Goal: Task Accomplishment & Management: Use online tool/utility

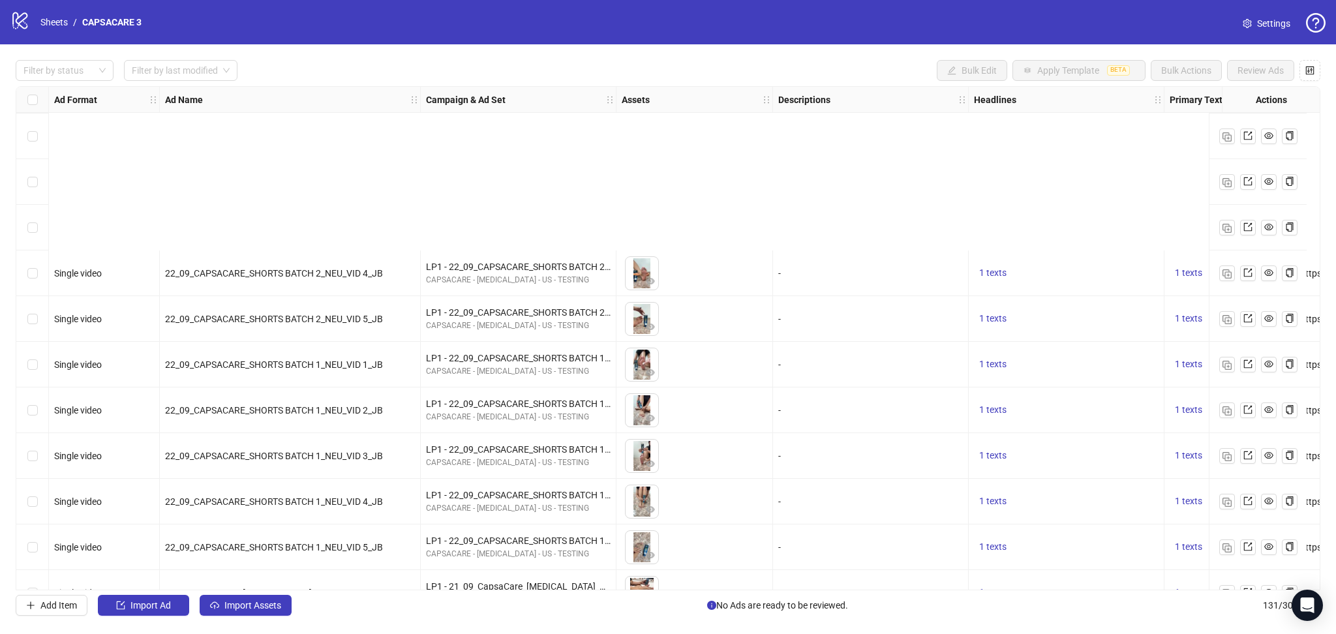
scroll to position [5511, 0]
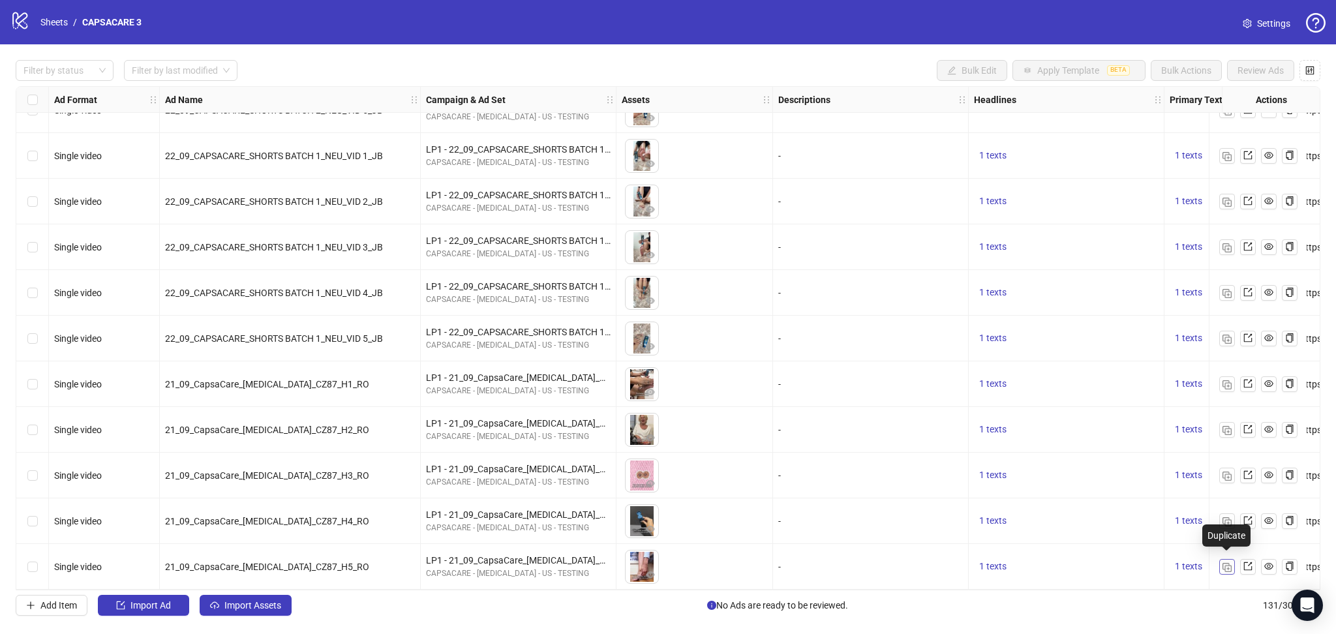
click at [1231, 563] on img "button" at bounding box center [1227, 567] width 9 height 9
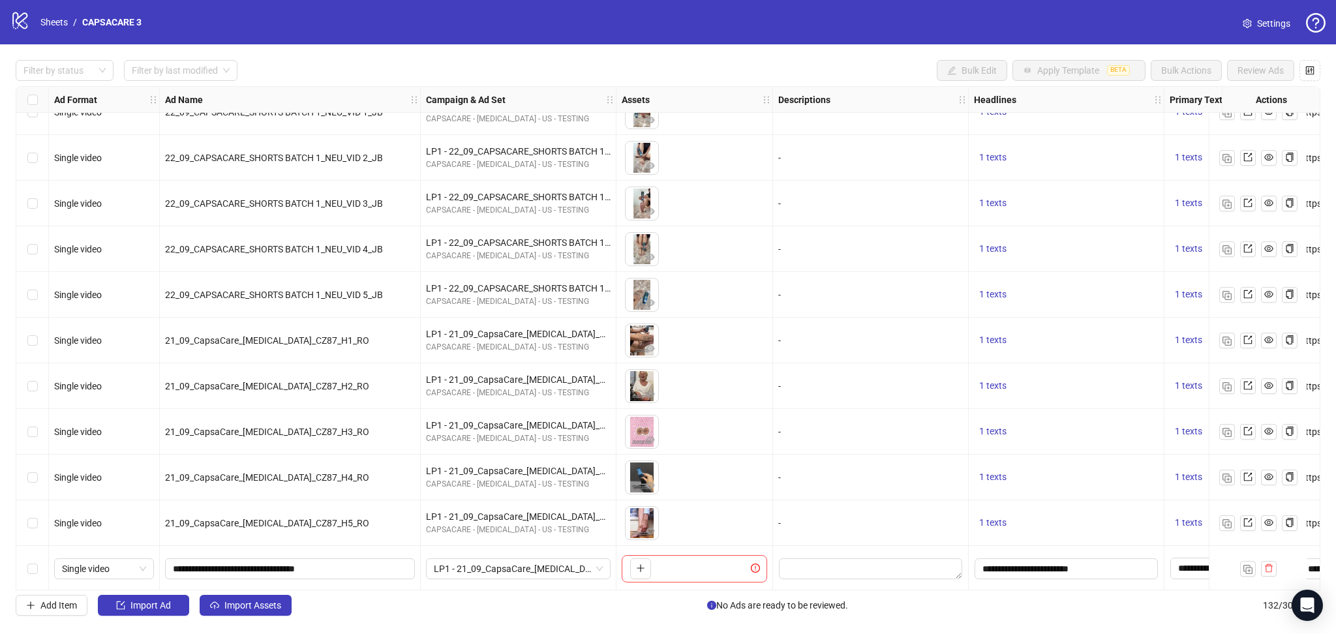
scroll to position [5557, 0]
click at [253, 606] on span "Import Assets" at bounding box center [252, 605] width 57 height 10
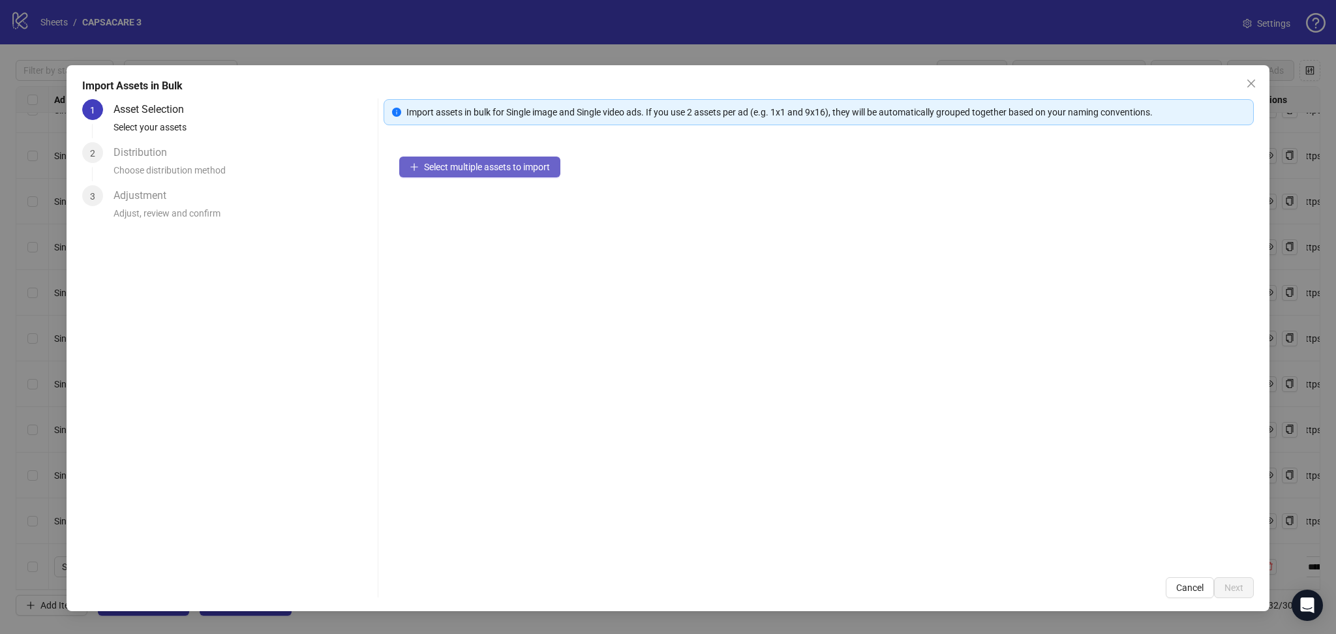
click at [499, 171] on span "Select multiple assets to import" at bounding box center [487, 167] width 126 height 10
click at [1226, 583] on span "Next" at bounding box center [1234, 588] width 19 height 10
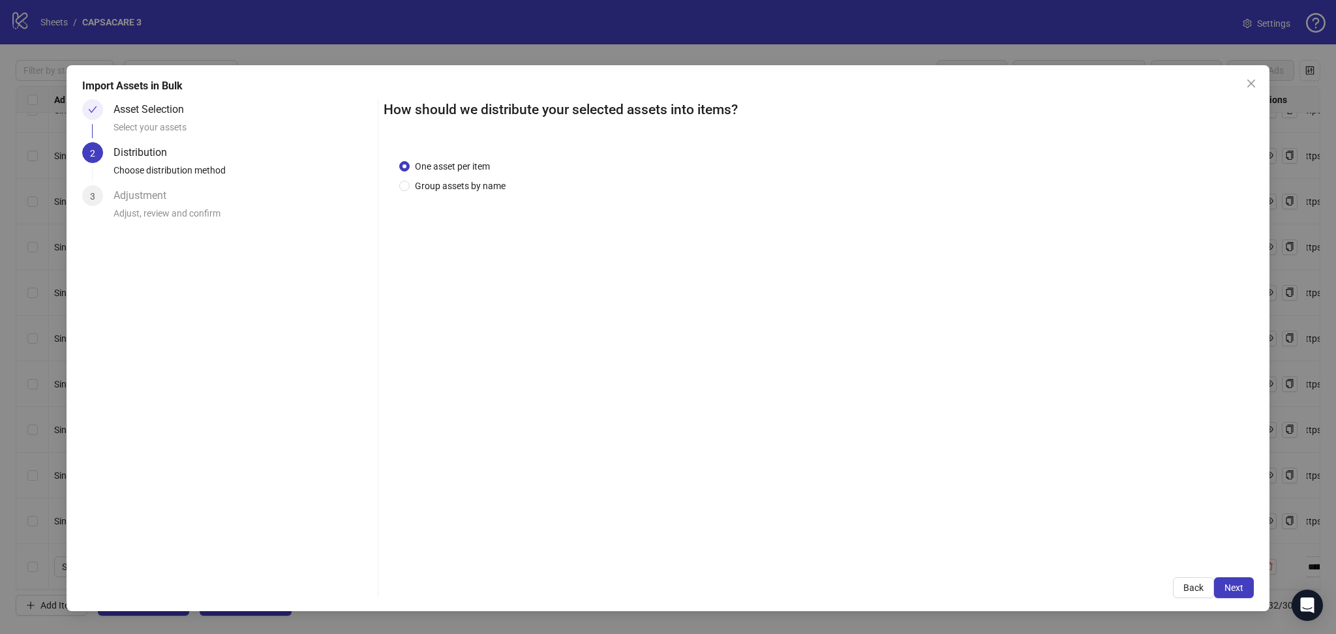
click at [1226, 583] on span "Next" at bounding box center [1234, 588] width 19 height 10
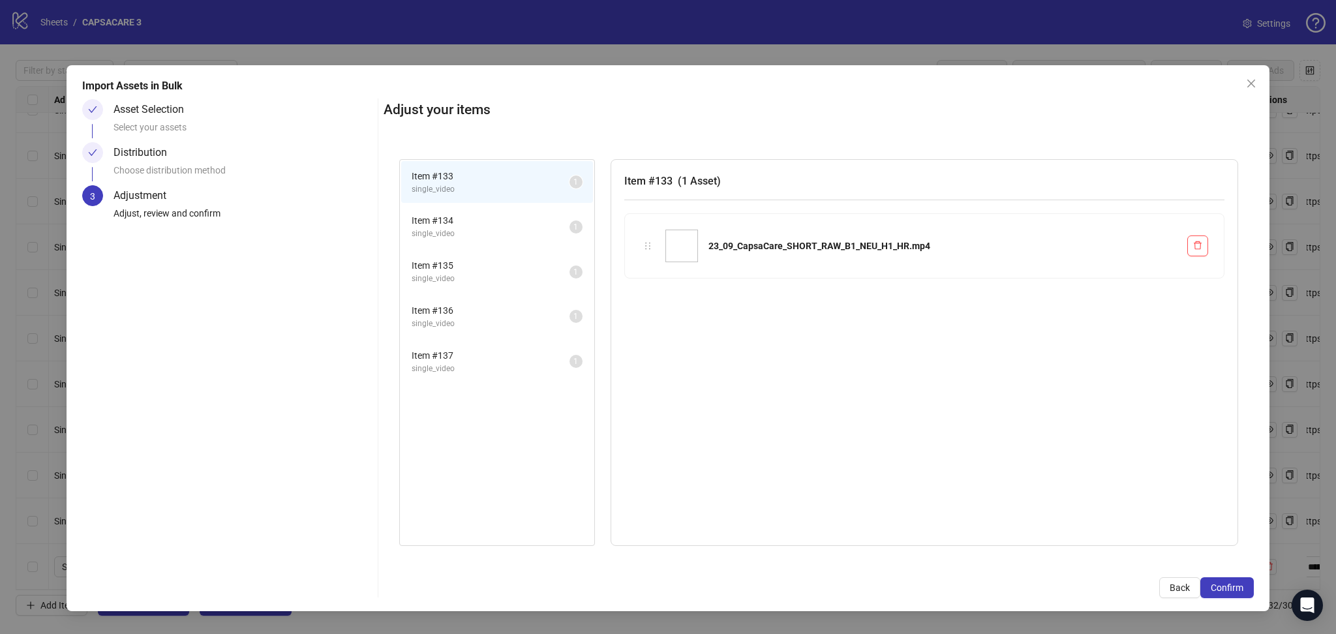
click at [1226, 583] on span "Confirm" at bounding box center [1227, 588] width 33 height 10
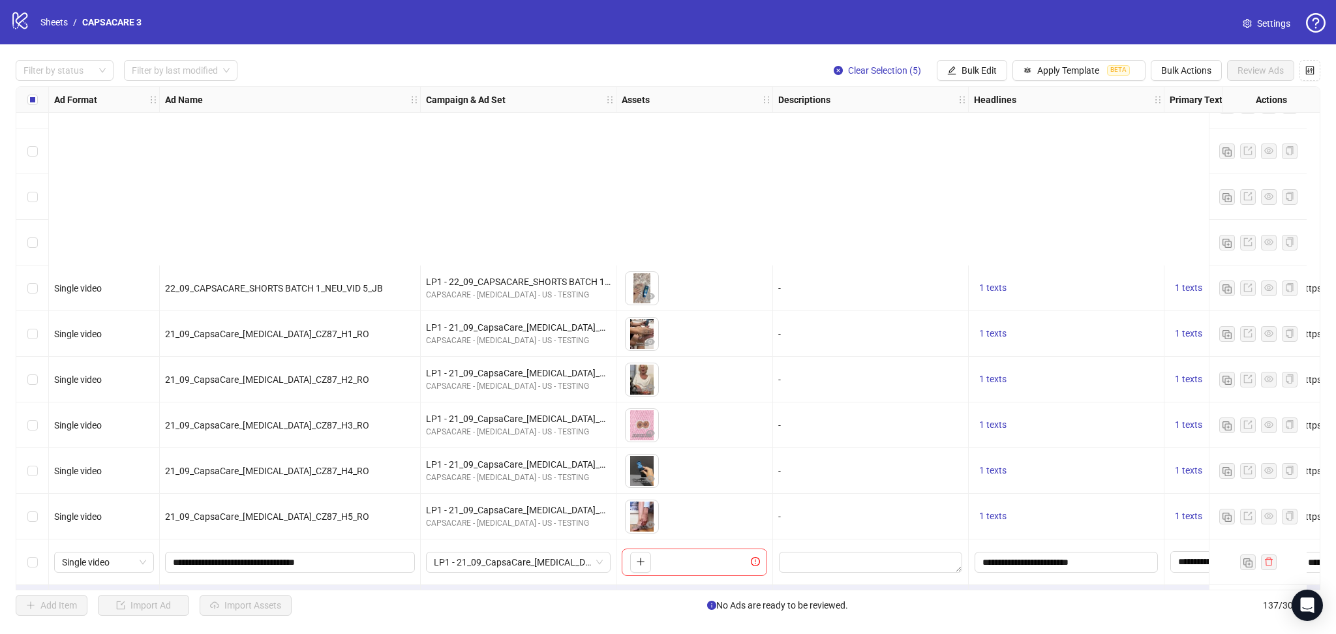
scroll to position [5785, 0]
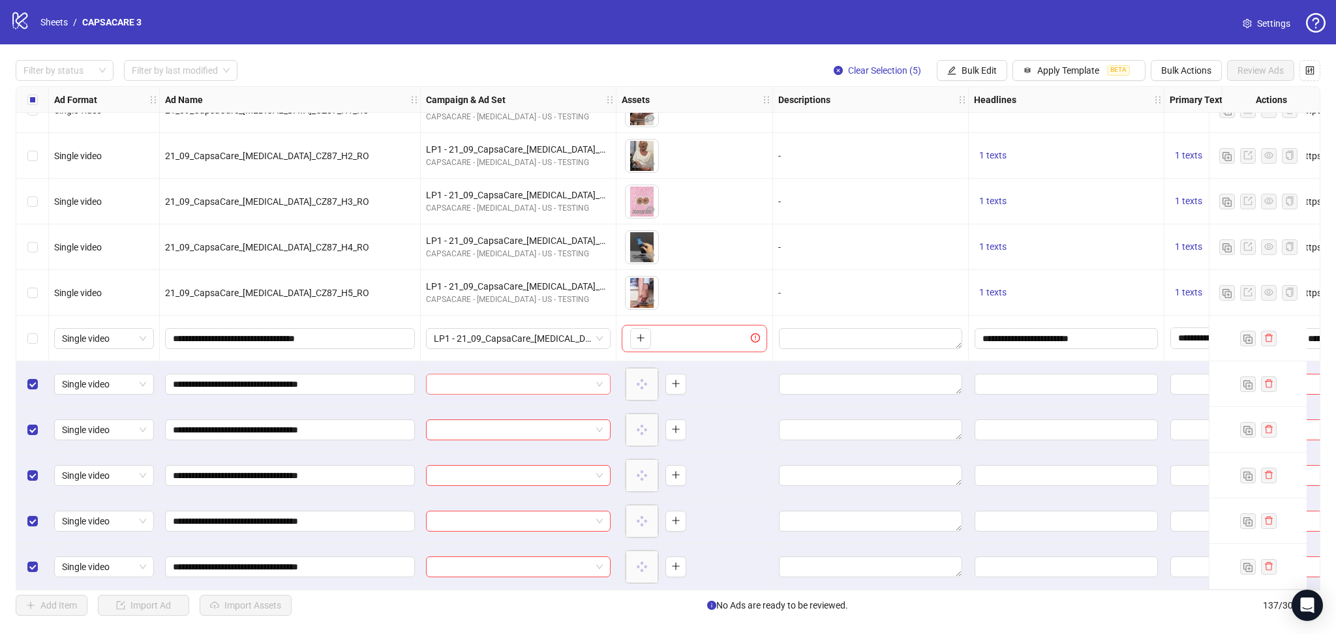
click at [461, 377] on input "search" at bounding box center [512, 385] width 157 height 20
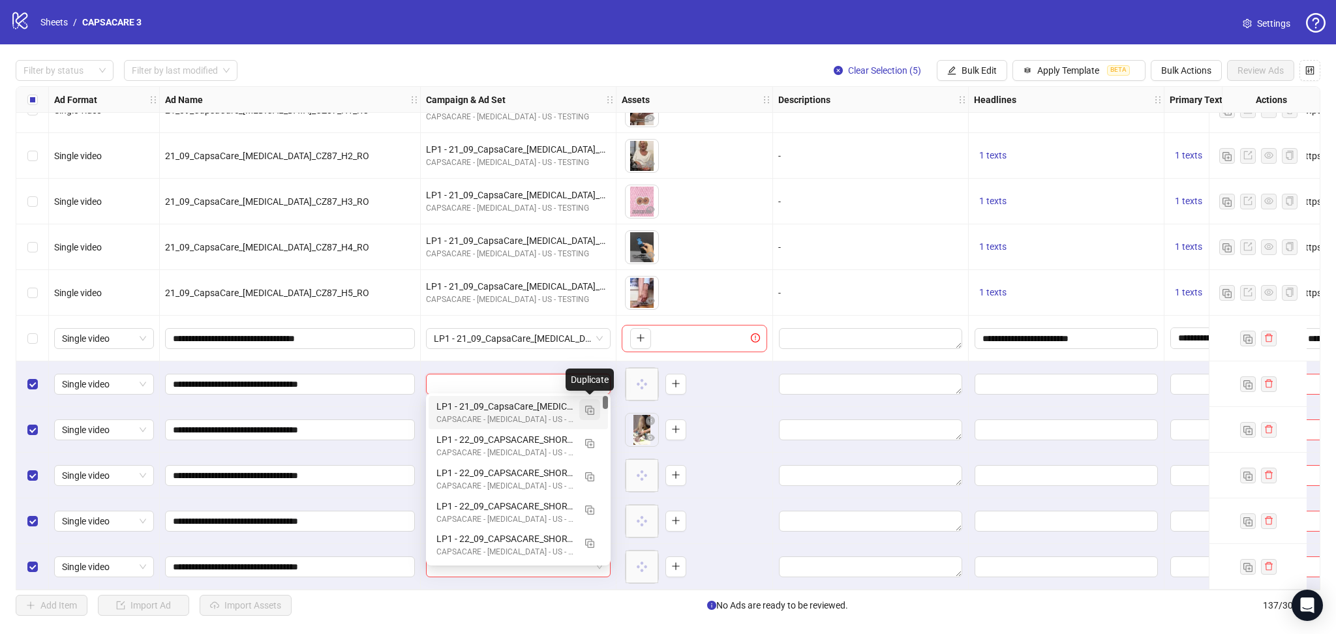
click at [596, 409] on button "button" at bounding box center [589, 409] width 21 height 21
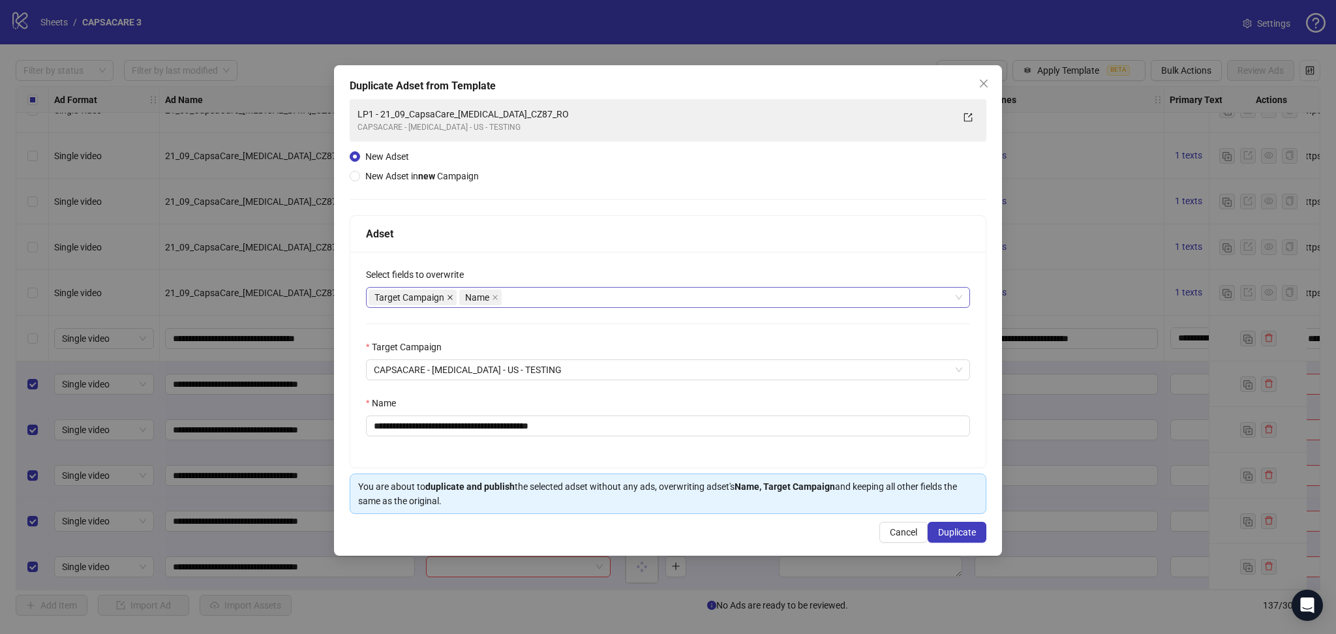
click at [447, 298] on icon "close" at bounding box center [450, 297] width 7 height 7
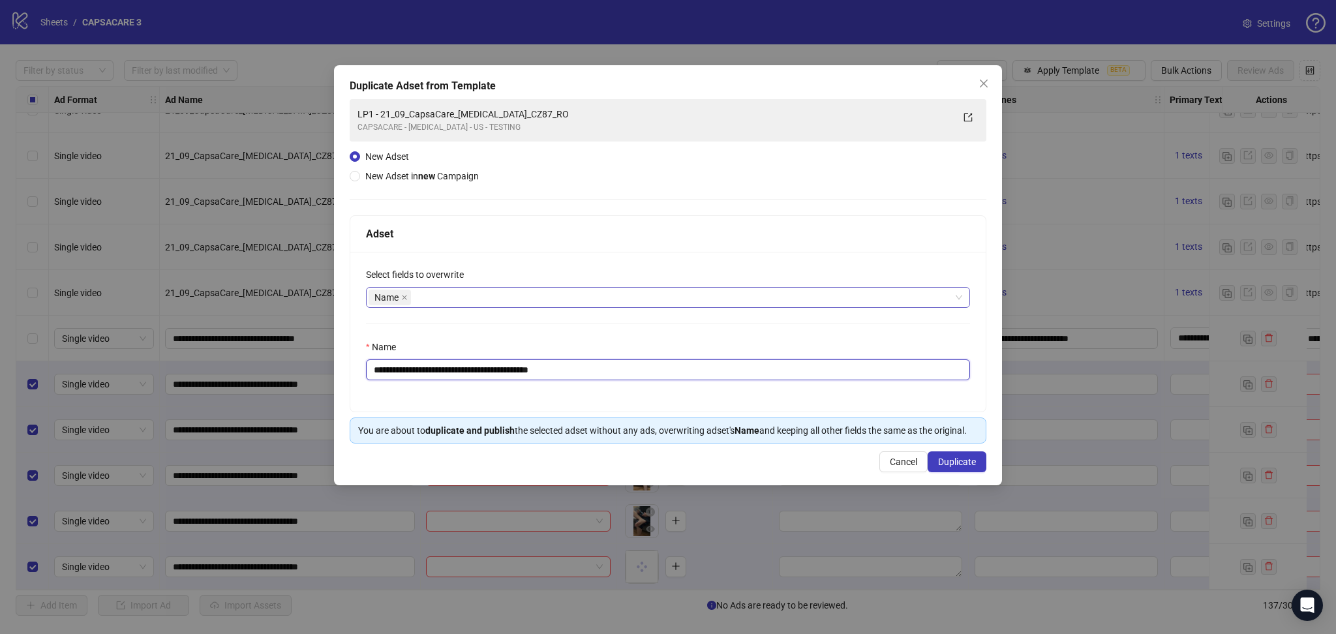
drag, startPoint x: 395, startPoint y: 369, endPoint x: 648, endPoint y: 375, distance: 252.6
click at [648, 375] on input "**********" at bounding box center [668, 370] width 604 height 21
paste input "text"
type input "**********"
click at [966, 465] on span "Duplicate" at bounding box center [957, 462] width 38 height 10
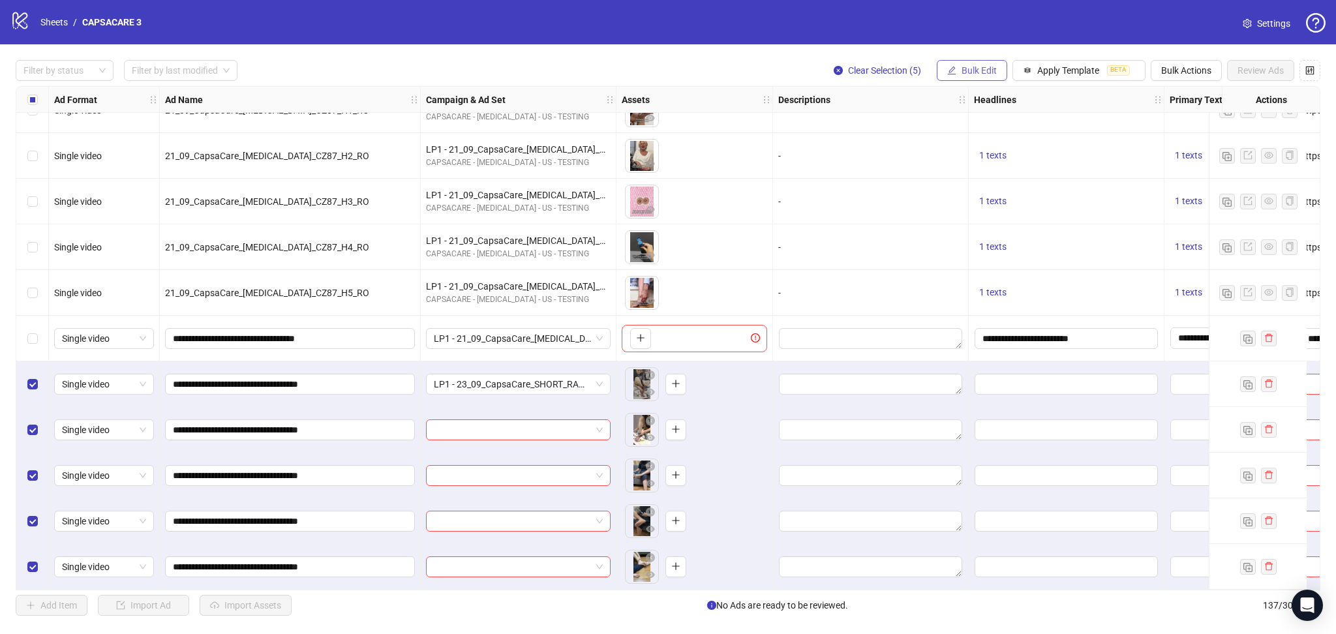
click at [962, 63] on button "Bulk Edit" at bounding box center [972, 70] width 70 height 21
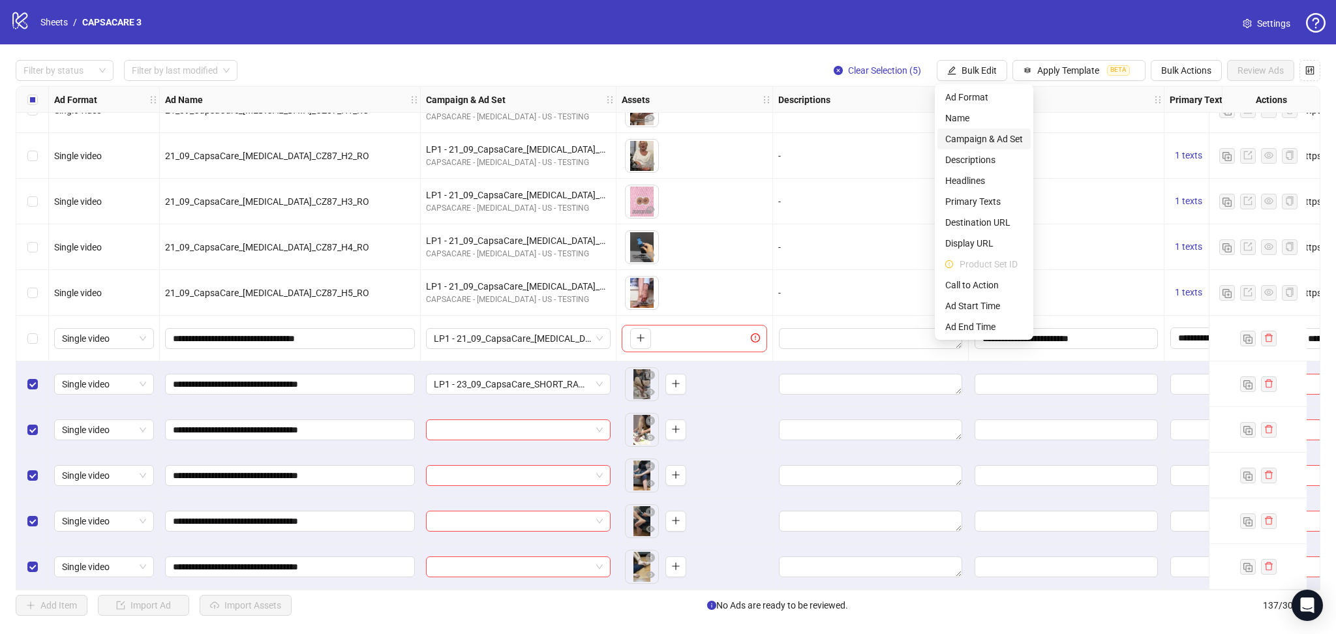
click at [988, 133] on span "Campaign & Ad Set" at bounding box center [985, 139] width 78 height 14
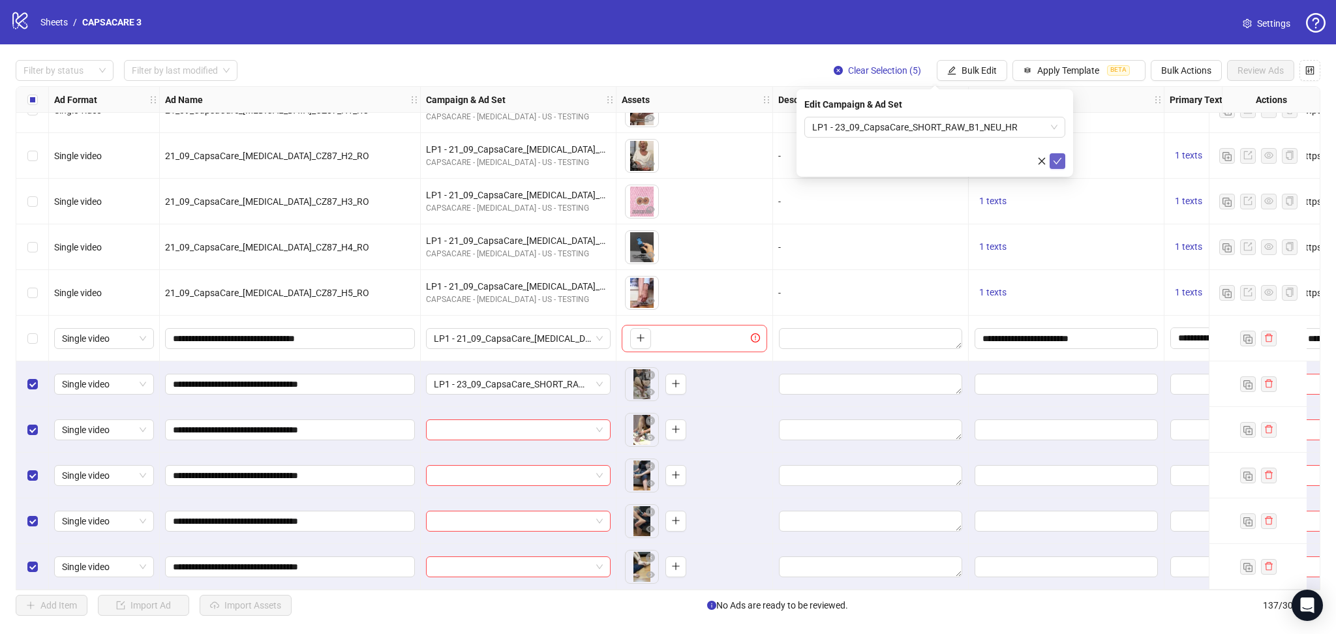
click at [1052, 161] on button "submit" at bounding box center [1058, 161] width 16 height 16
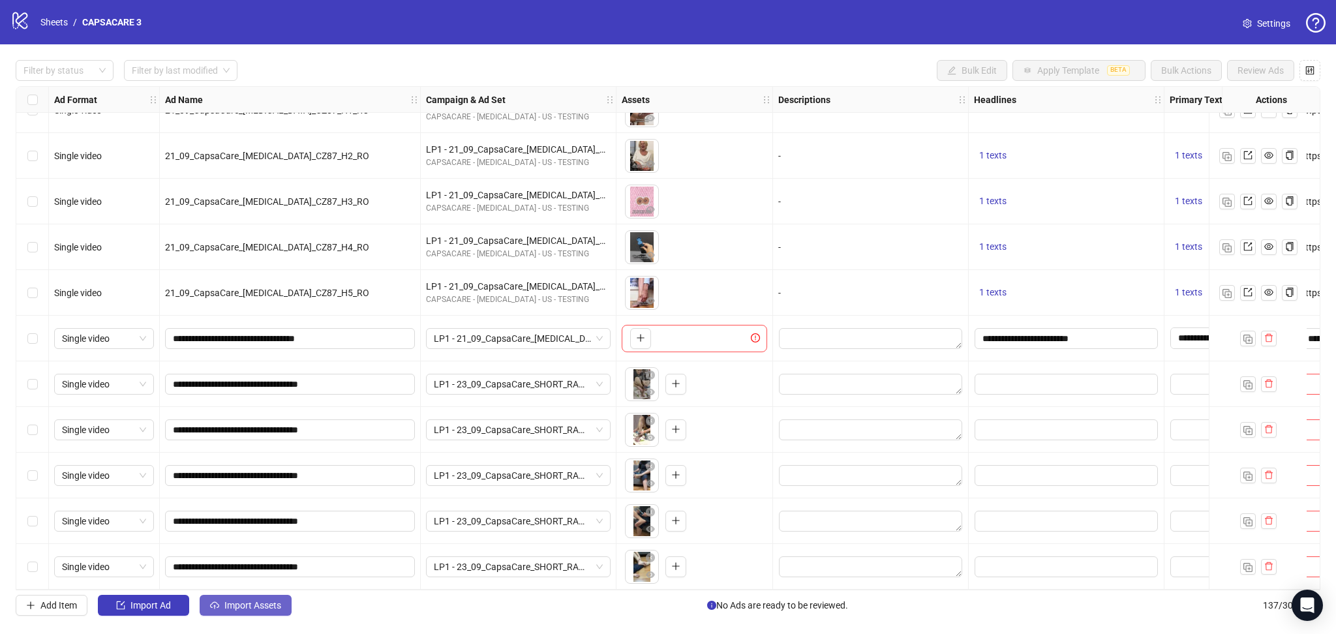
click at [256, 604] on span "Import Assets" at bounding box center [252, 605] width 57 height 10
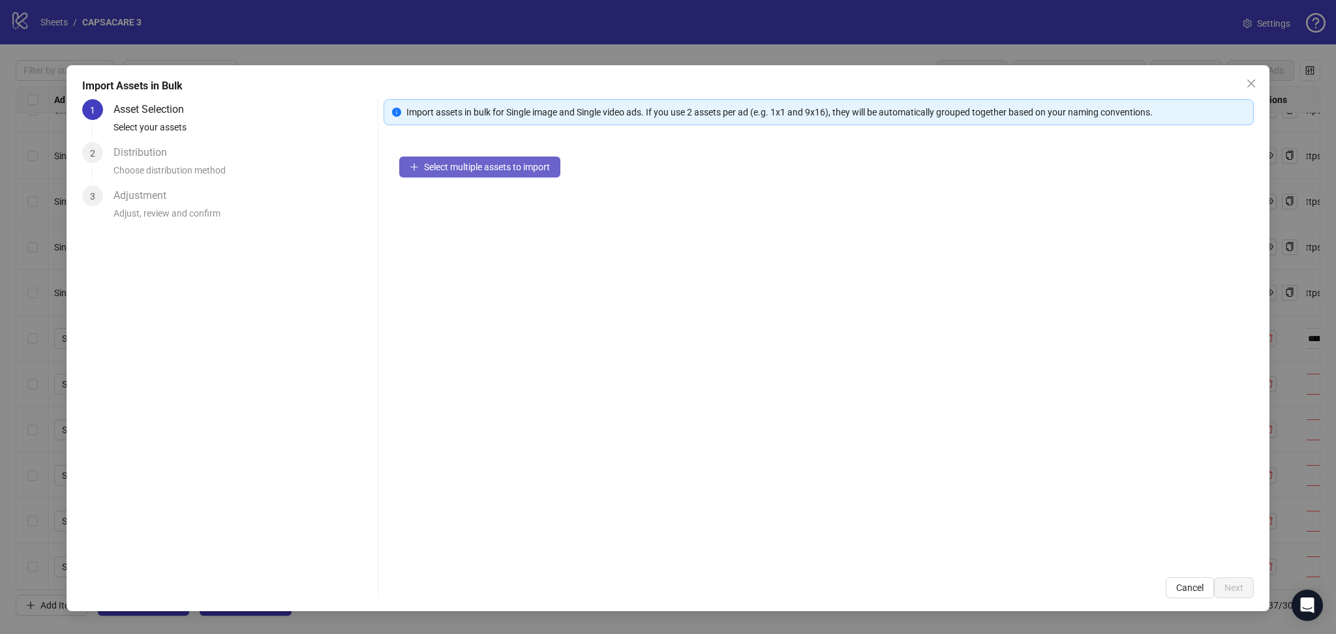
click at [508, 168] on span "Select multiple assets to import" at bounding box center [487, 167] width 126 height 10
click at [1233, 584] on span "Next" at bounding box center [1234, 588] width 19 height 10
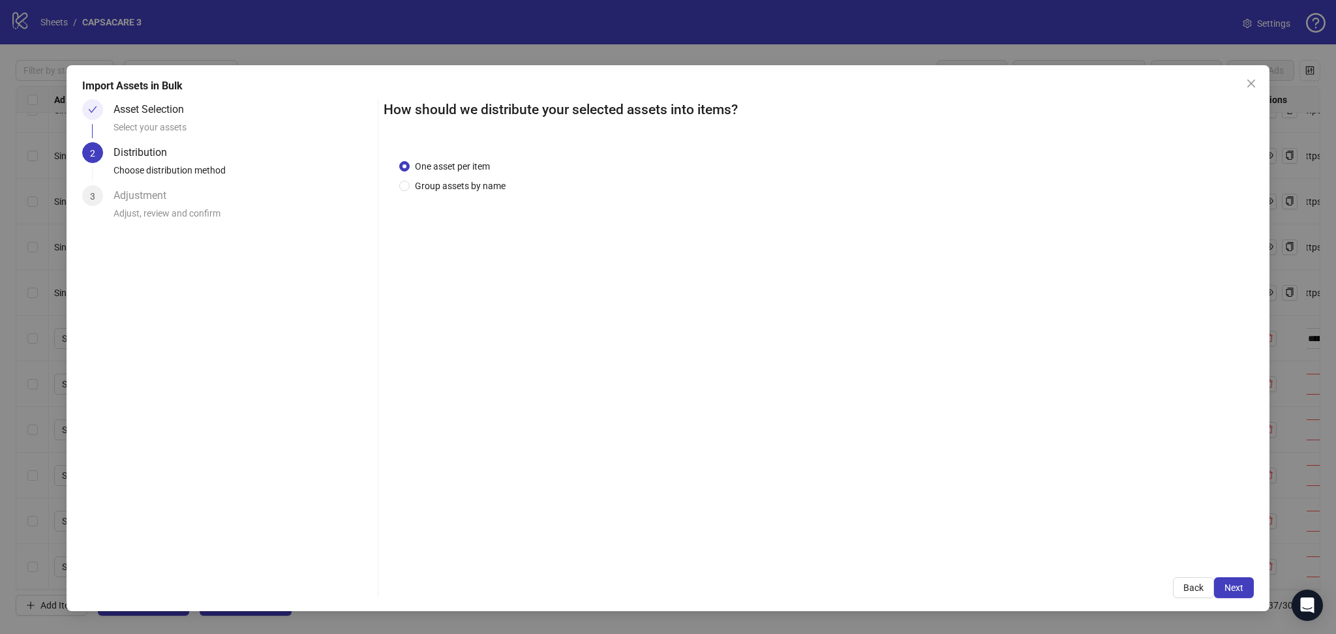
click at [1233, 586] on span "Next" at bounding box center [1234, 588] width 19 height 10
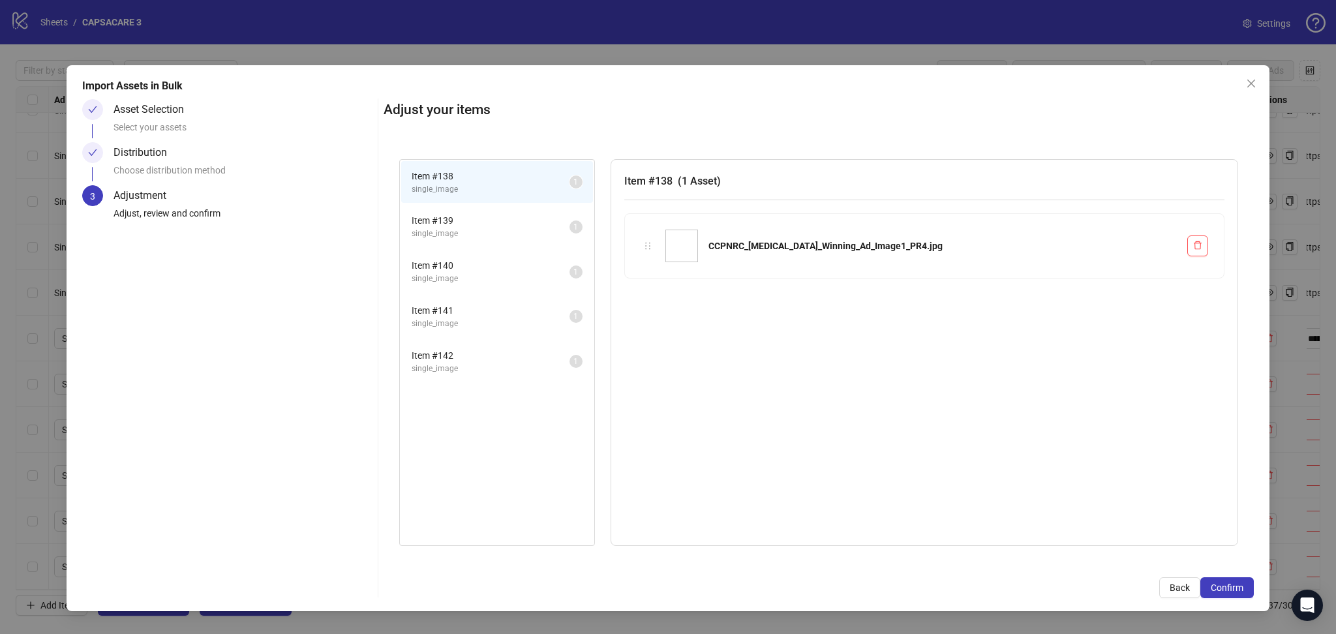
click at [1233, 586] on span "Confirm" at bounding box center [1227, 588] width 33 height 10
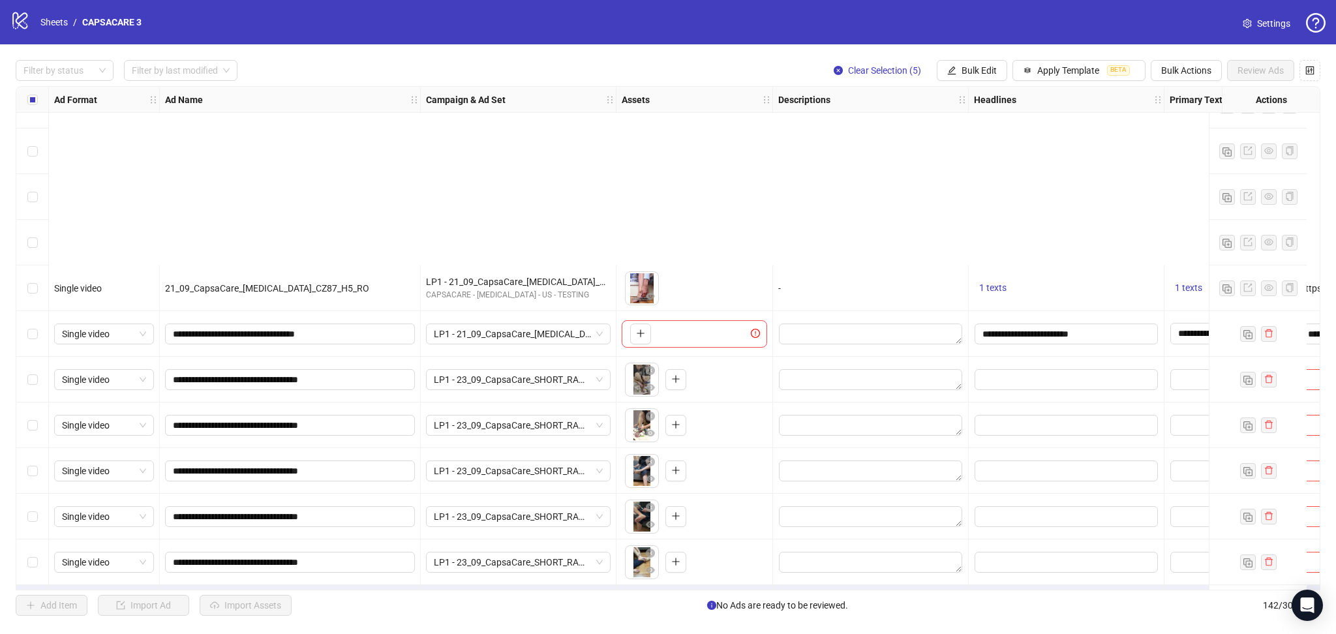
scroll to position [6014, 0]
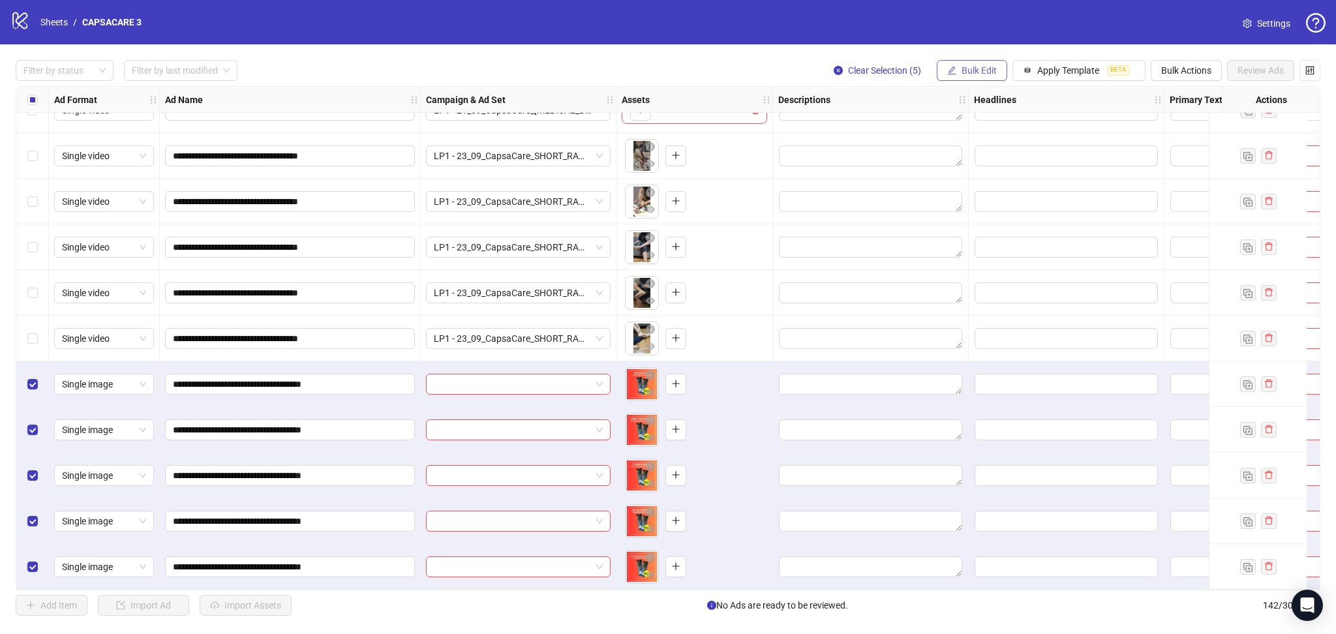
click at [969, 72] on span "Bulk Edit" at bounding box center [979, 70] width 35 height 10
click at [745, 26] on div "logo/logo-mobile Sheets / CAPSACARE 3 Settings" at bounding box center [668, 21] width 1316 height 23
click at [508, 387] on input "search" at bounding box center [512, 385] width 157 height 20
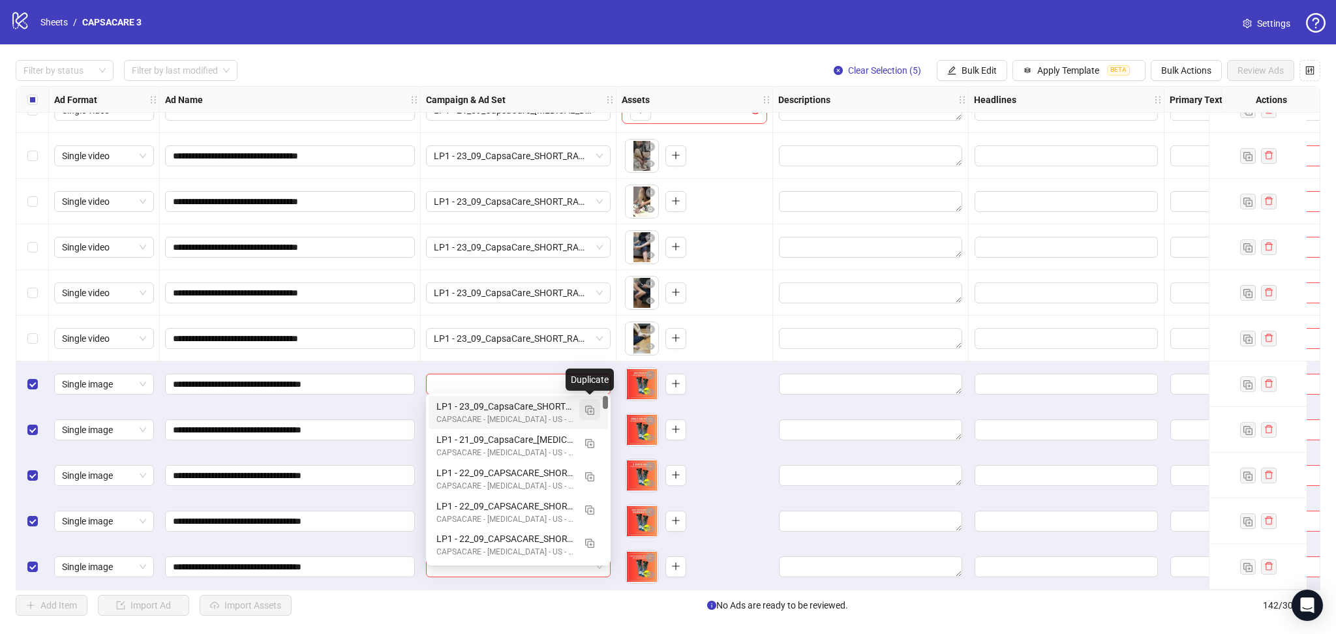
click at [590, 407] on img "button" at bounding box center [589, 410] width 9 height 9
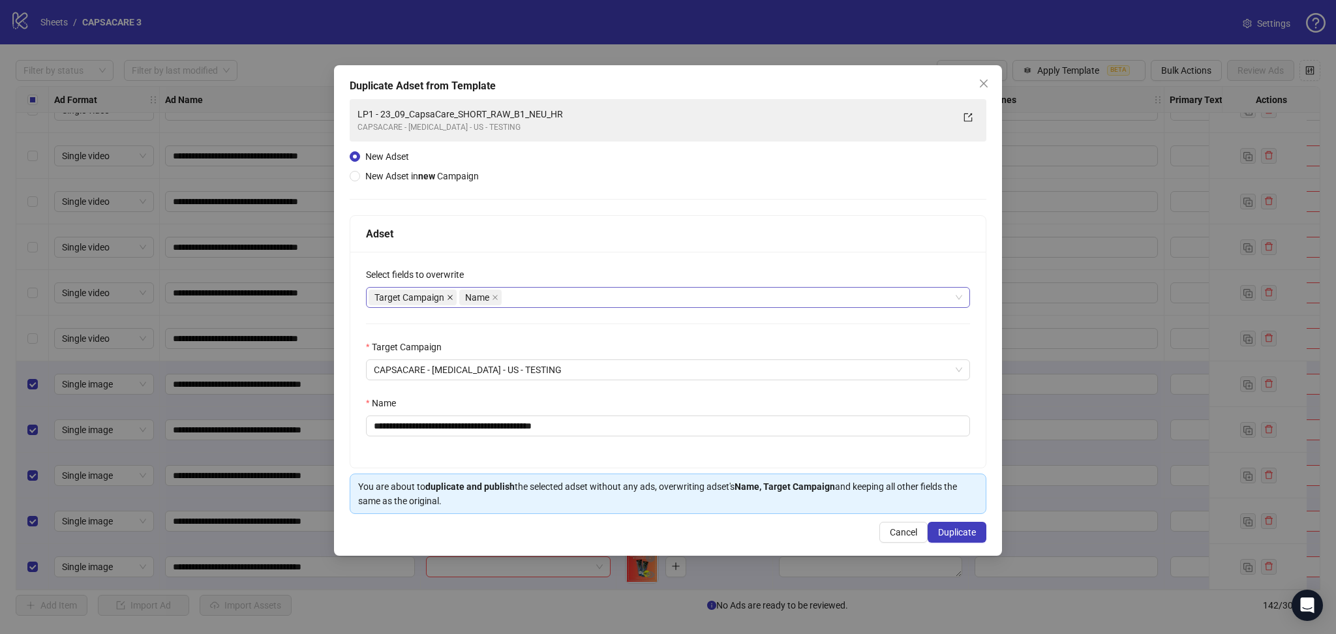
click at [449, 298] on icon "close" at bounding box center [450, 297] width 7 height 7
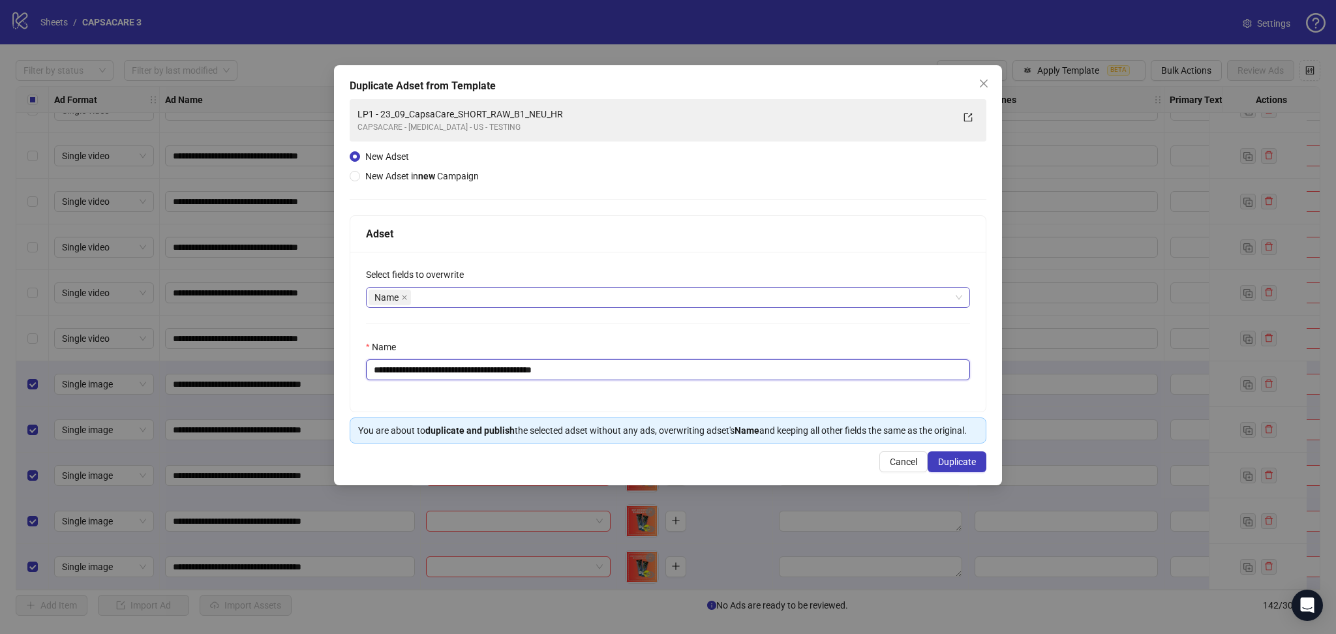
drag, startPoint x: 395, startPoint y: 366, endPoint x: 534, endPoint y: 366, distance: 139.6
click at [534, 366] on input "**********" at bounding box center [668, 370] width 604 height 21
click at [534, 367] on input "**********" at bounding box center [668, 370] width 604 height 21
drag, startPoint x: 397, startPoint y: 366, endPoint x: 686, endPoint y: 384, distance: 289.0
click at [686, 384] on div "**********" at bounding box center [668, 332] width 636 height 160
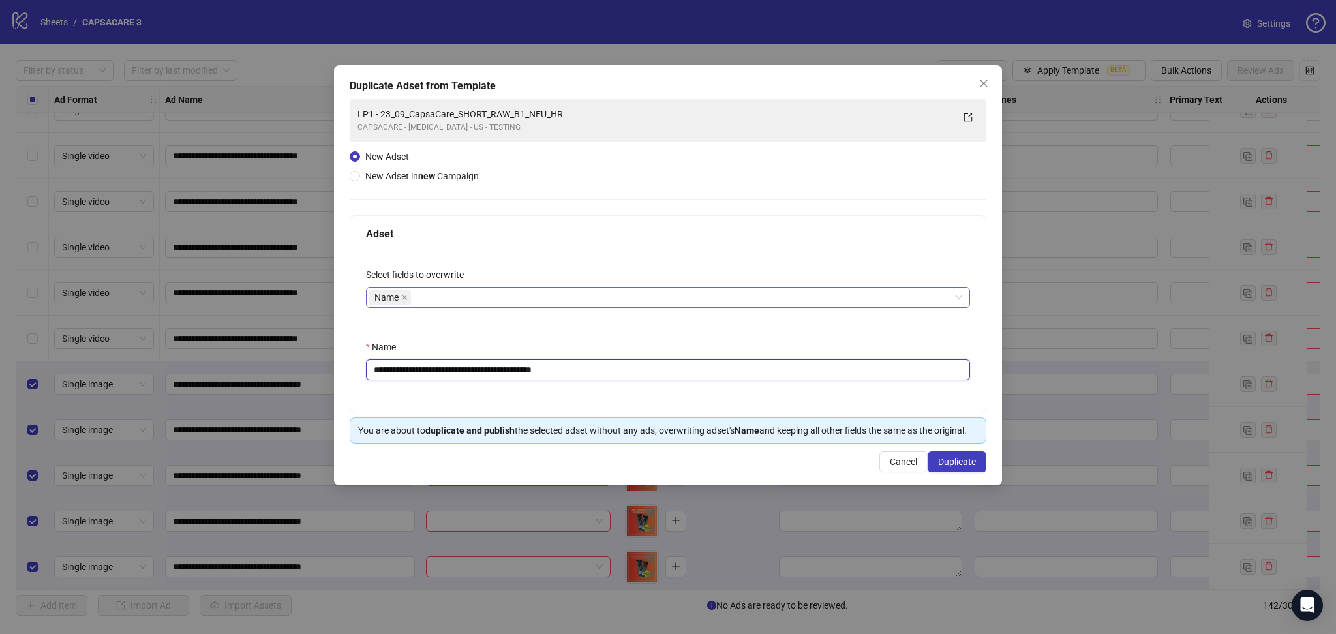
paste input "text"
type input "**********"
click at [972, 465] on span "Duplicate" at bounding box center [957, 462] width 38 height 10
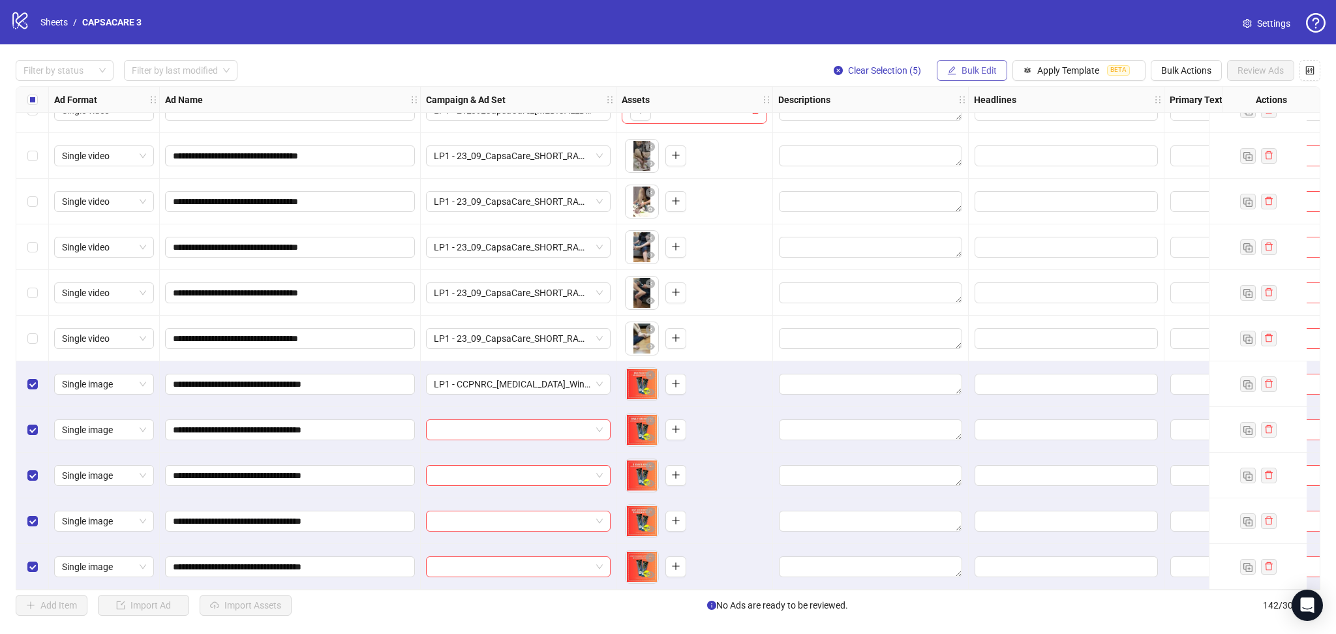
click at [961, 61] on button "Bulk Edit" at bounding box center [972, 70] width 70 height 21
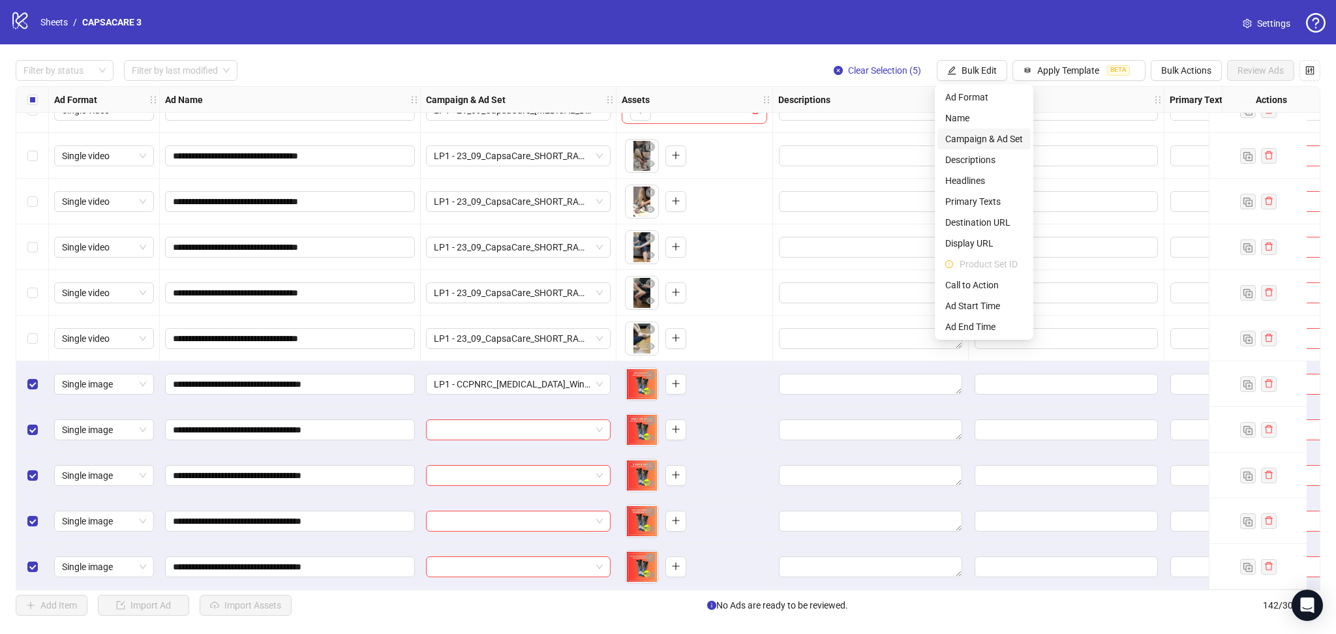
click at [992, 133] on span "Campaign & Ad Set" at bounding box center [985, 139] width 78 height 14
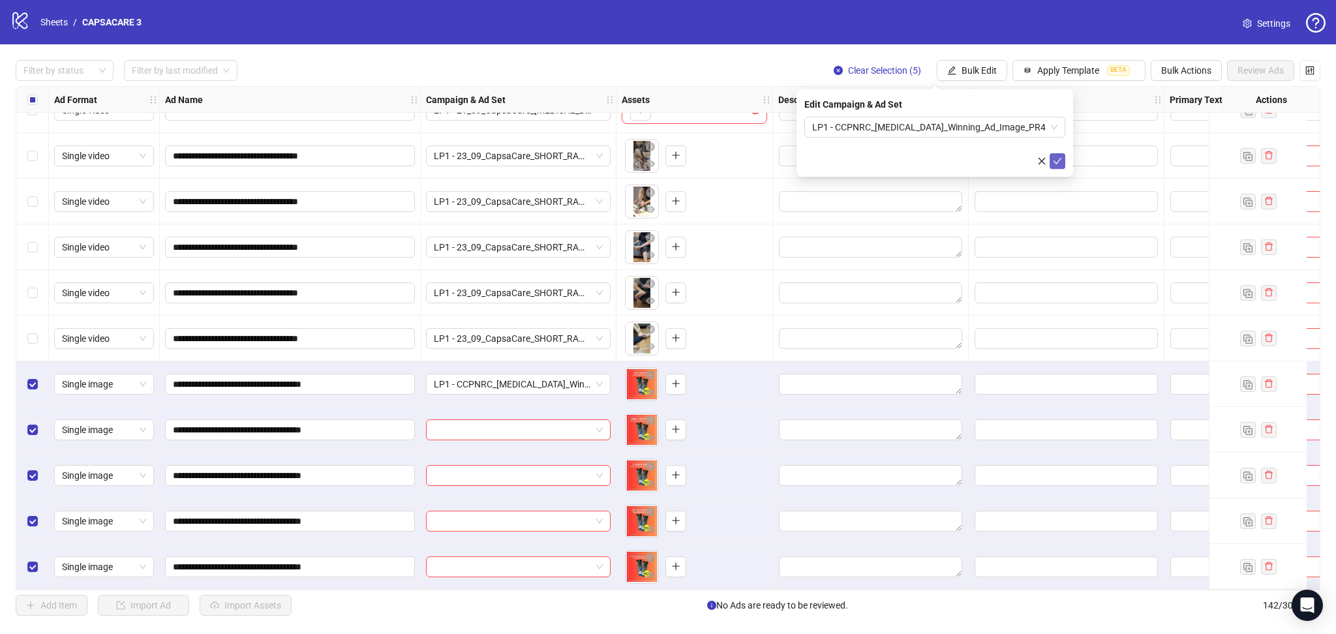
click at [1064, 159] on button "submit" at bounding box center [1058, 161] width 16 height 16
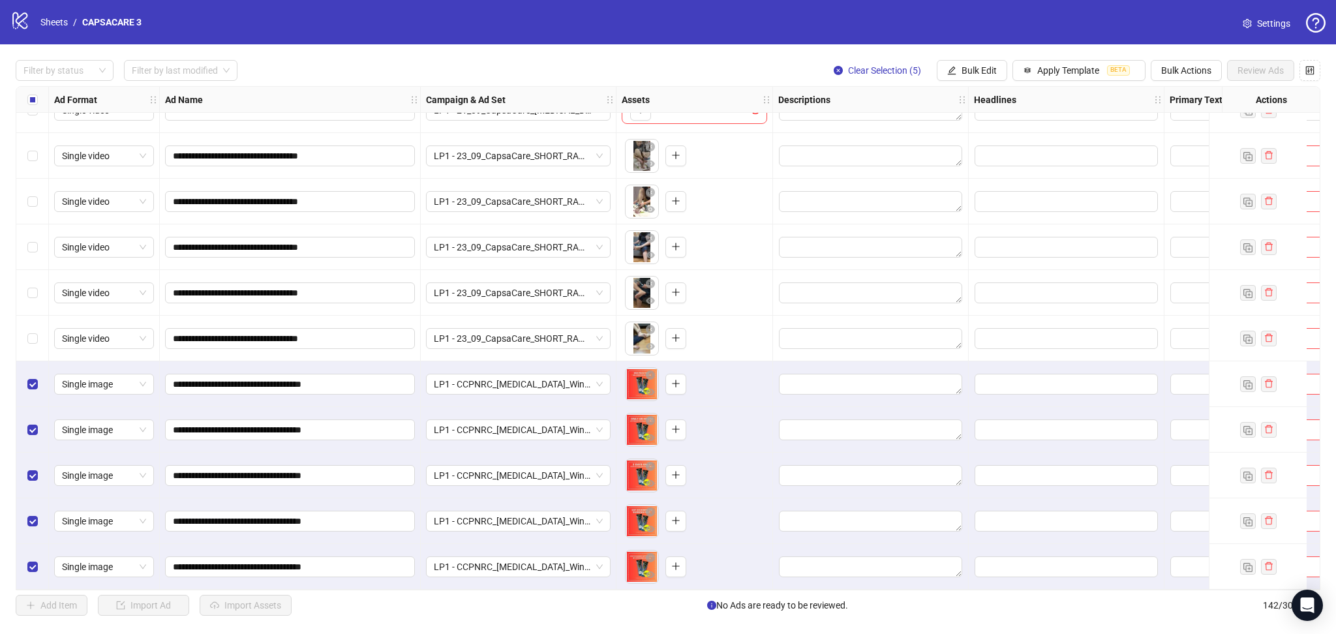
drag, startPoint x: 38, startPoint y: 102, endPoint x: 405, endPoint y: 403, distance: 473.4
click at [38, 100] on div "Select all rows" at bounding box center [32, 100] width 33 height 26
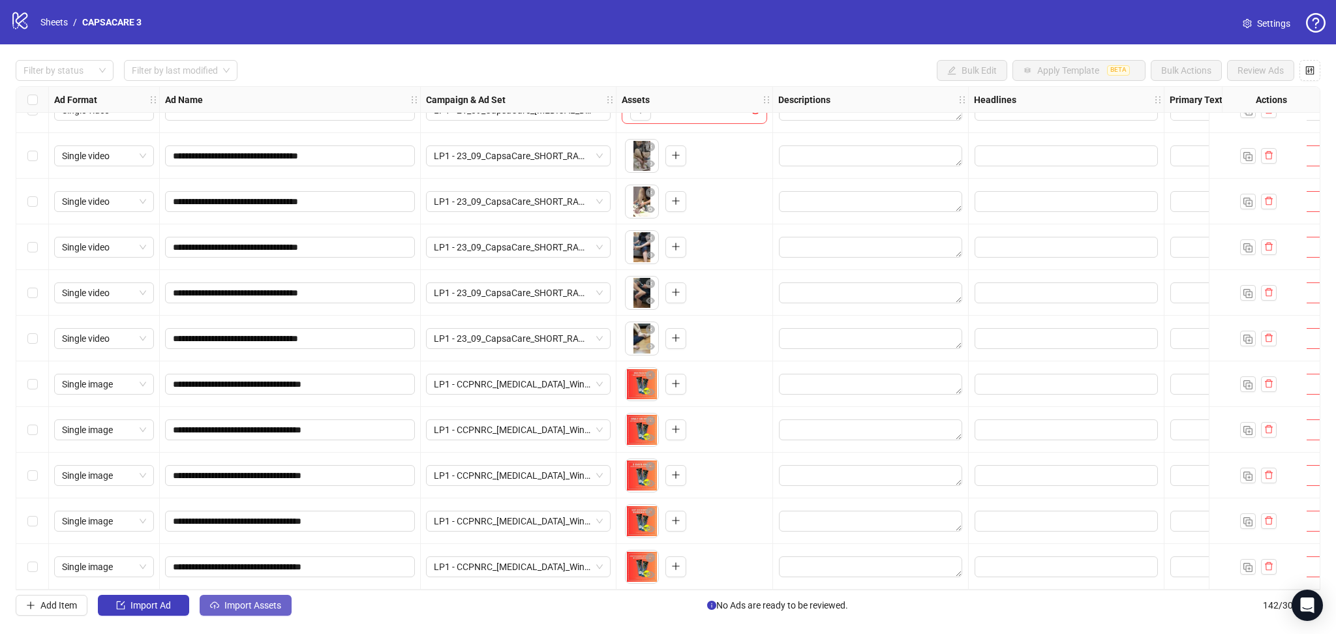
click at [238, 602] on span "Import Assets" at bounding box center [252, 605] width 57 height 10
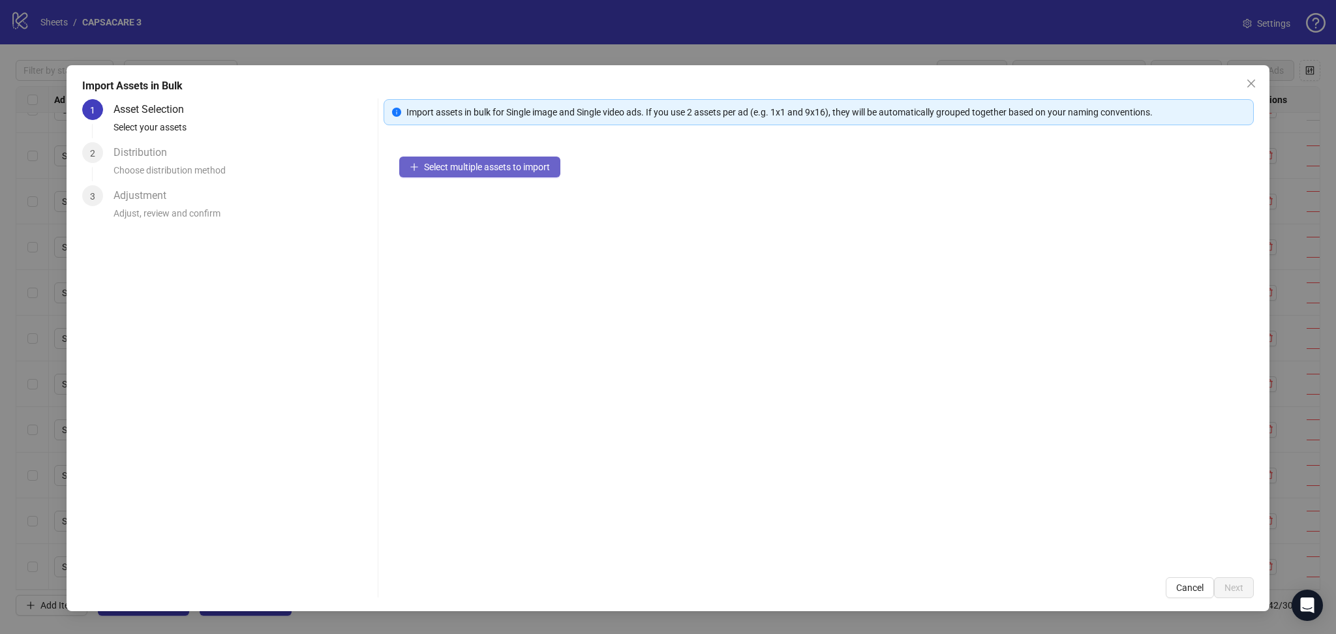
click at [453, 170] on span "Select multiple assets to import" at bounding box center [487, 167] width 126 height 10
click at [1235, 591] on span "Next" at bounding box center [1234, 588] width 19 height 10
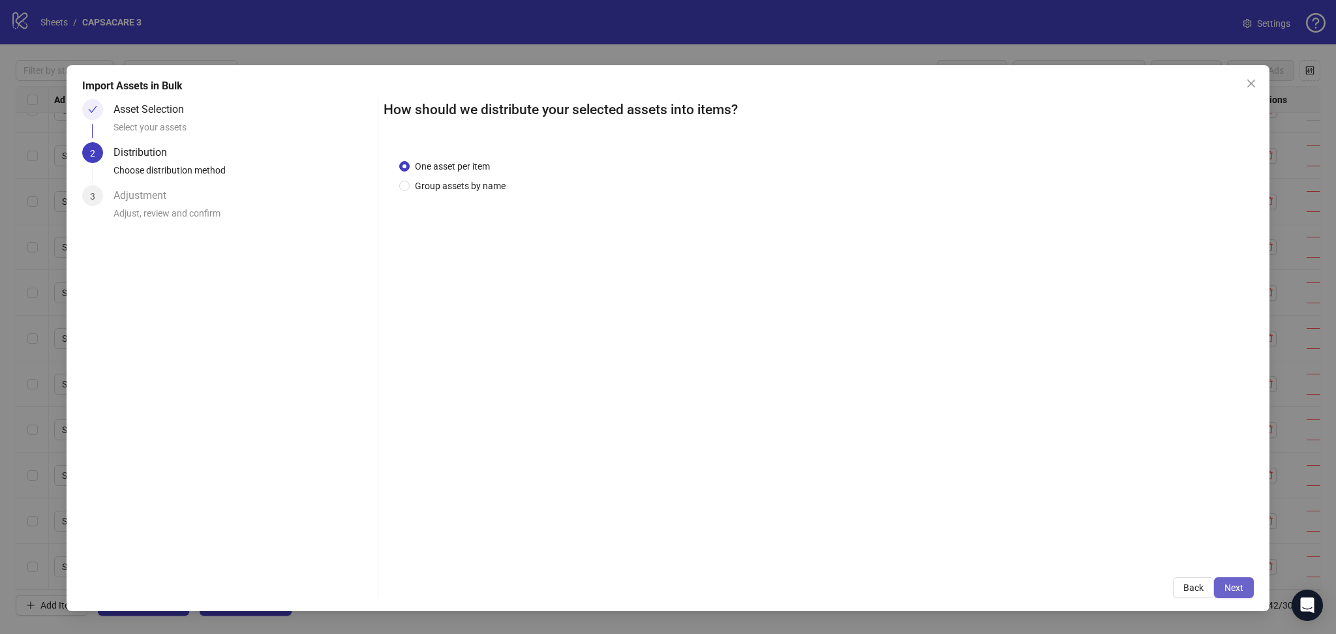
click at [1241, 583] on span "Next" at bounding box center [1234, 588] width 19 height 10
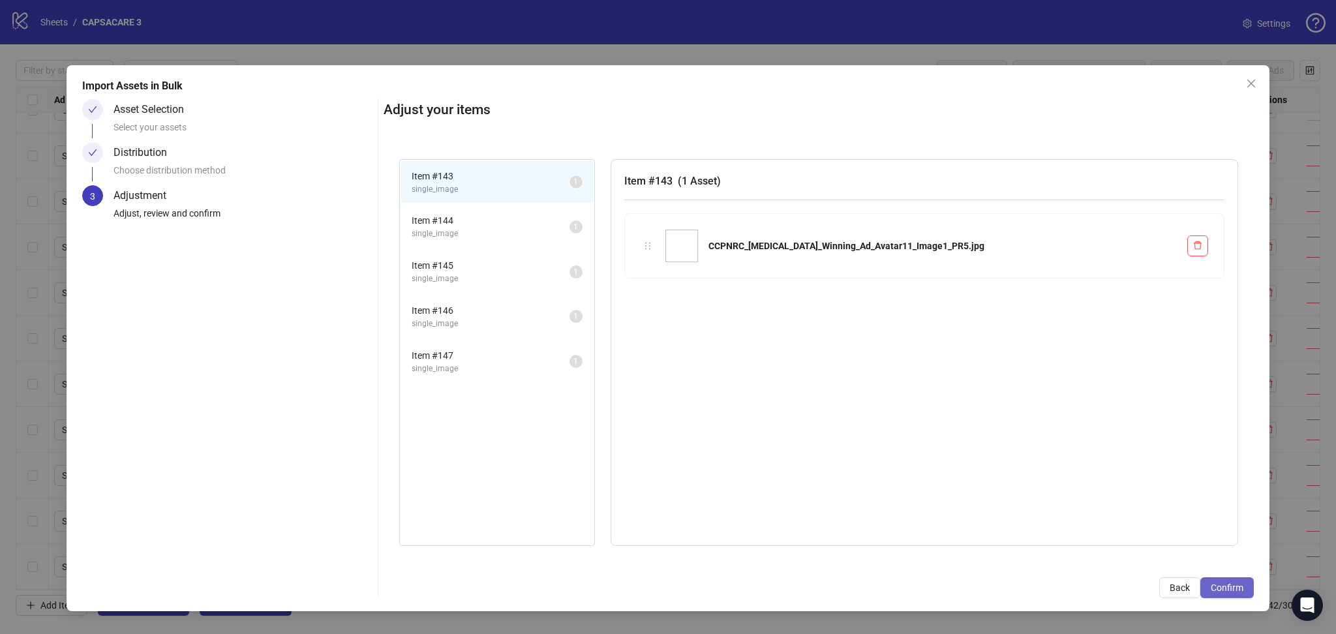
click at [1236, 585] on span "Confirm" at bounding box center [1227, 588] width 33 height 10
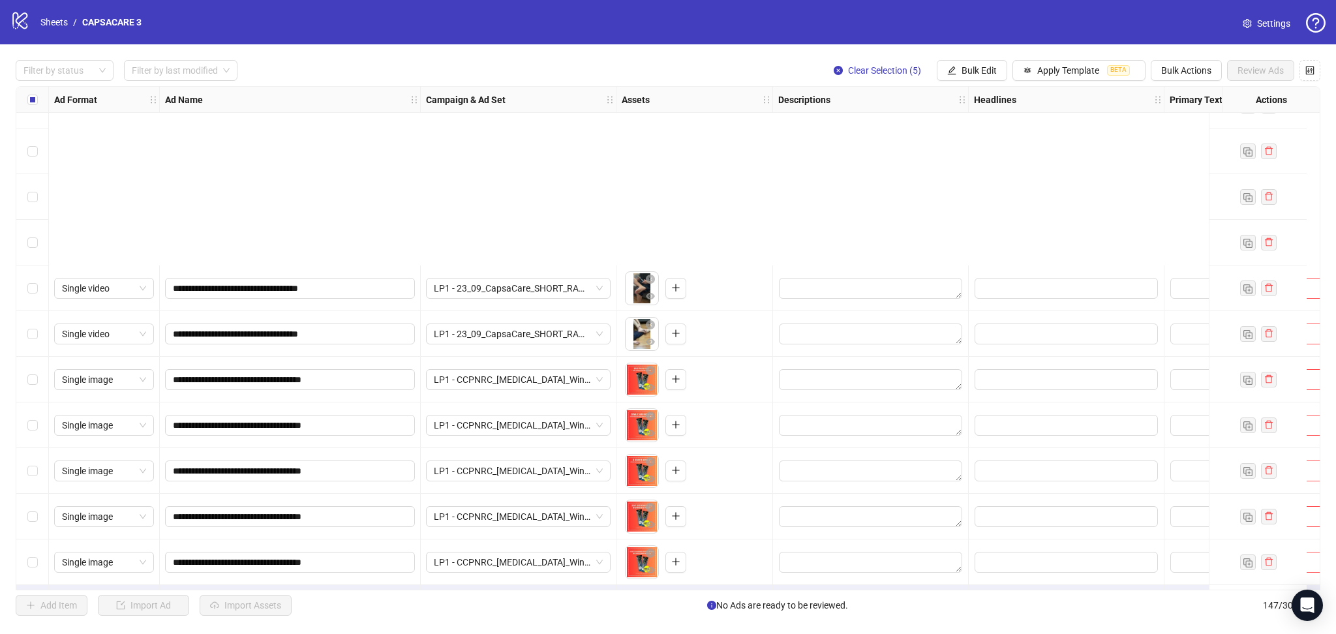
scroll to position [6241, 0]
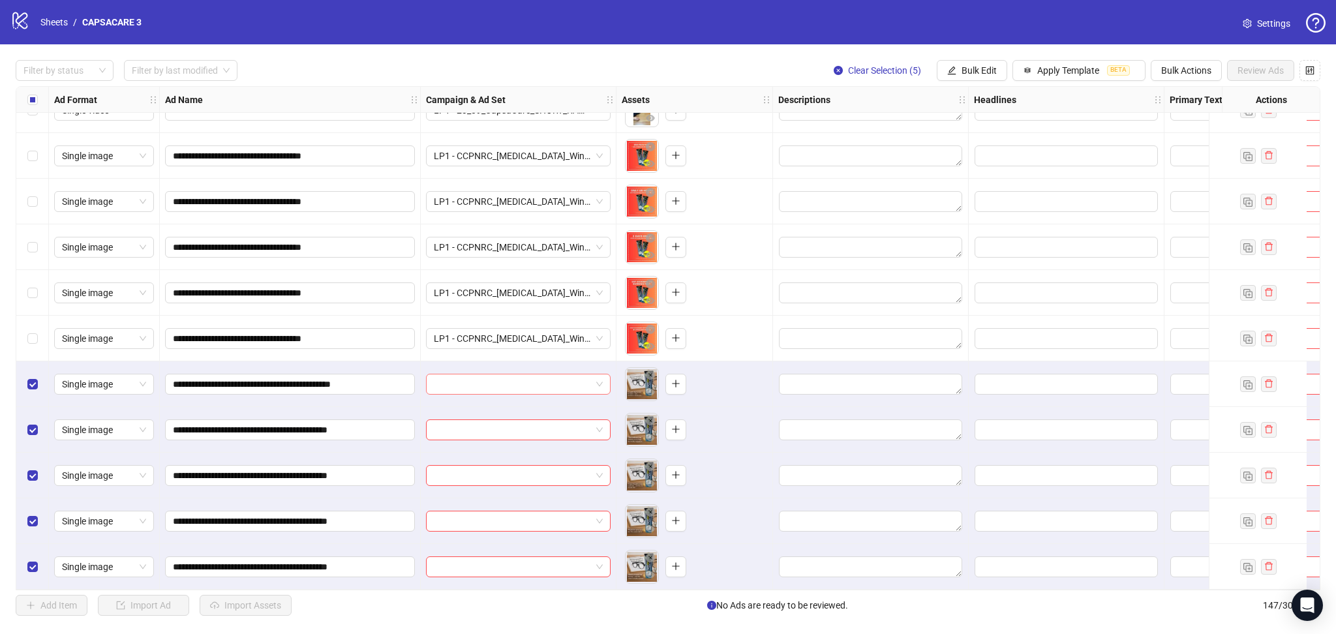
click at [482, 384] on input "search" at bounding box center [512, 385] width 157 height 20
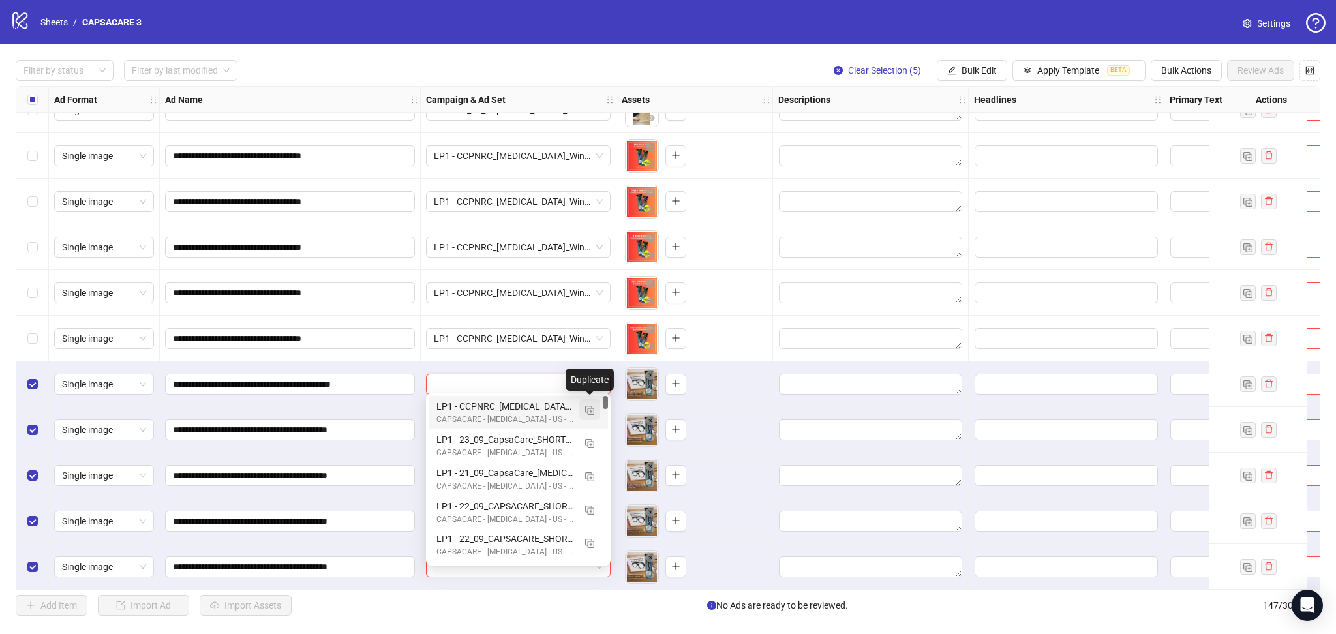
click at [593, 408] on img "button" at bounding box center [589, 410] width 9 height 9
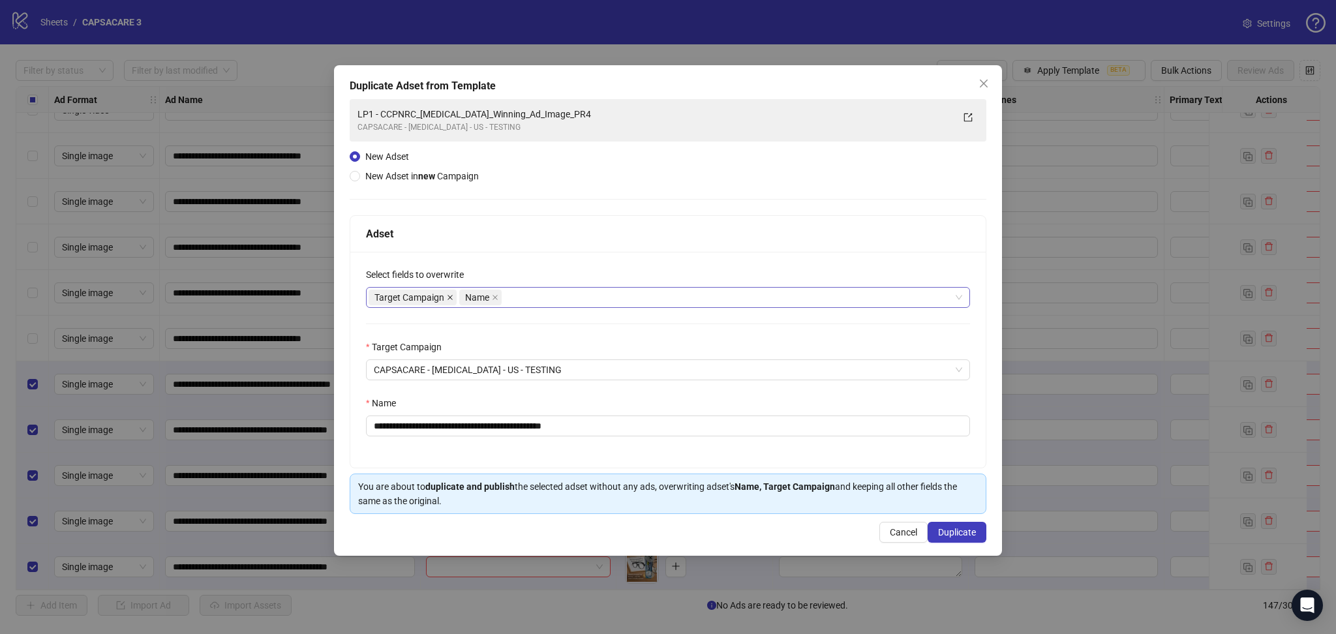
click at [447, 295] on icon "close" at bounding box center [450, 297] width 7 height 7
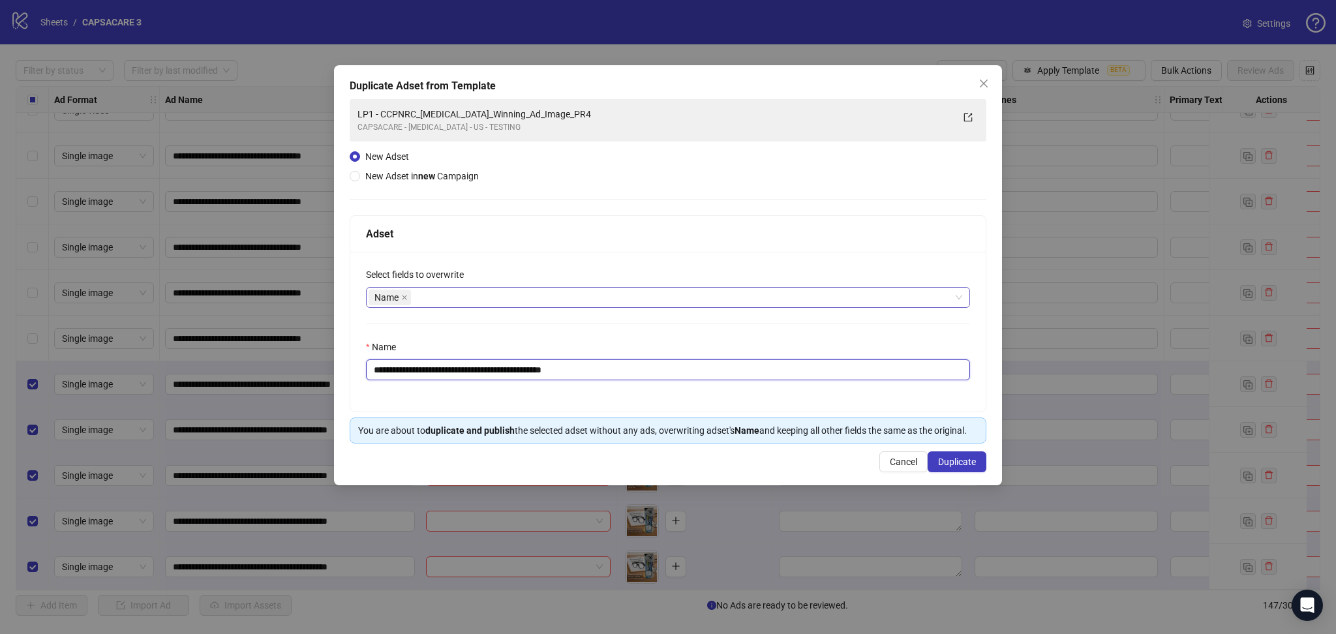
drag, startPoint x: 397, startPoint y: 369, endPoint x: 787, endPoint y: 380, distance: 390.4
click at [785, 379] on input "**********" at bounding box center [668, 370] width 604 height 21
paste input "text"
type input "**********"
click at [966, 460] on span "Duplicate" at bounding box center [957, 462] width 38 height 10
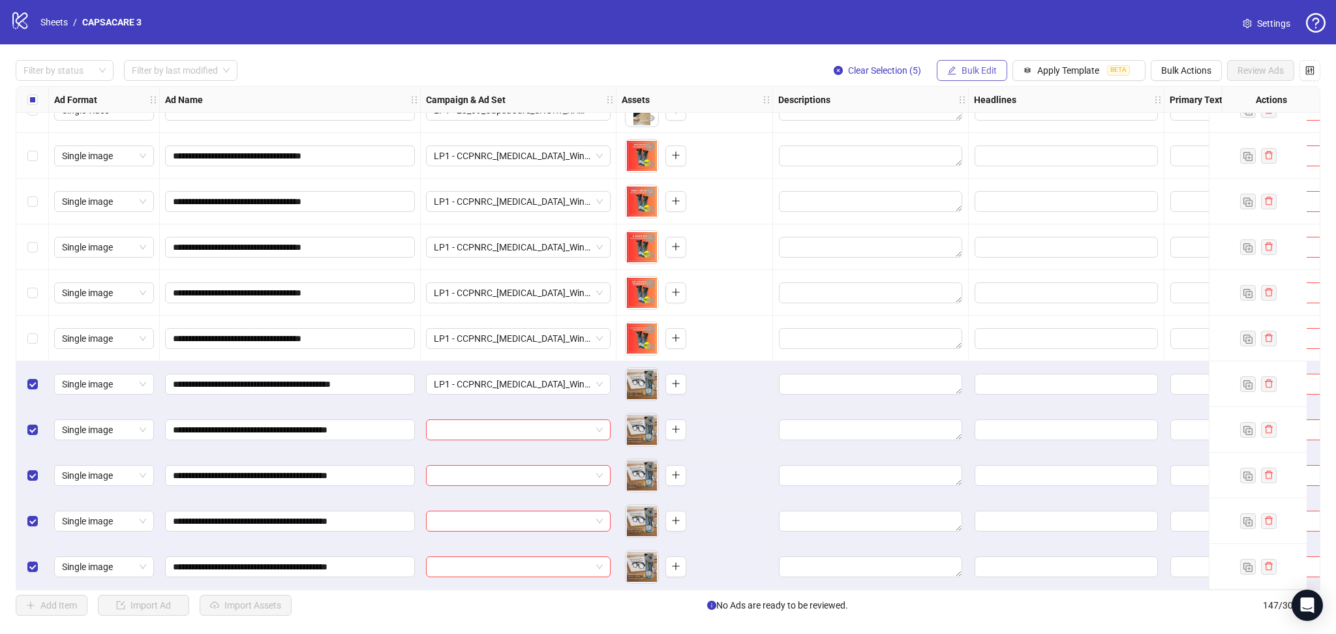
click at [953, 65] on button "Bulk Edit" at bounding box center [972, 70] width 70 height 21
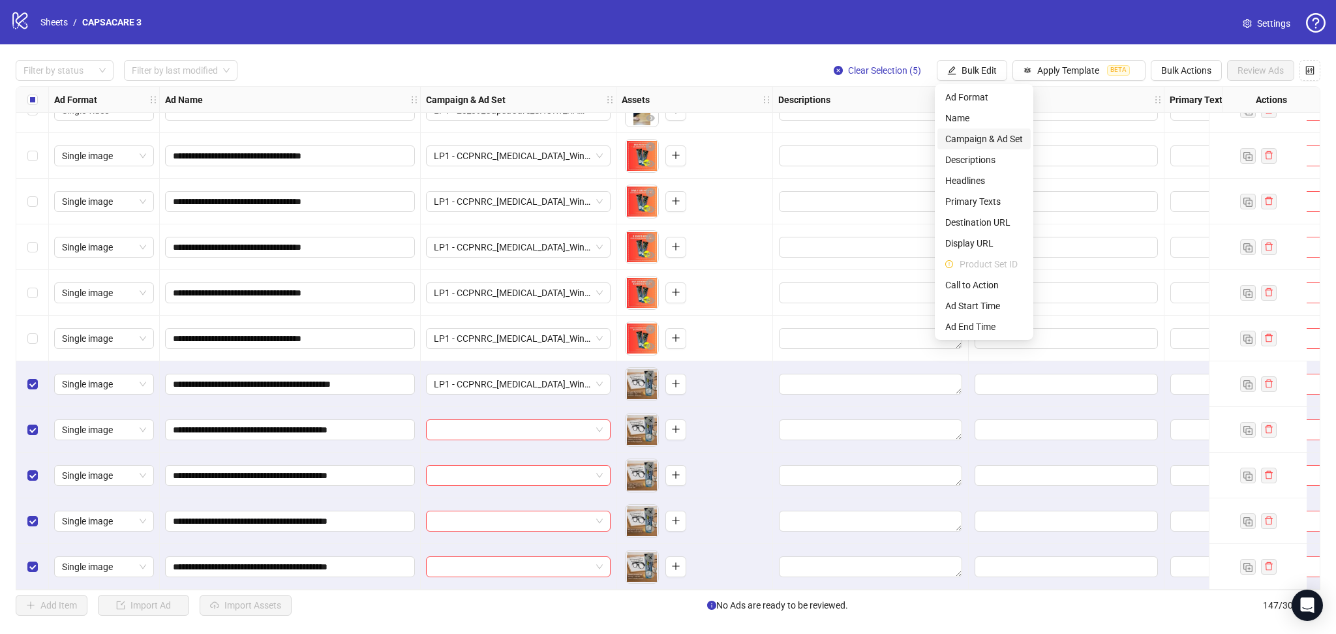
click at [966, 134] on span "Campaign & Ad Set" at bounding box center [985, 139] width 78 height 14
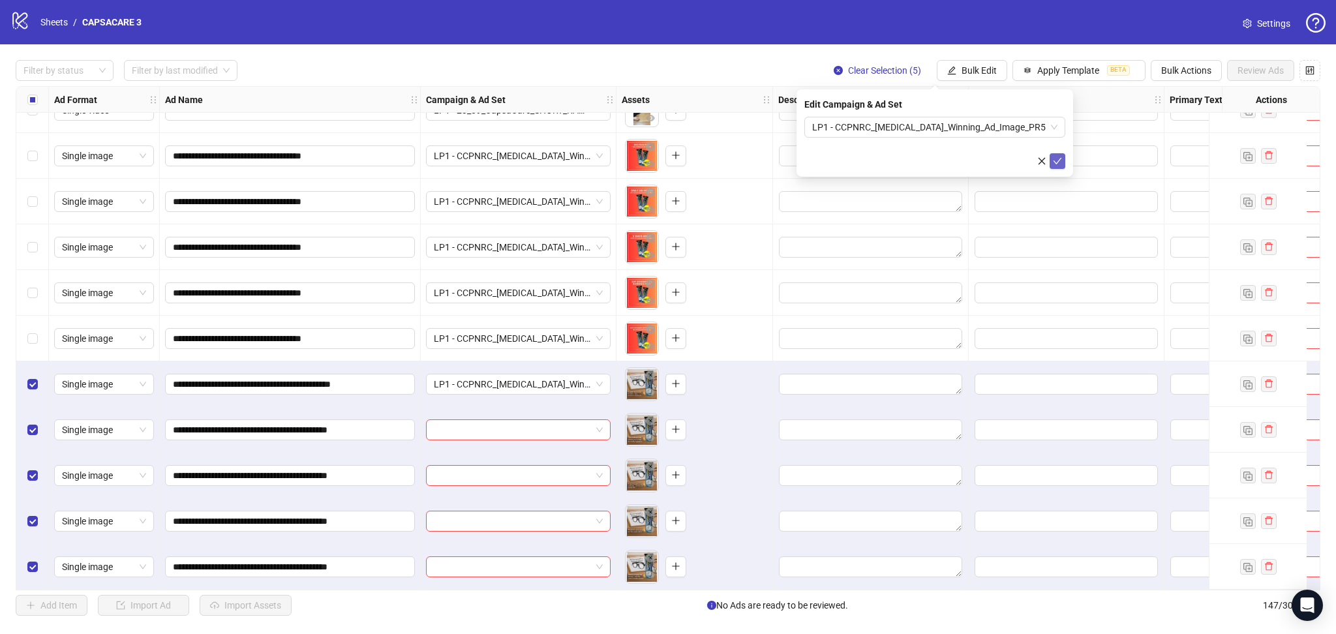
click at [1063, 161] on button "submit" at bounding box center [1058, 161] width 16 height 16
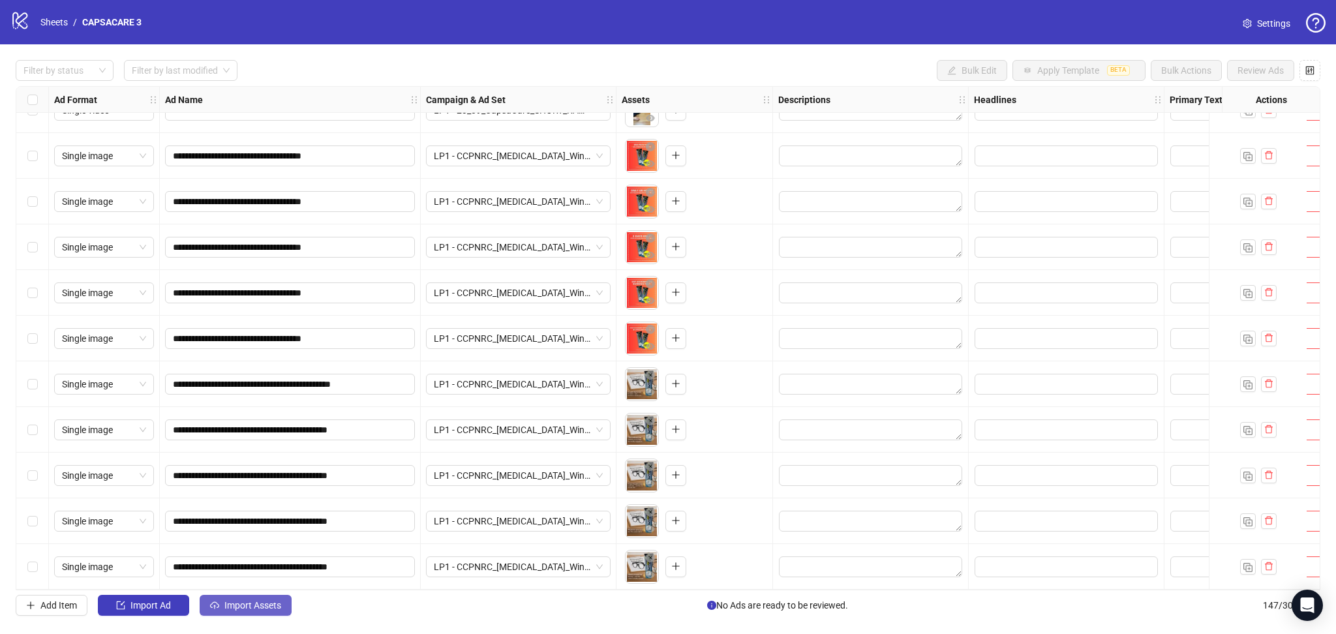
click at [254, 606] on span "Import Assets" at bounding box center [252, 605] width 57 height 10
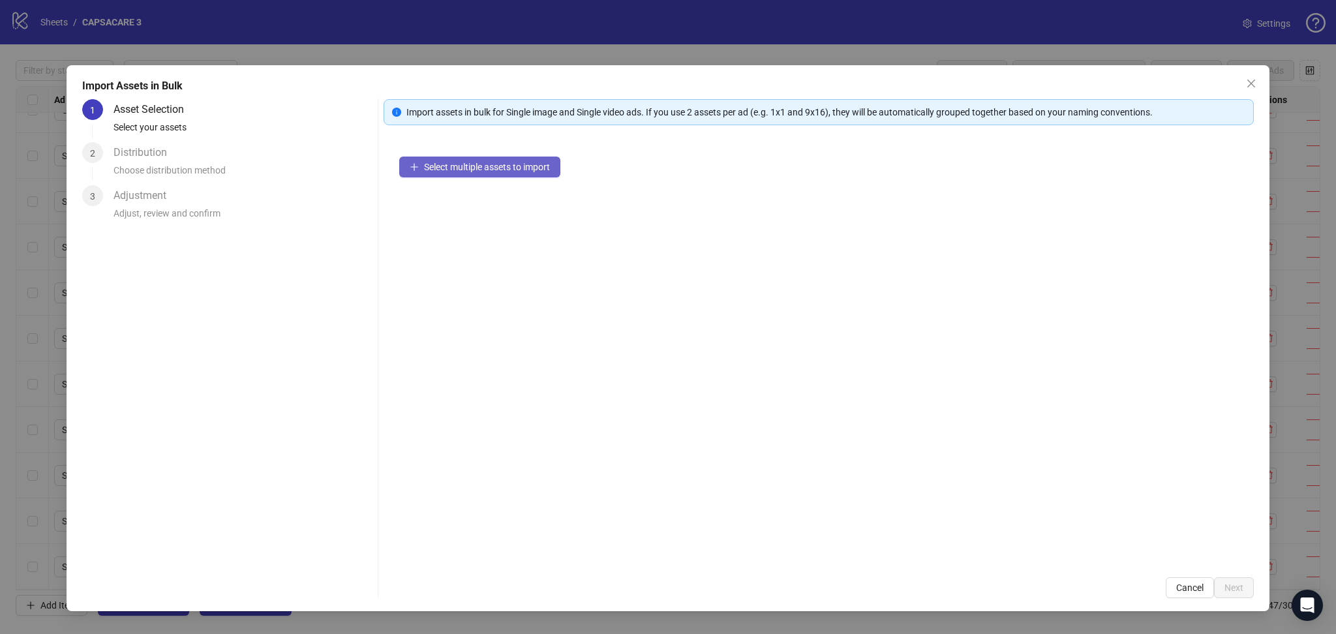
click at [464, 170] on span "Select multiple assets to import" at bounding box center [487, 167] width 126 height 10
click at [1239, 594] on button "Next" at bounding box center [1234, 587] width 40 height 21
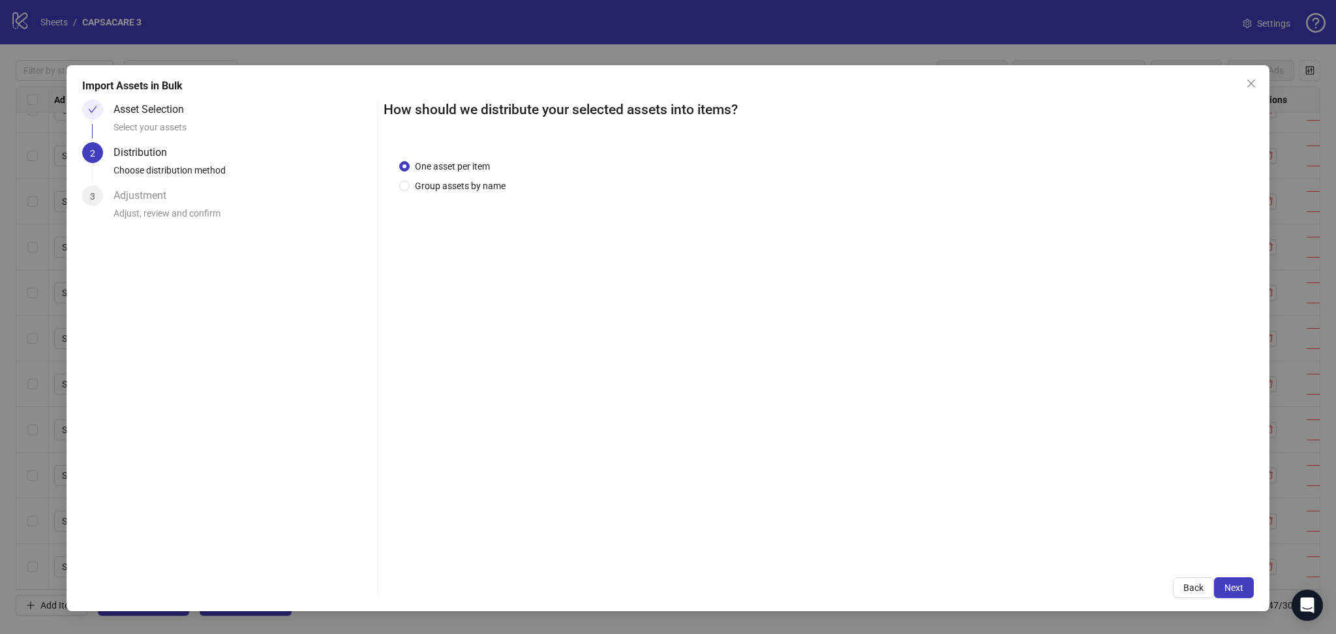
click at [1232, 588] on span "Next" at bounding box center [1234, 588] width 19 height 10
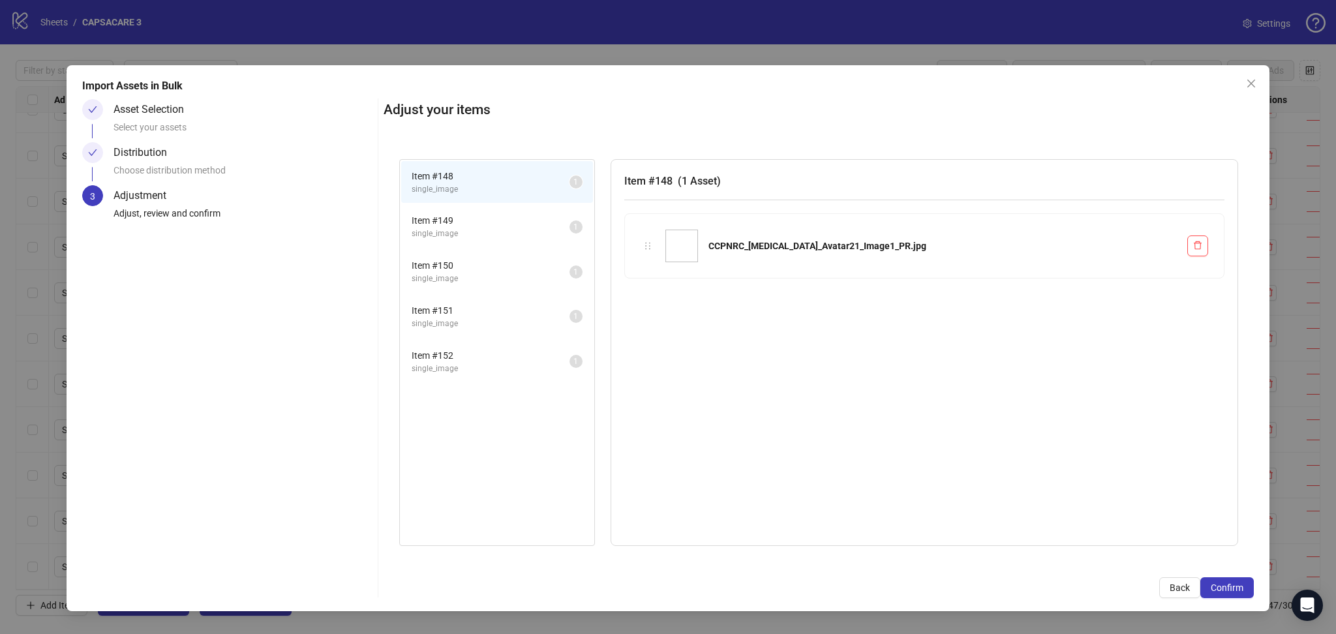
click at [1232, 588] on span "Confirm" at bounding box center [1227, 588] width 33 height 10
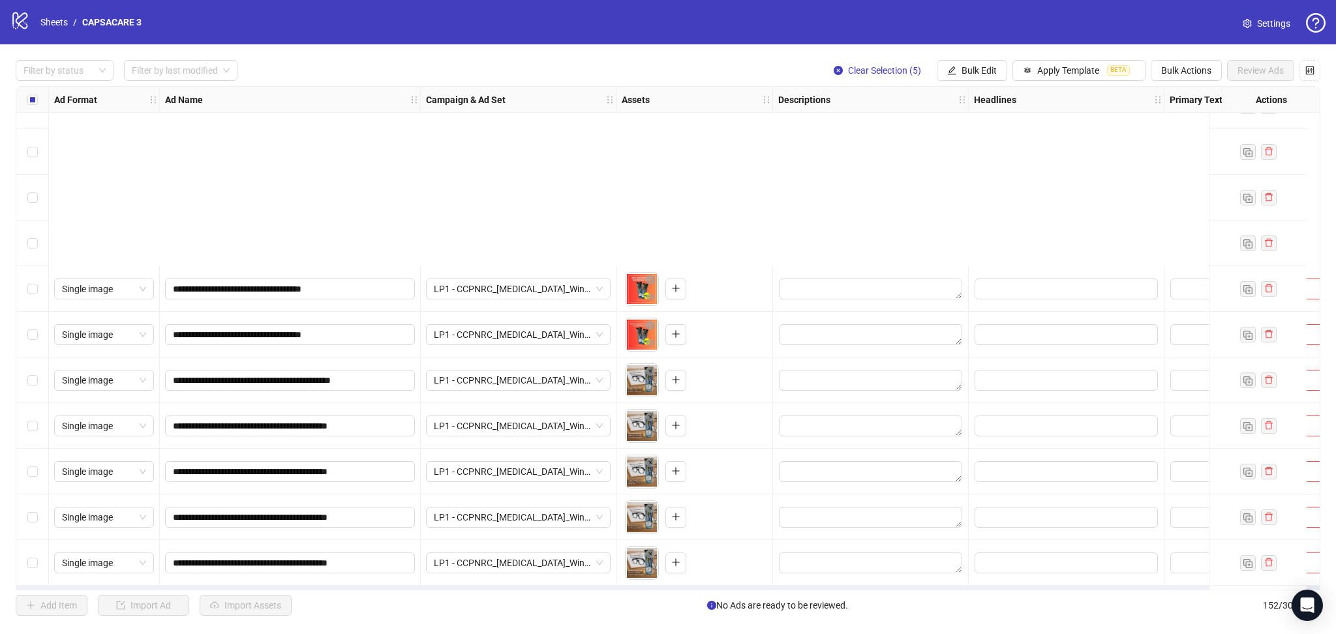
scroll to position [6470, 0]
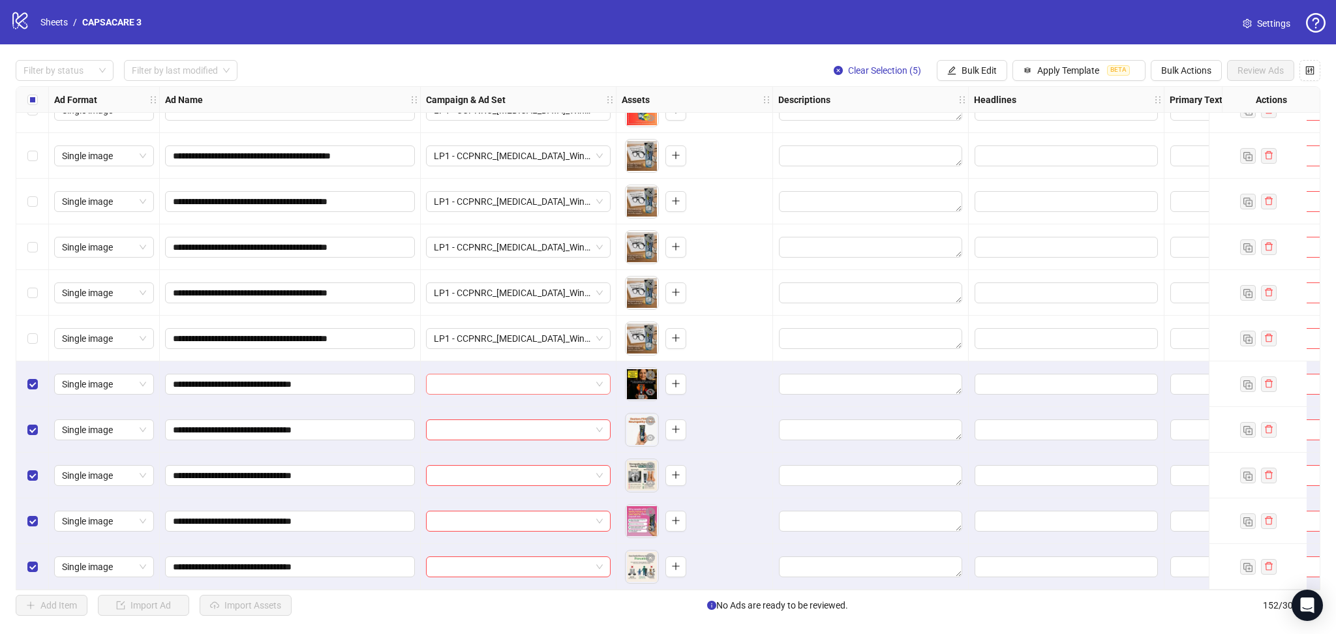
click at [524, 387] on input "search" at bounding box center [512, 385] width 157 height 20
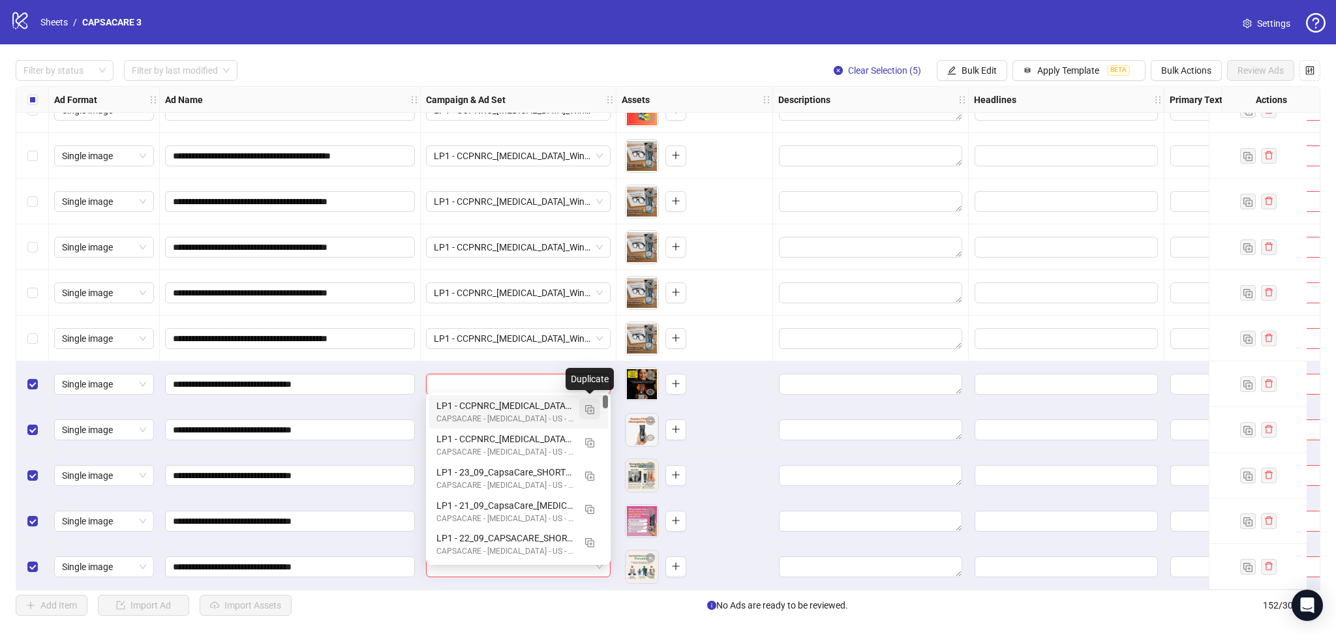
click at [583, 410] on button "button" at bounding box center [589, 409] width 21 height 21
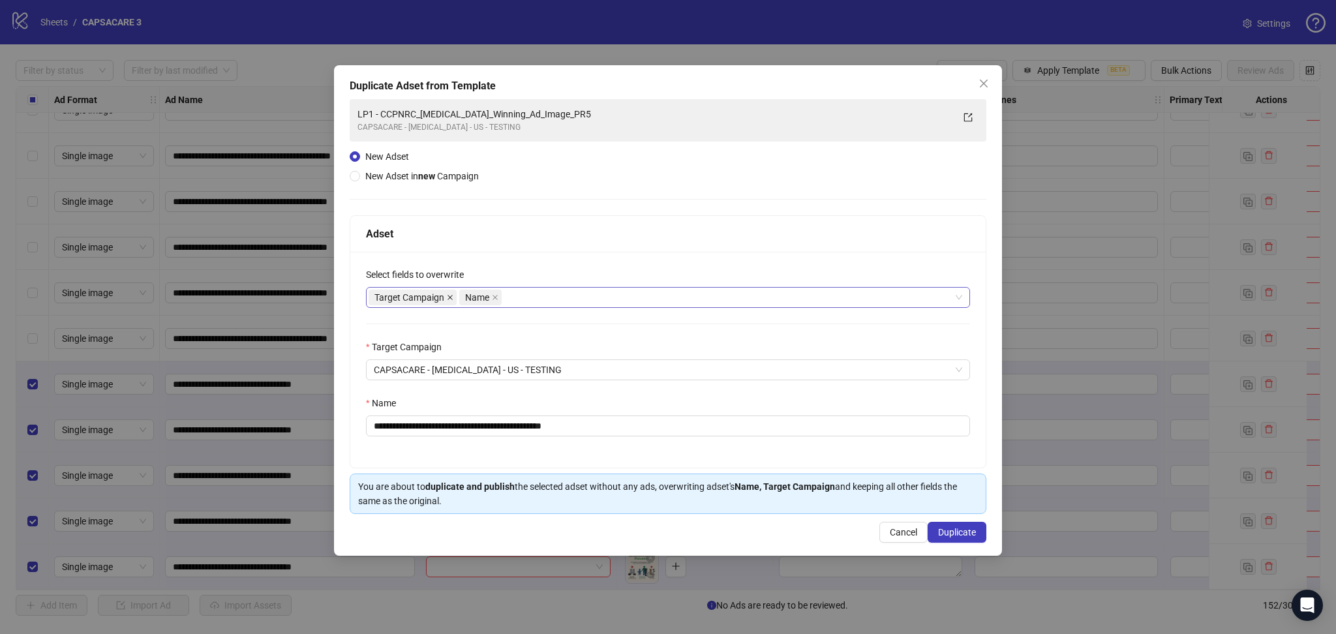
click at [450, 301] on span at bounding box center [450, 297] width 7 height 14
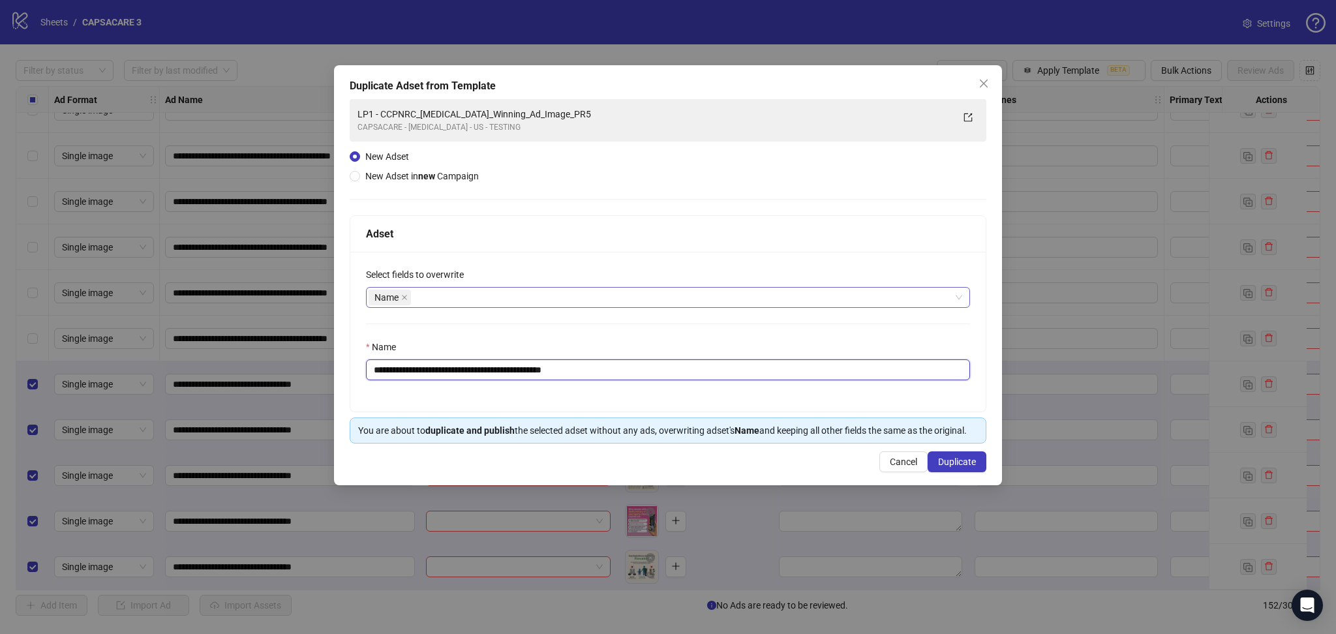
drag, startPoint x: 397, startPoint y: 371, endPoint x: 773, endPoint y: 399, distance: 377.6
click at [773, 399] on div "**********" at bounding box center [668, 332] width 636 height 160
paste input "text"
type input "**********"
click at [955, 461] on span "Duplicate" at bounding box center [957, 462] width 38 height 10
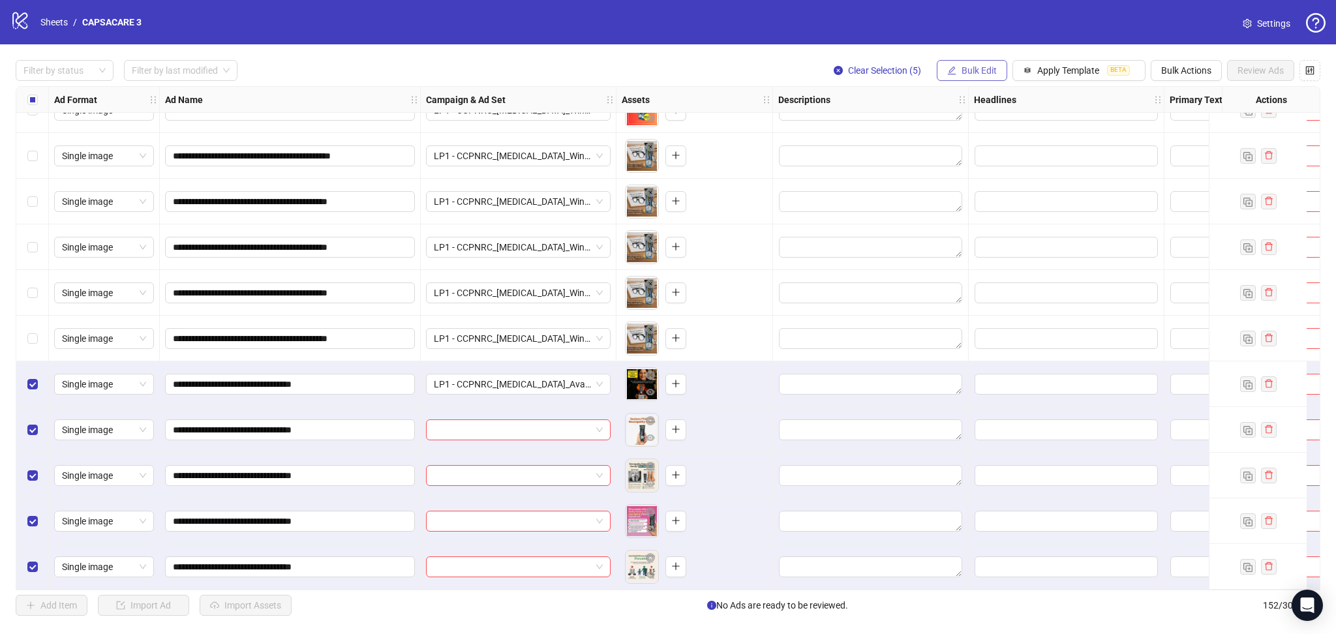
drag, startPoint x: 965, startPoint y: 73, endPoint x: 987, endPoint y: 70, distance: 22.3
click at [966, 73] on span "Bulk Edit" at bounding box center [979, 70] width 35 height 10
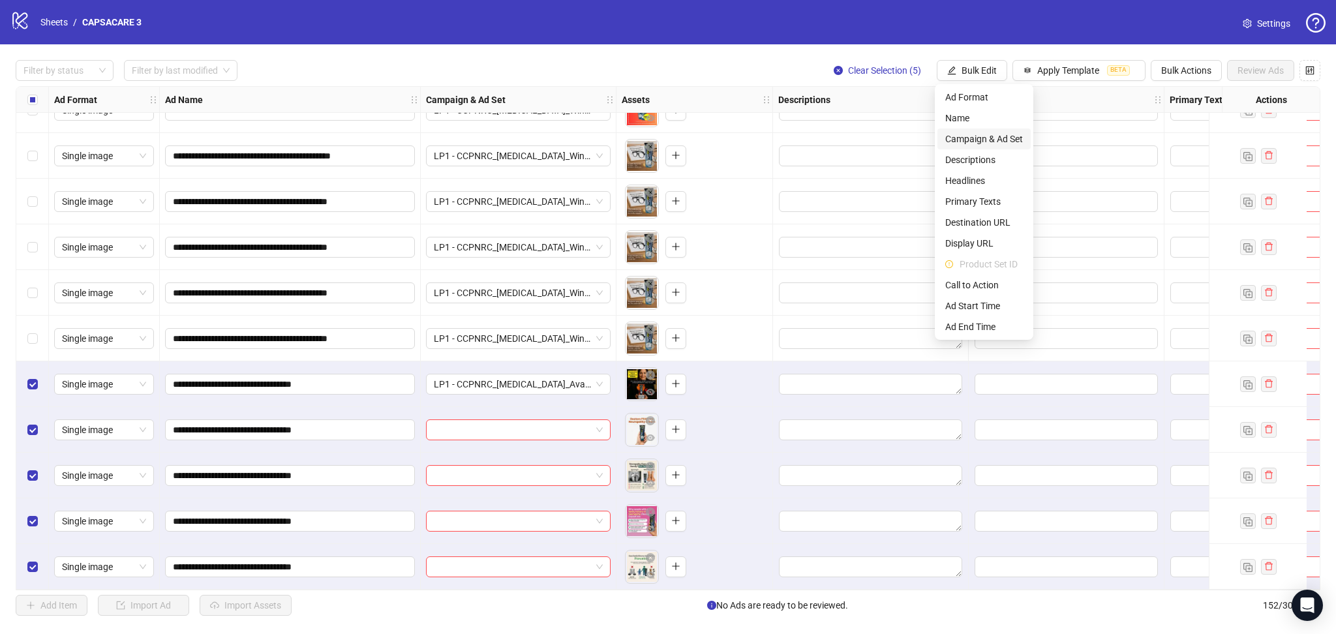
click at [991, 134] on span "Campaign & Ad Set" at bounding box center [985, 139] width 78 height 14
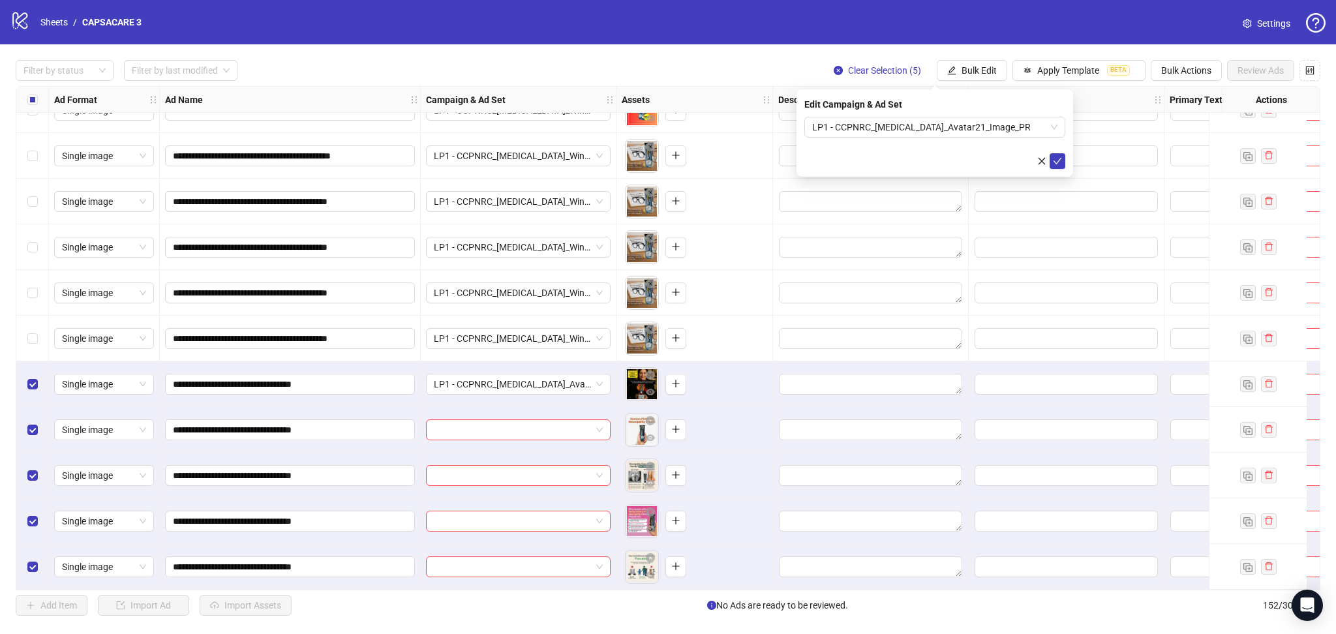
click at [1065, 164] on button "submit" at bounding box center [1058, 161] width 16 height 16
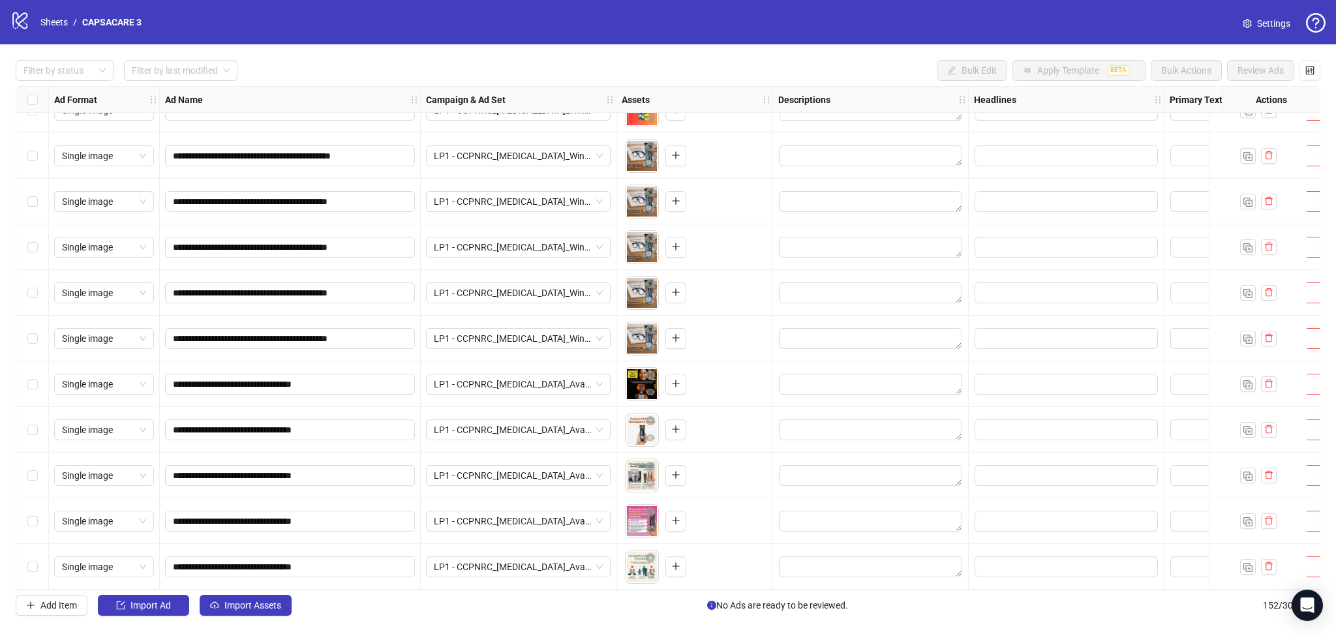
drag, startPoint x: 238, startPoint y: 600, endPoint x: 286, endPoint y: 581, distance: 52.7
click at [238, 600] on button "Import Assets" at bounding box center [246, 605] width 92 height 21
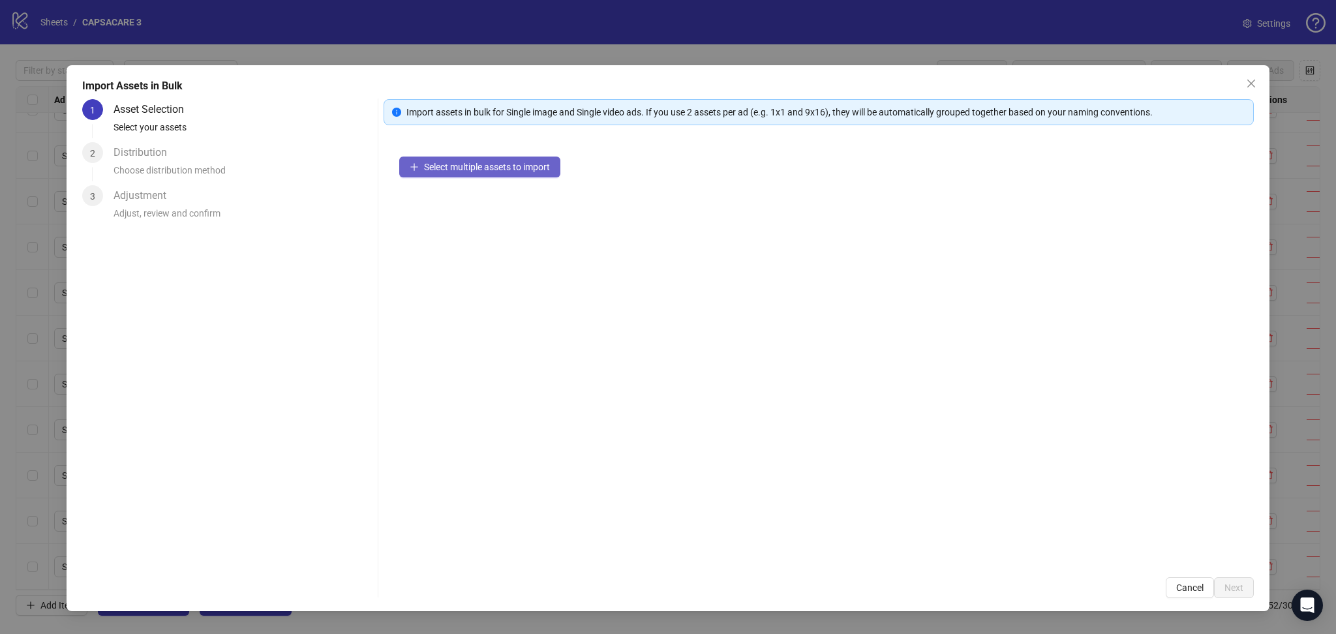
click at [491, 170] on span "Select multiple assets to import" at bounding box center [487, 167] width 126 height 10
click at [1238, 591] on span "Next" at bounding box center [1234, 588] width 19 height 10
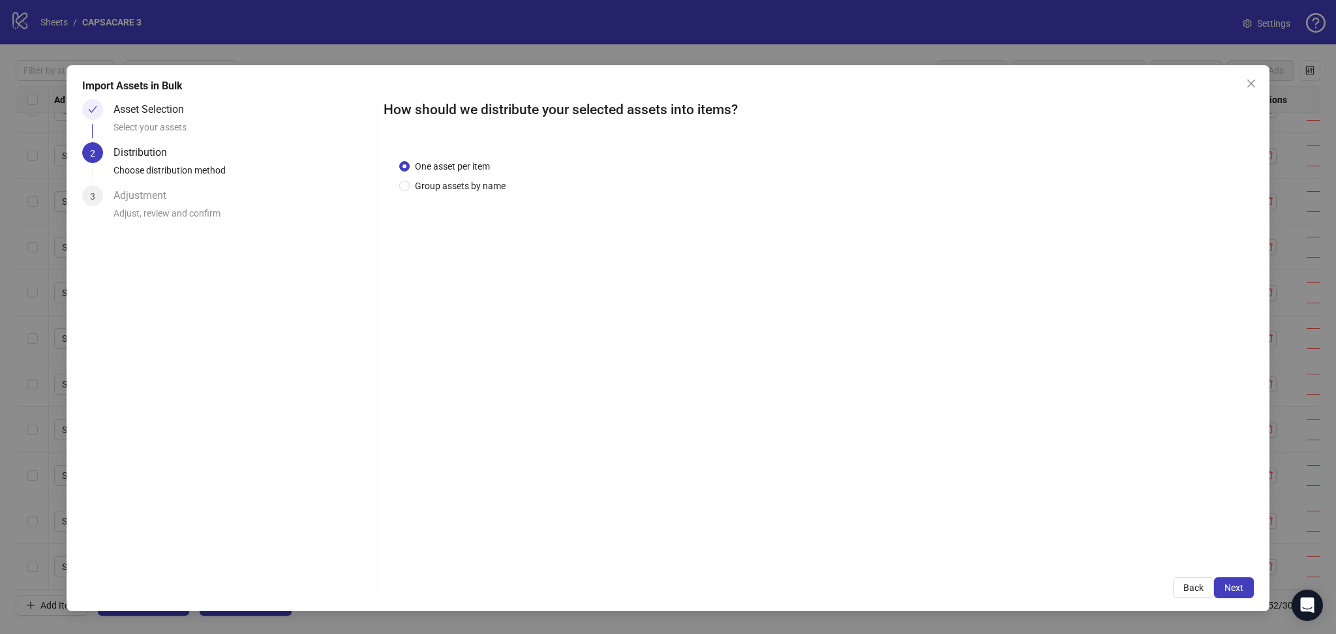
click at [1238, 591] on span "Next" at bounding box center [1234, 588] width 19 height 10
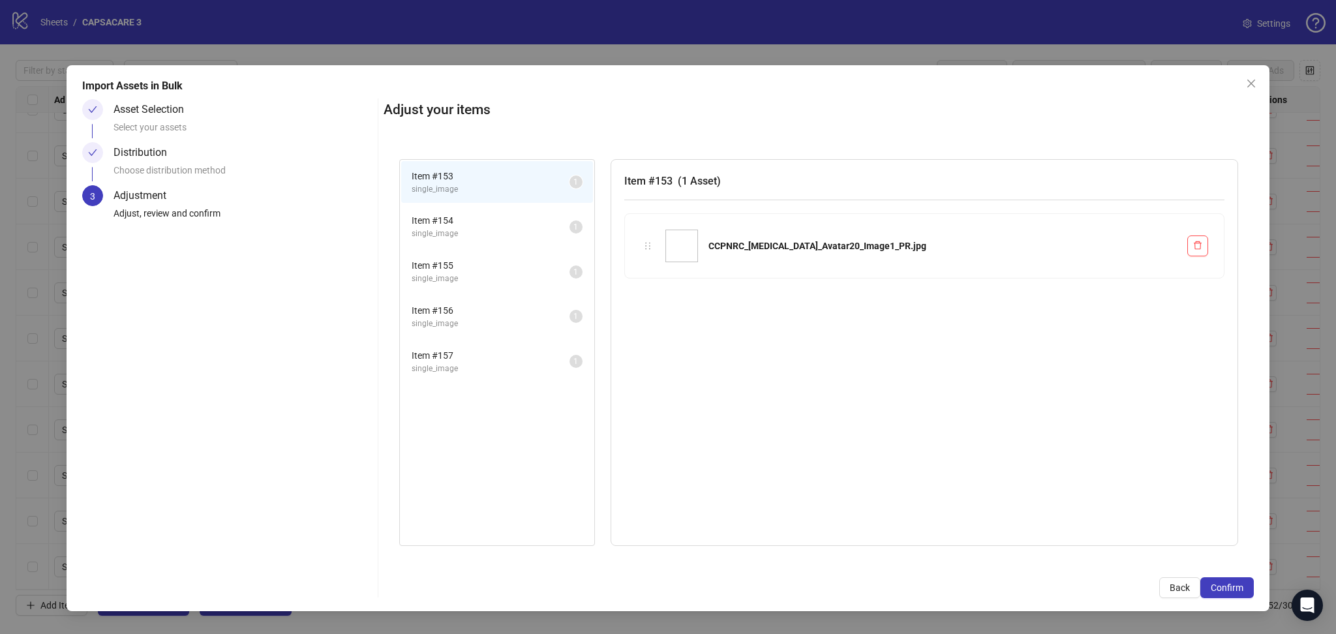
click at [1238, 591] on span "Confirm" at bounding box center [1227, 588] width 33 height 10
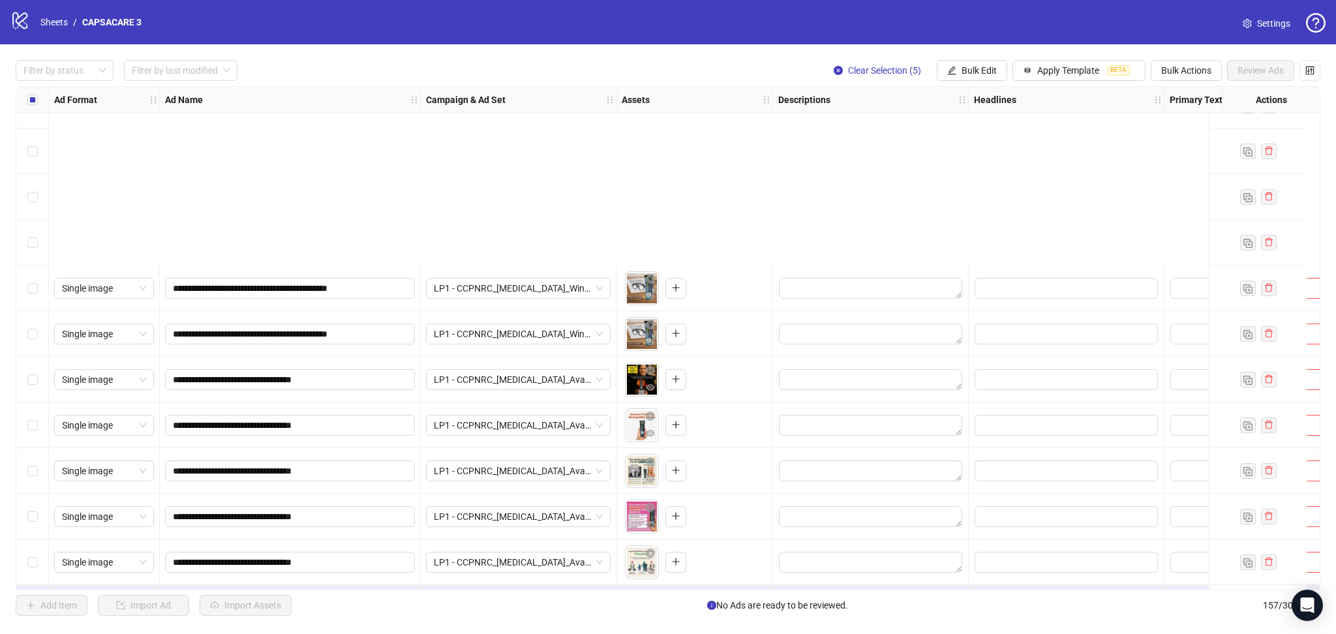
scroll to position [6699, 0]
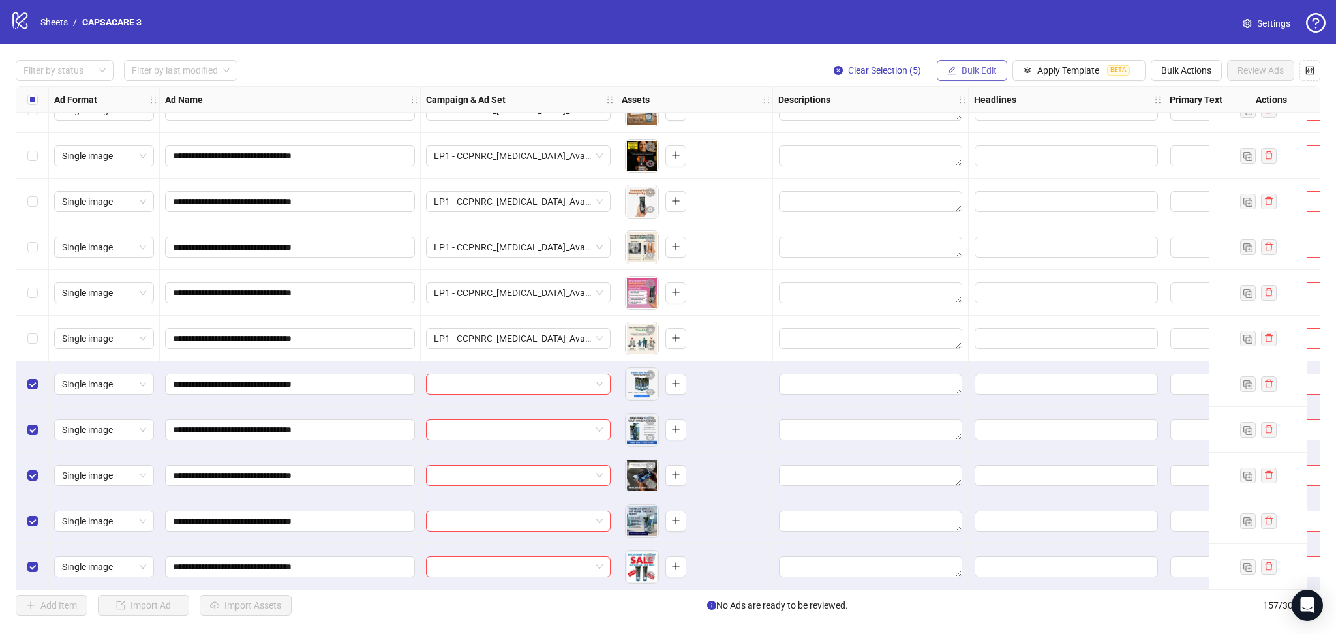
click at [959, 67] on button "Bulk Edit" at bounding box center [972, 70] width 70 height 21
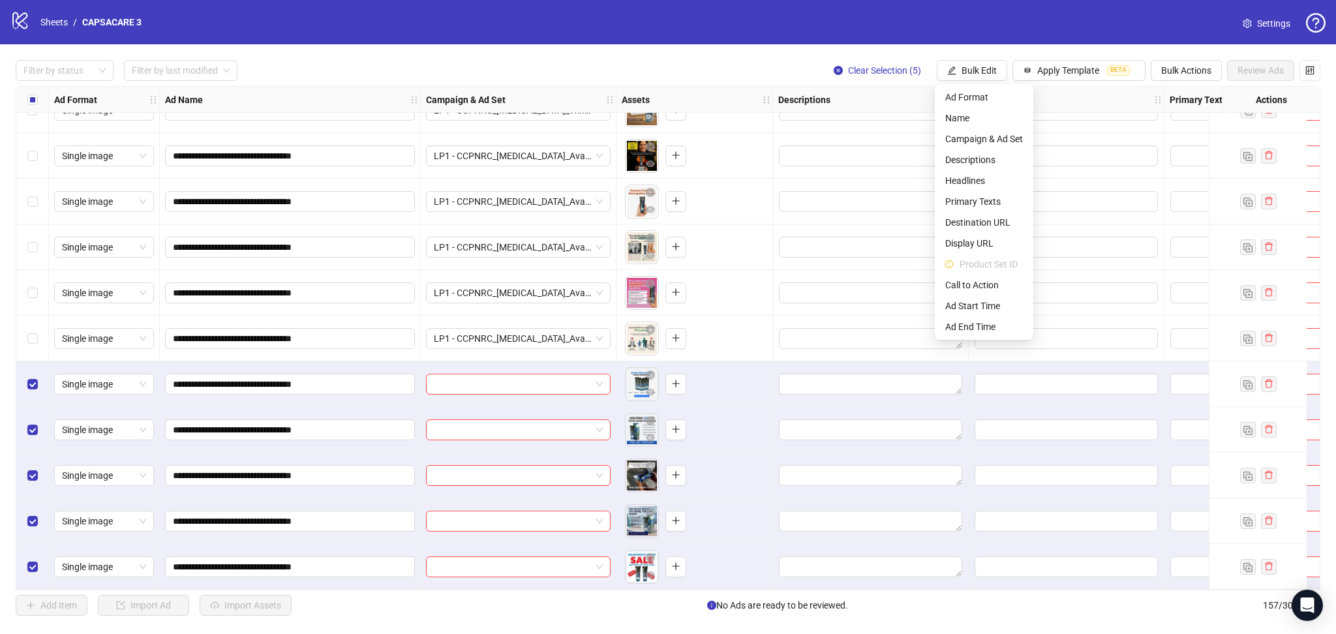
click at [839, 27] on div "logo/logo-mobile Sheets / CAPSACARE 3 Settings" at bounding box center [668, 21] width 1316 height 23
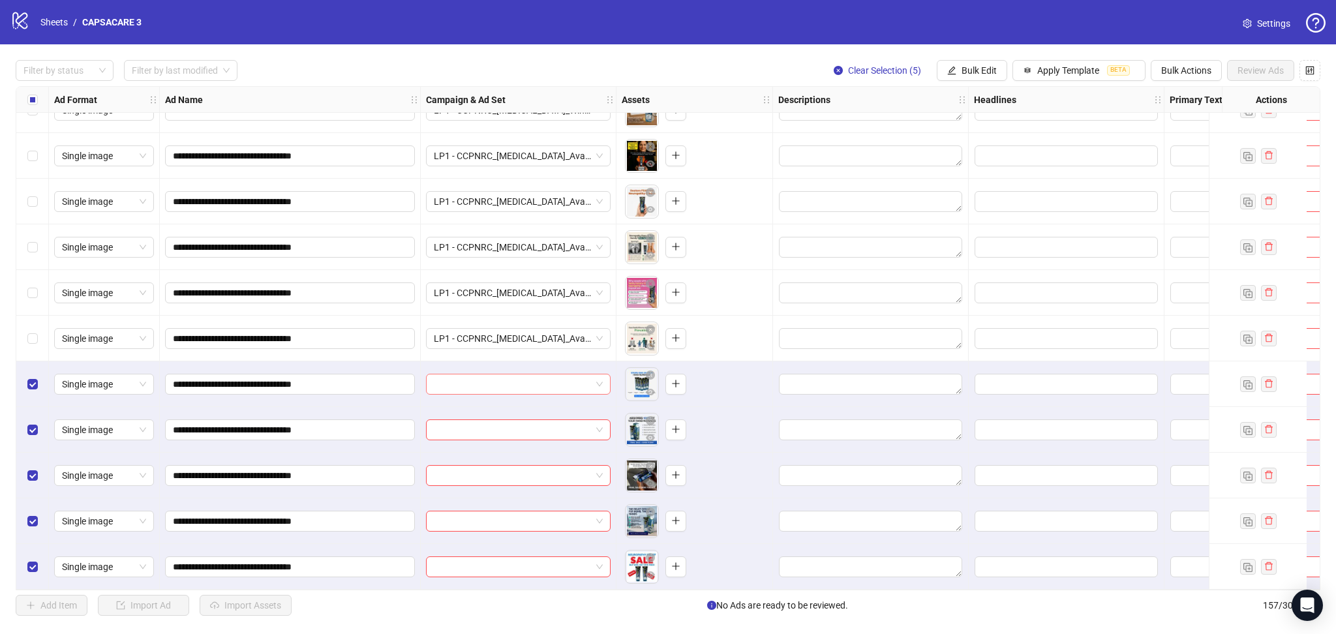
click at [485, 375] on input "search" at bounding box center [512, 385] width 157 height 20
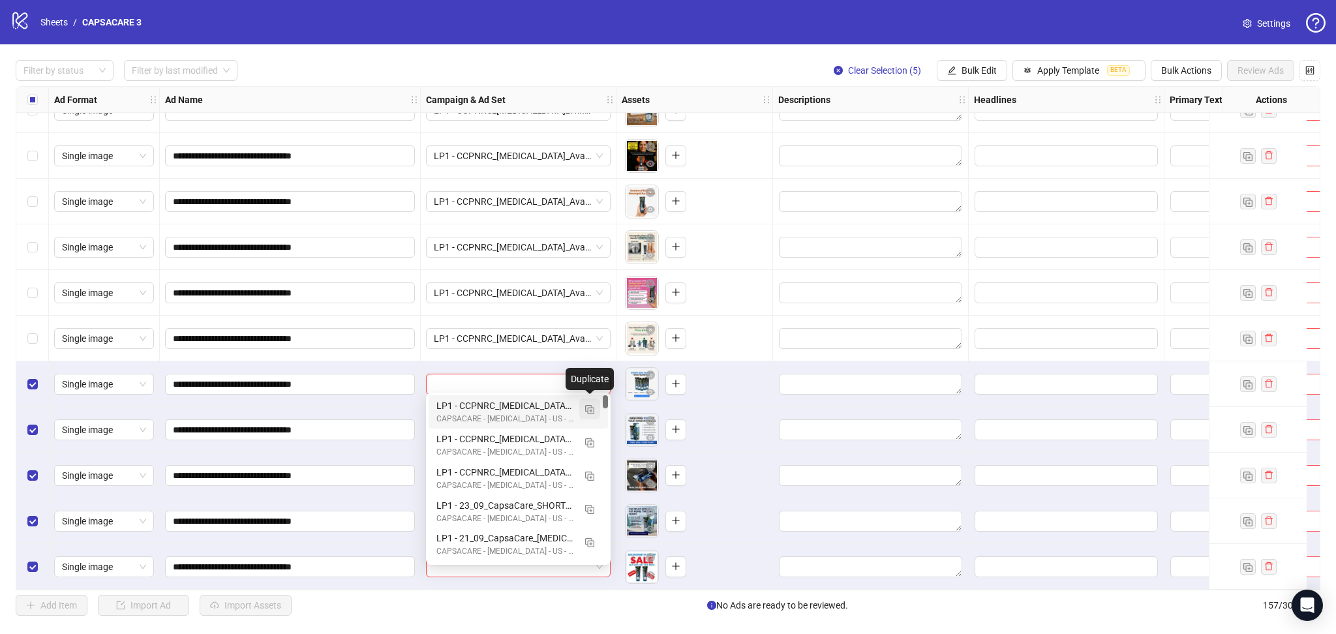
click at [589, 407] on img "button" at bounding box center [589, 409] width 9 height 9
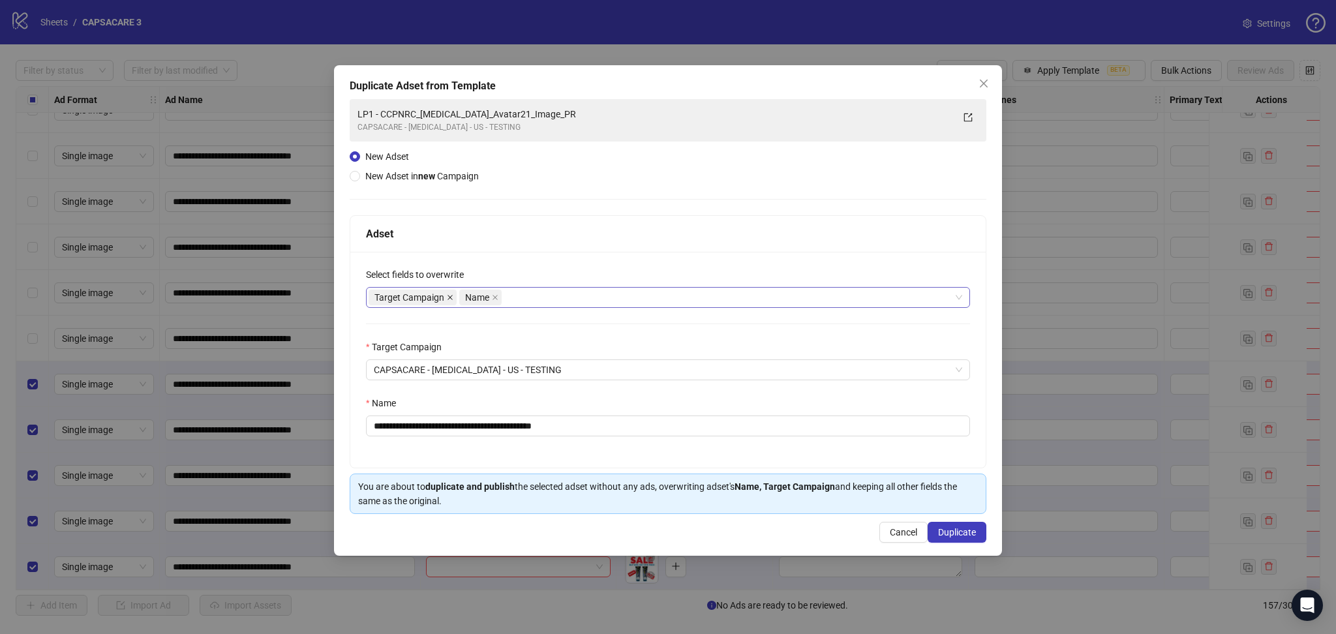
click at [450, 298] on icon "close" at bounding box center [450, 297] width 7 height 7
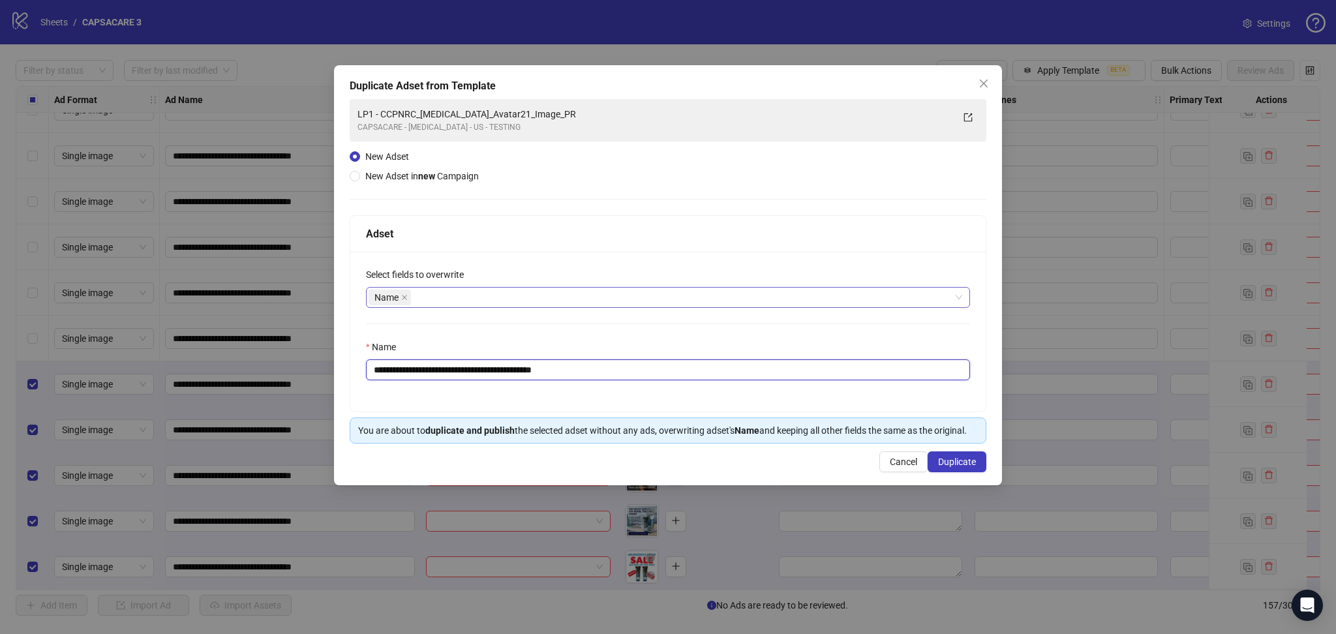
click at [394, 372] on input "**********" at bounding box center [668, 370] width 604 height 21
click at [427, 363] on input "**********" at bounding box center [668, 370] width 604 height 21
click at [393, 372] on input "**********" at bounding box center [668, 370] width 604 height 21
click at [422, 359] on div "Name" at bounding box center [668, 350] width 604 height 20
drag, startPoint x: 395, startPoint y: 369, endPoint x: 777, endPoint y: 380, distance: 381.9
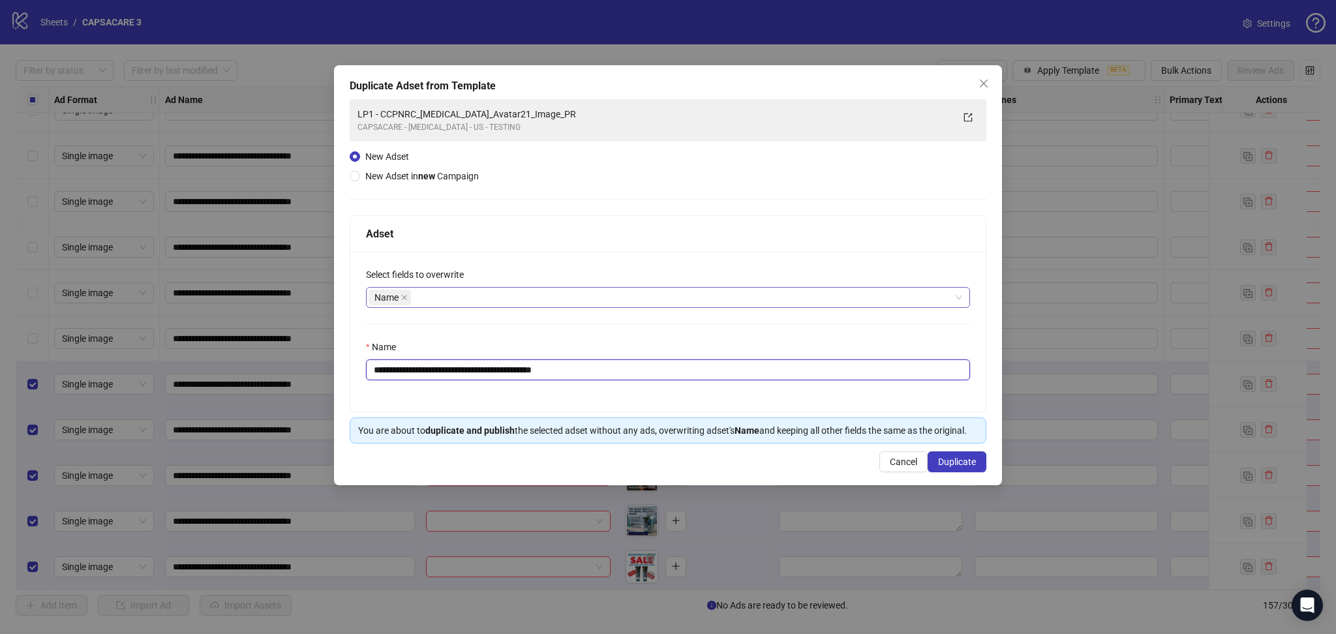
click at [777, 380] on input "**********" at bounding box center [668, 370] width 604 height 21
paste input "text"
type input "**********"
click at [968, 459] on span "Duplicate" at bounding box center [957, 462] width 38 height 10
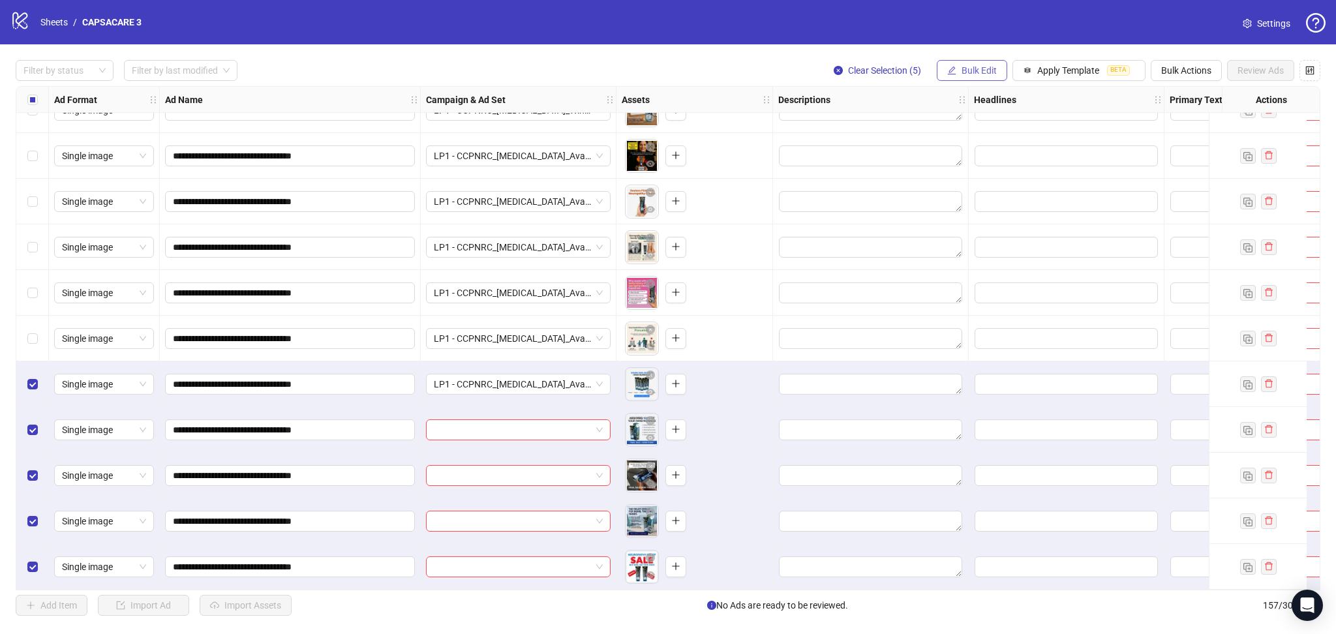
click at [962, 69] on span "Bulk Edit" at bounding box center [979, 70] width 35 height 10
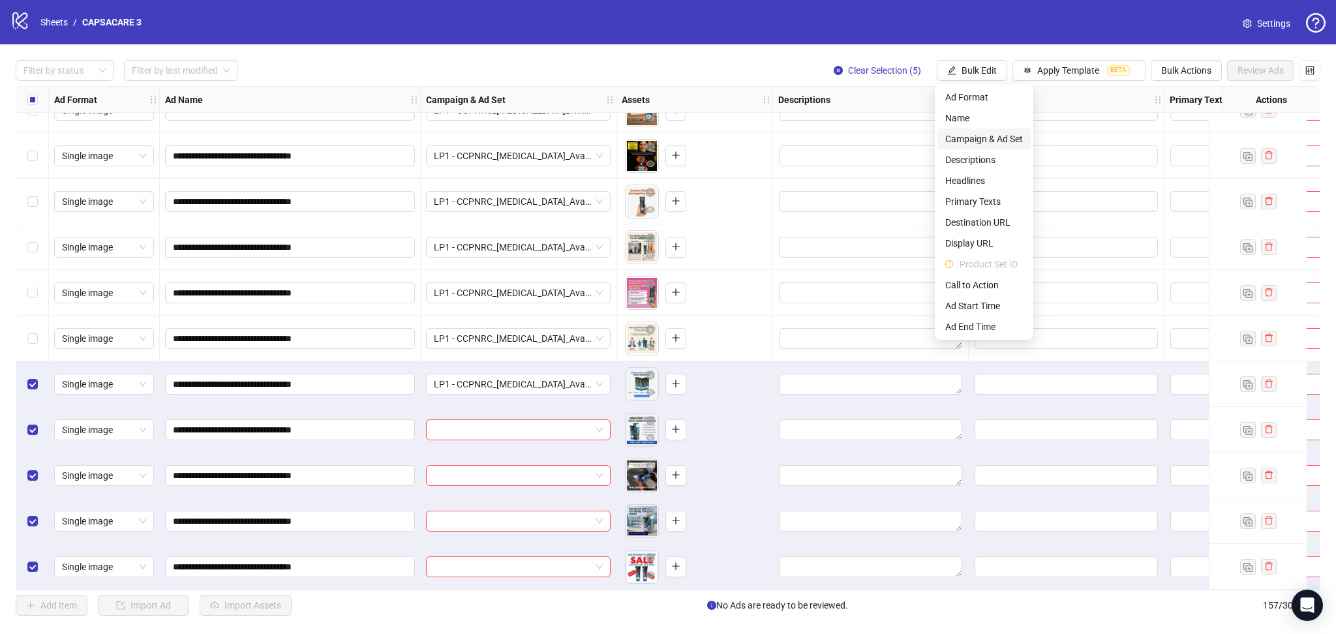
click at [975, 138] on span "Campaign & Ad Set" at bounding box center [985, 139] width 78 height 14
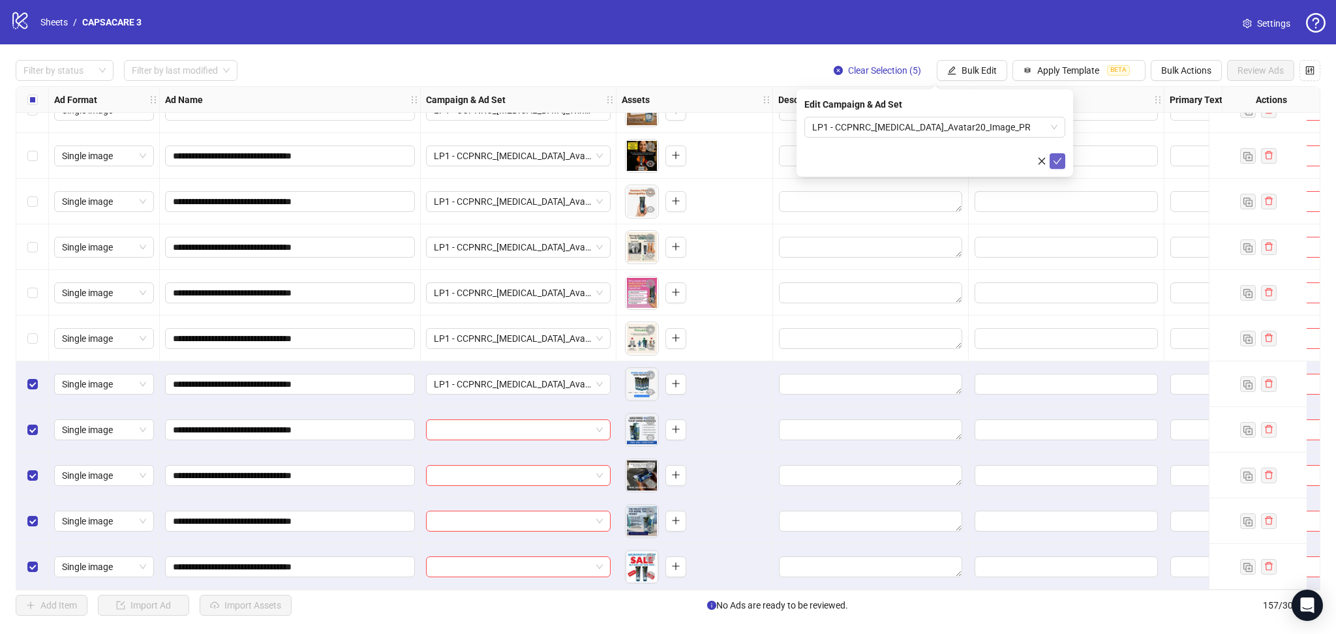
click at [1058, 162] on icon "check" at bounding box center [1057, 161] width 9 height 9
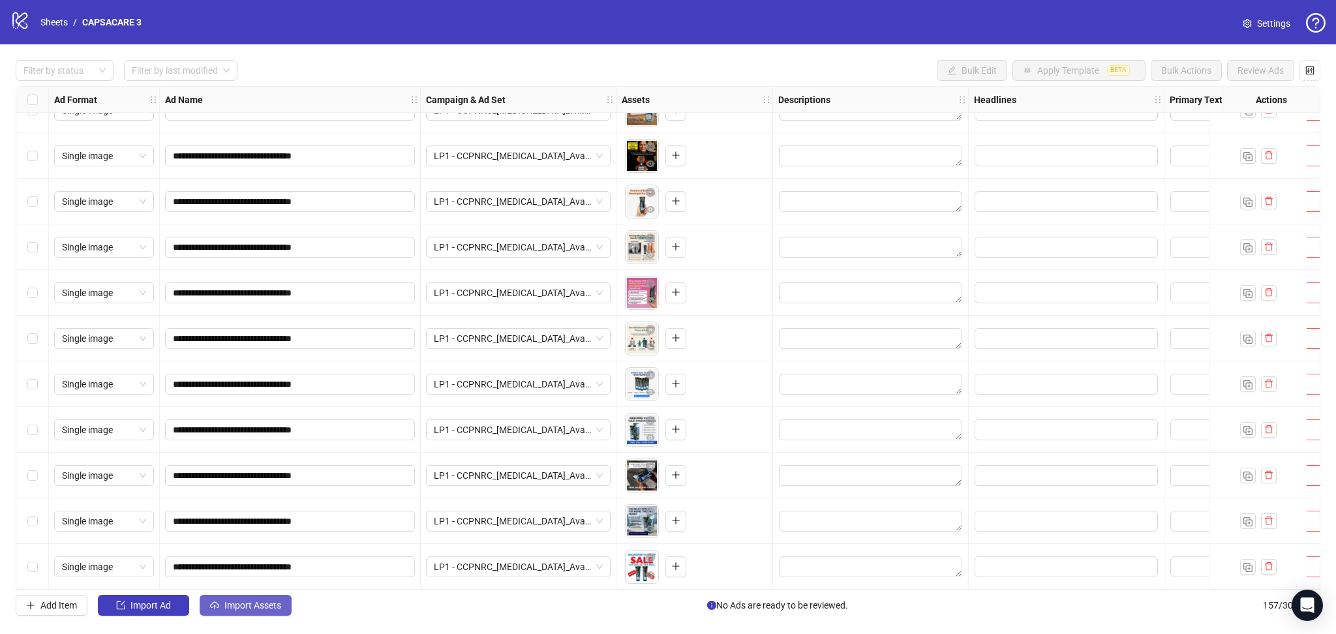
click at [262, 596] on button "Import Assets" at bounding box center [246, 605] width 92 height 21
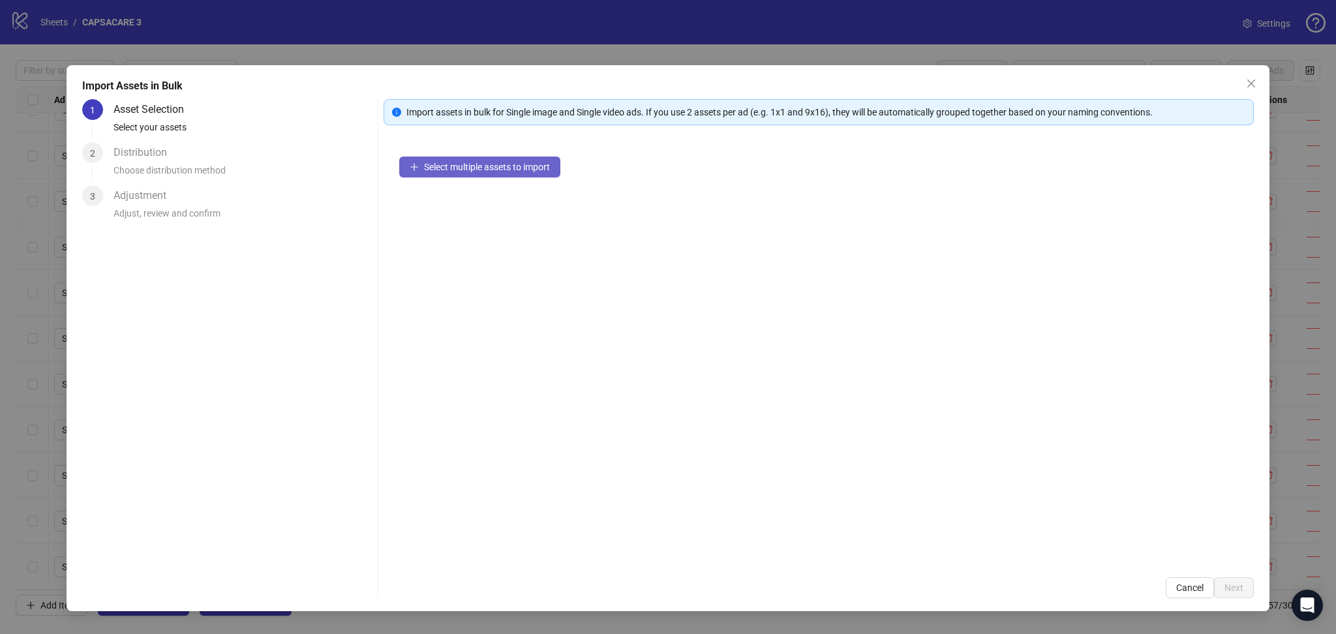
click at [503, 169] on span "Select multiple assets to import" at bounding box center [487, 167] width 126 height 10
click at [1244, 596] on button "Next" at bounding box center [1234, 587] width 40 height 21
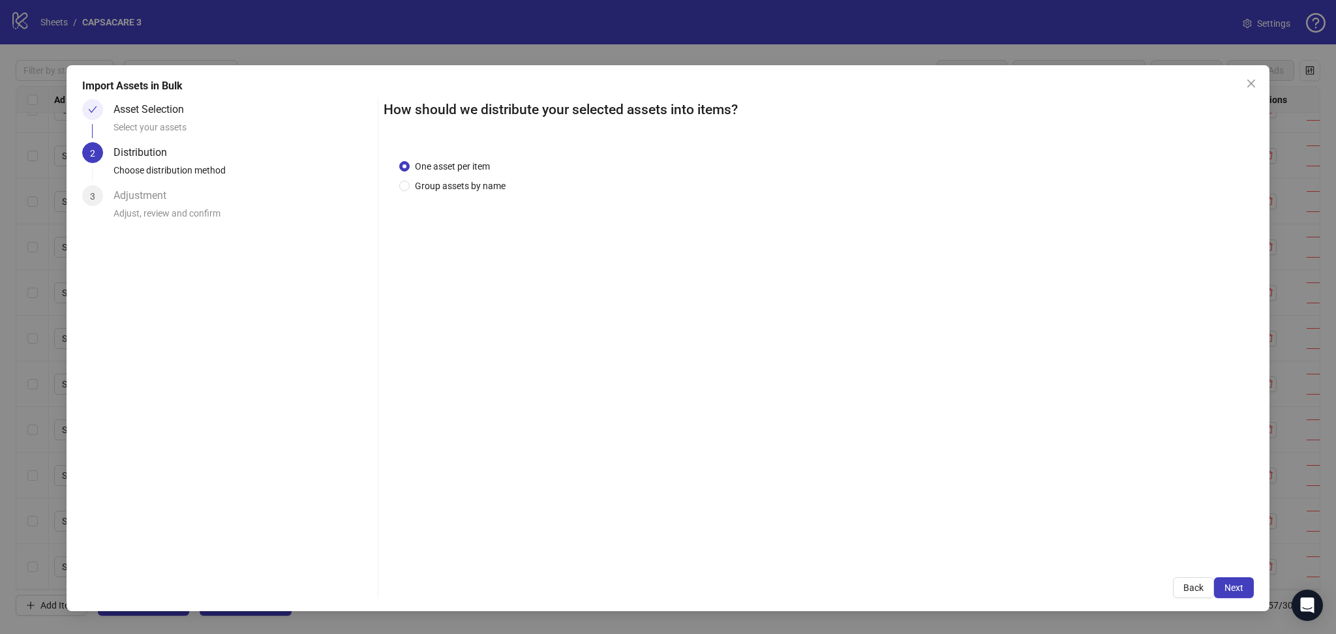
click at [1245, 583] on button "Next" at bounding box center [1234, 587] width 40 height 21
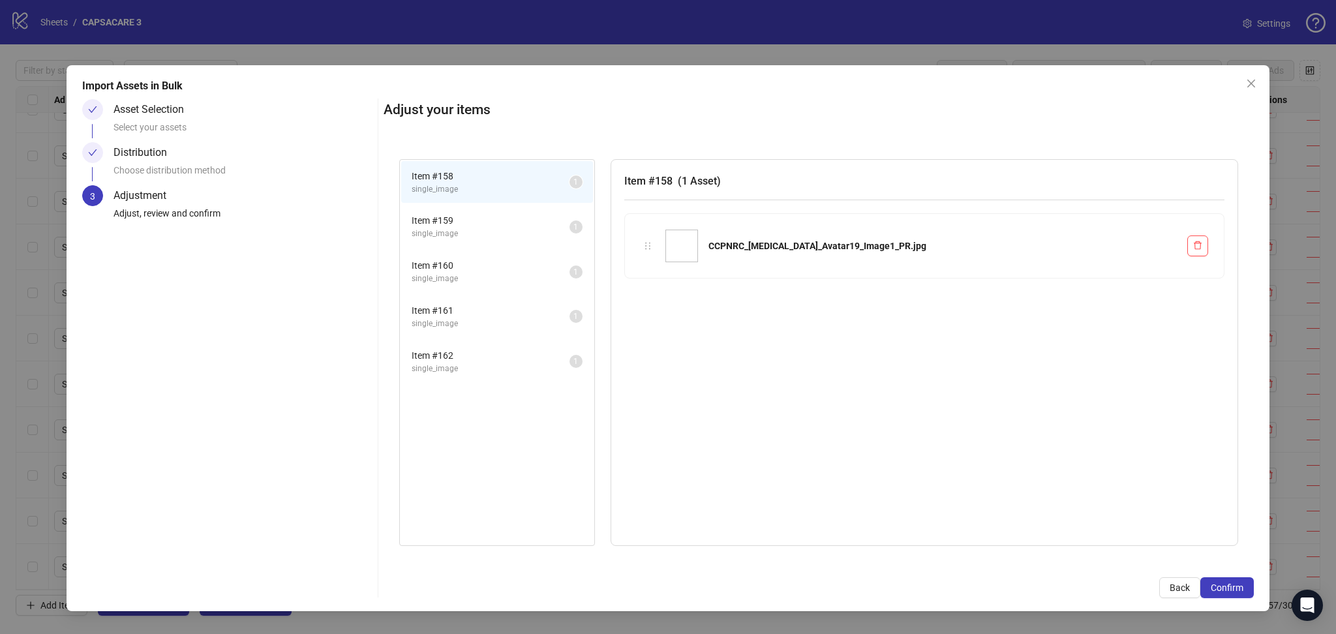
click at [1245, 583] on button "Confirm" at bounding box center [1228, 587] width 54 height 21
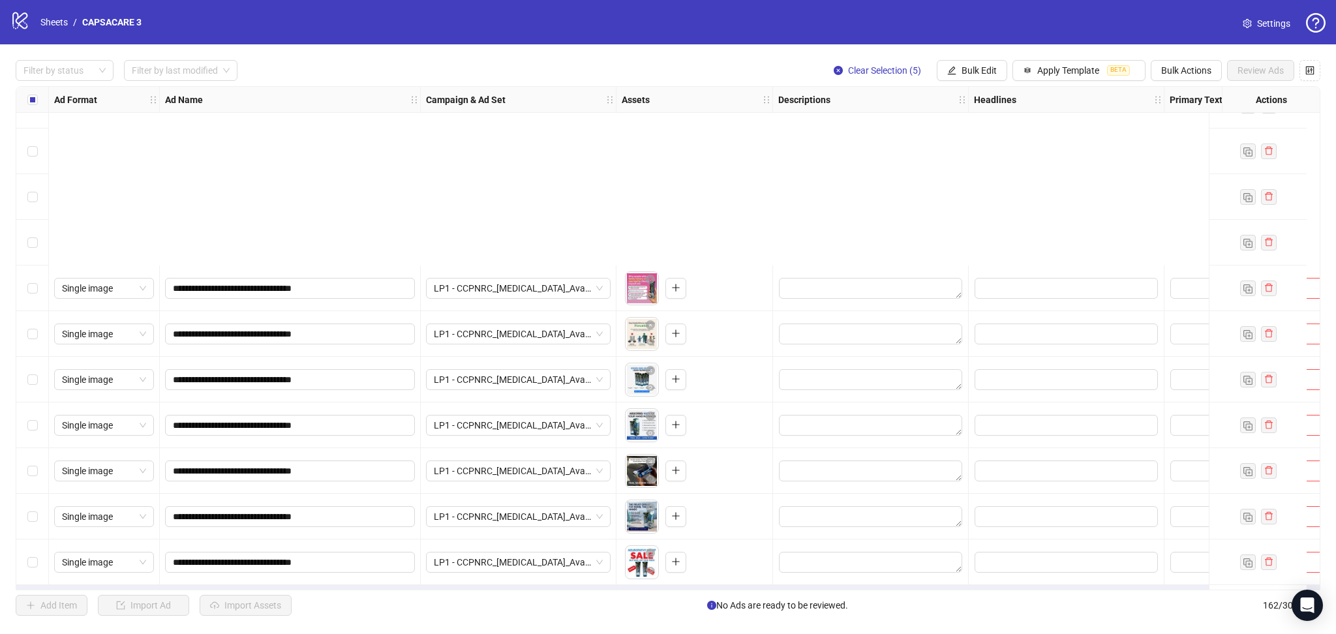
scroll to position [6927, 0]
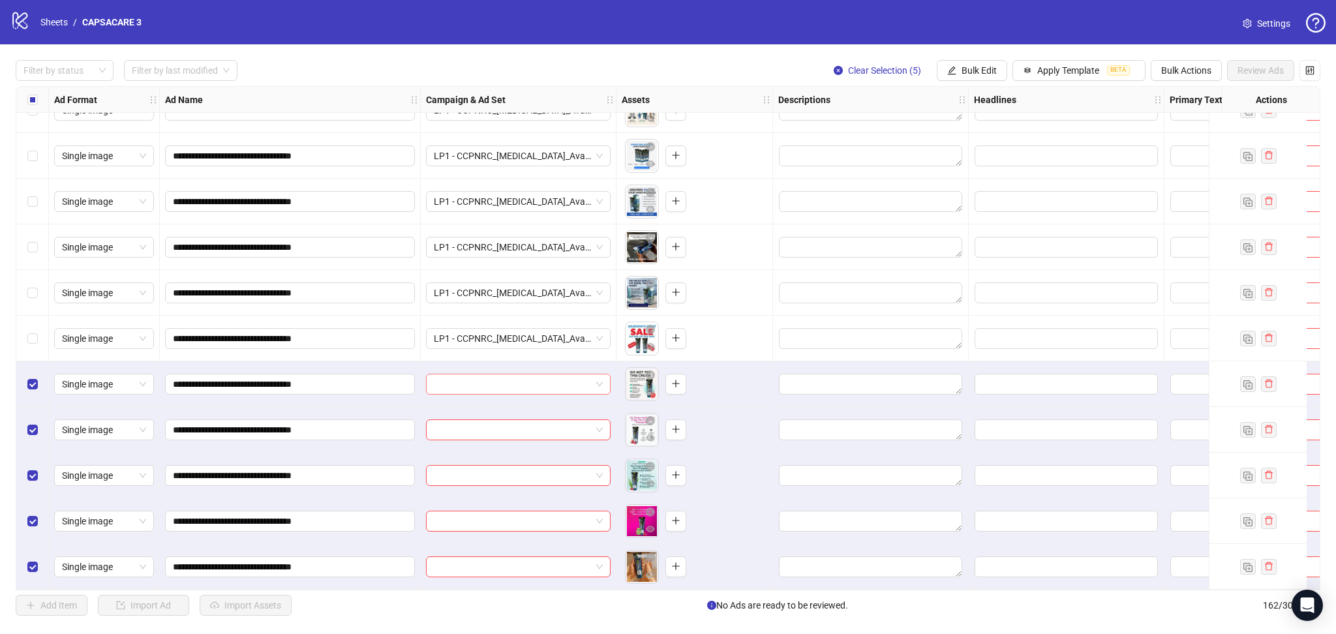
click at [465, 378] on input "search" at bounding box center [512, 385] width 157 height 20
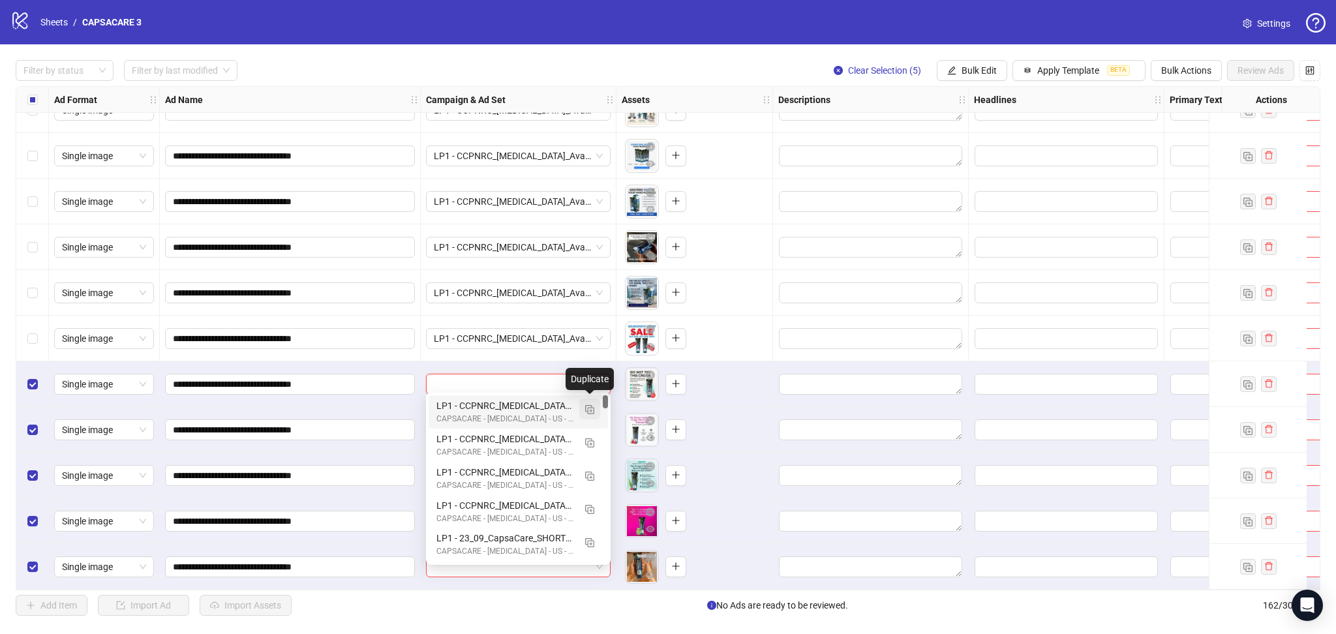
click at [596, 407] on button "button" at bounding box center [589, 409] width 21 height 21
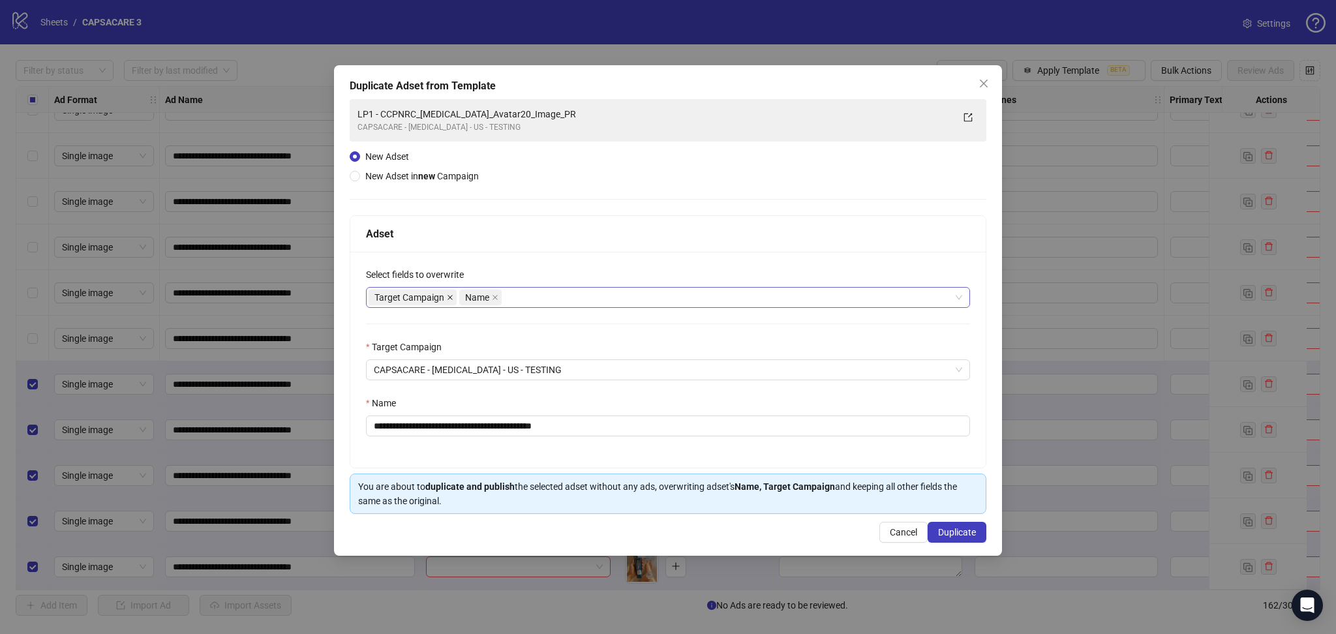
click at [447, 295] on icon "close" at bounding box center [450, 297] width 7 height 7
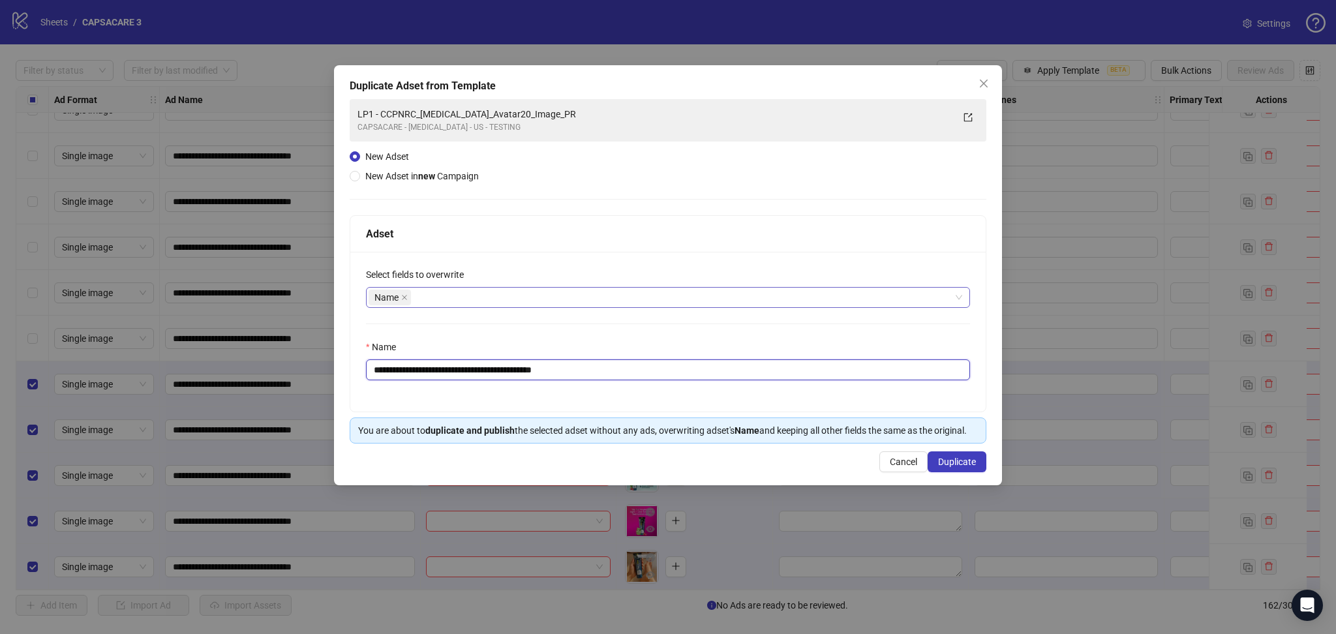
drag, startPoint x: 397, startPoint y: 371, endPoint x: 825, endPoint y: 397, distance: 428.9
click at [825, 397] on div "**********" at bounding box center [668, 332] width 636 height 160
paste input "text"
type input "**********"
click at [965, 457] on button "Duplicate" at bounding box center [957, 462] width 59 height 21
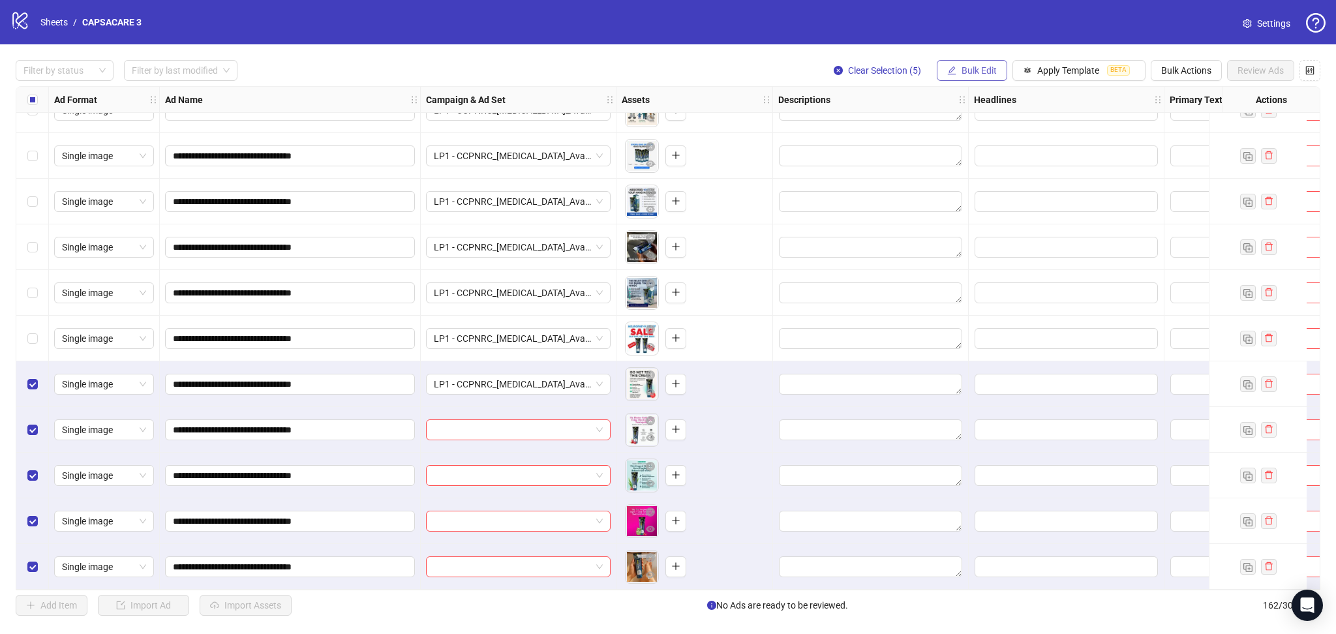
click at [977, 63] on button "Bulk Edit" at bounding box center [972, 70] width 70 height 21
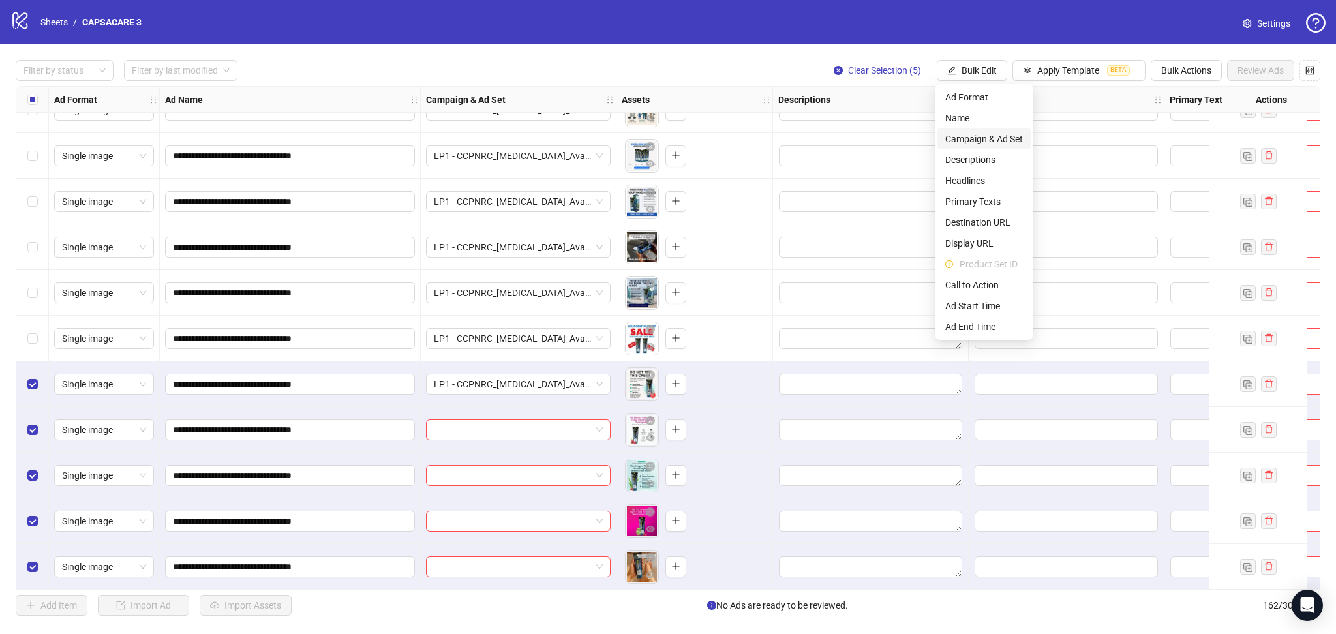
click at [996, 140] on span "Campaign & Ad Set" at bounding box center [985, 139] width 78 height 14
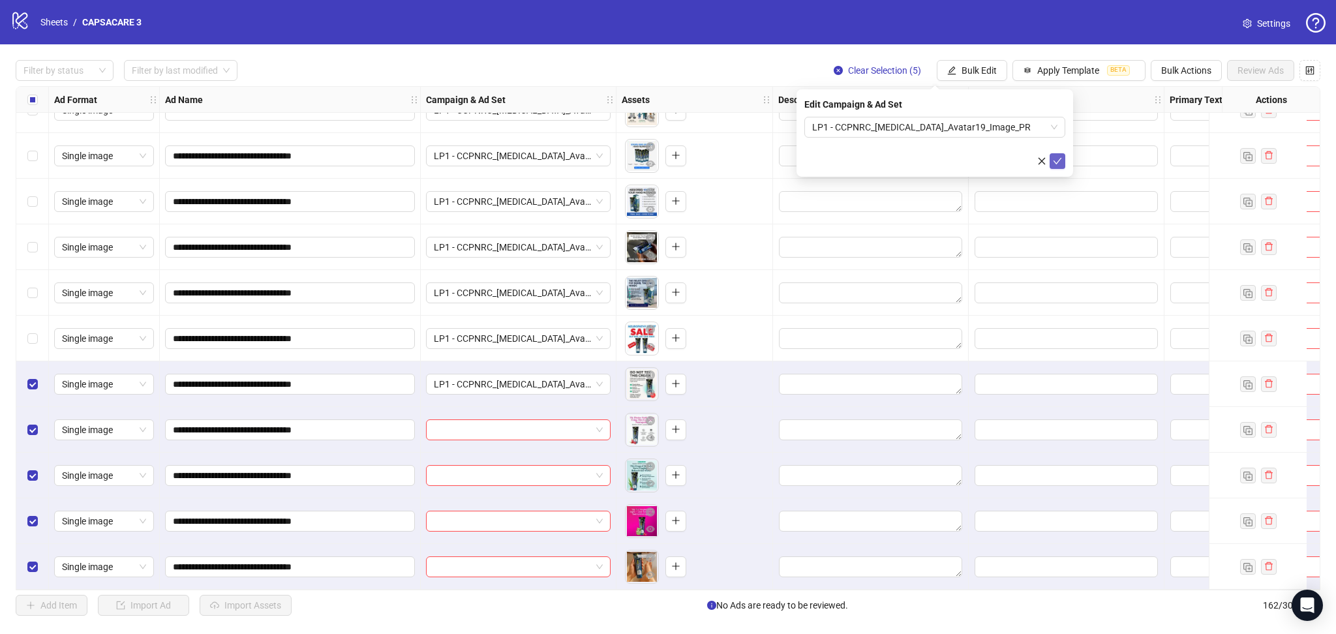
click at [1058, 162] on icon "check" at bounding box center [1057, 161] width 9 height 9
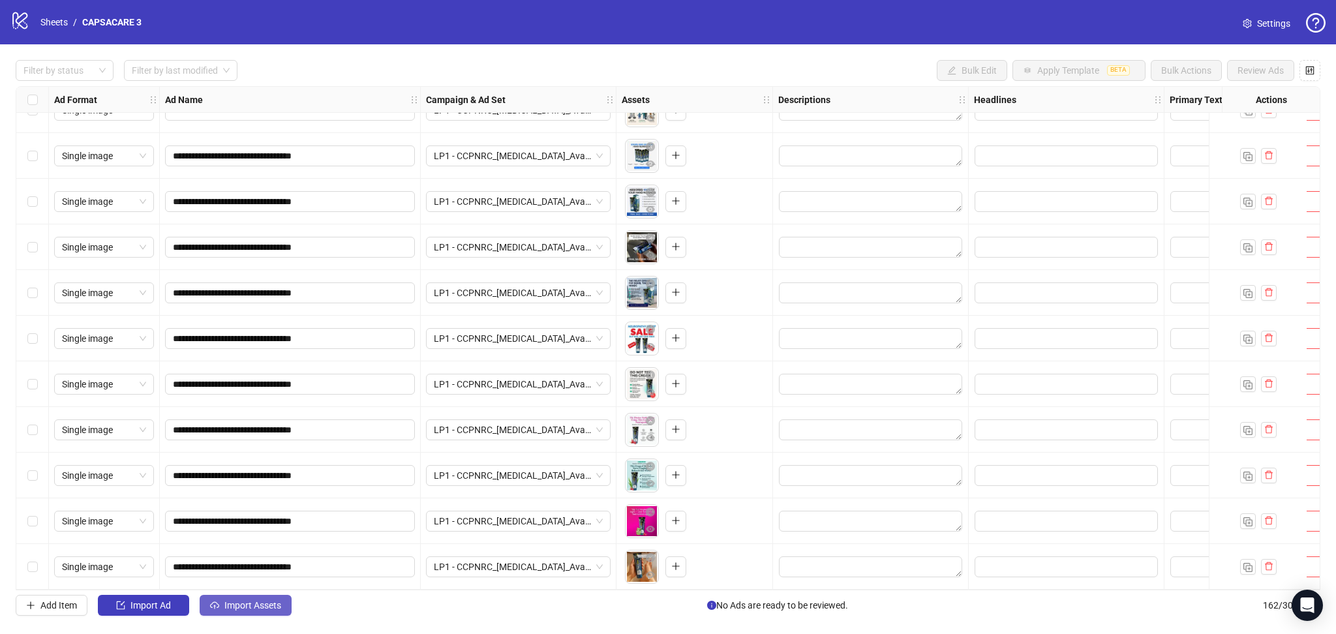
click at [255, 604] on span "Import Assets" at bounding box center [252, 605] width 57 height 10
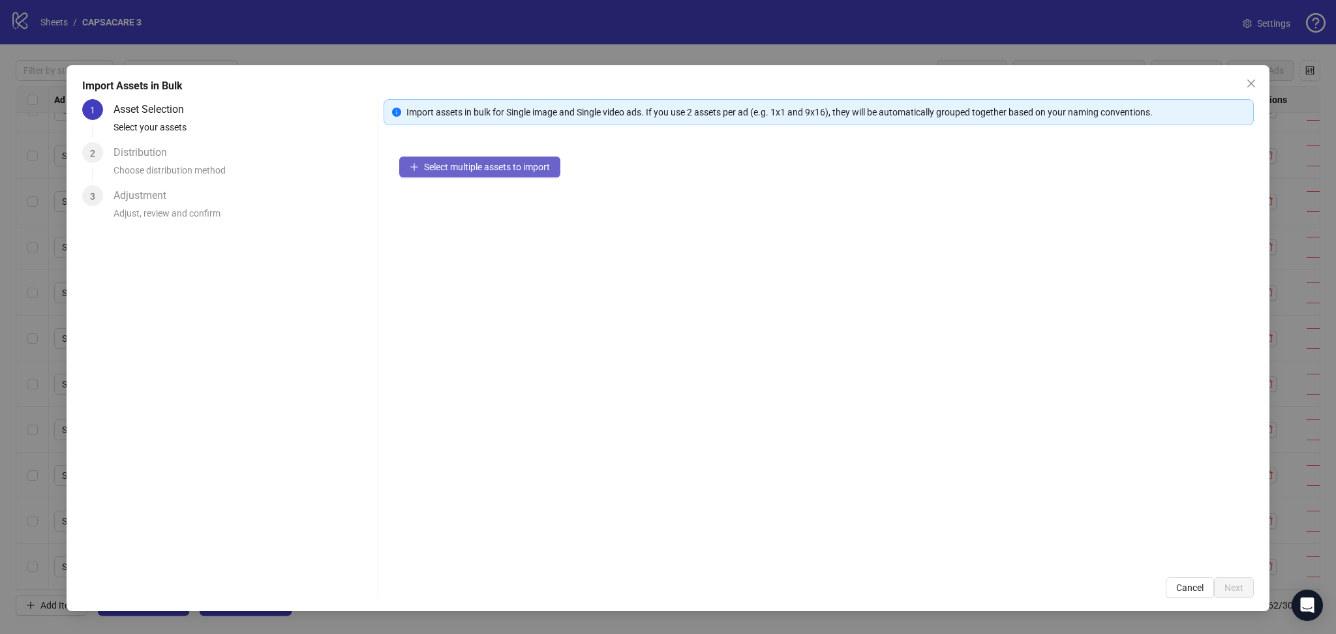
click at [444, 162] on span "Select multiple assets to import" at bounding box center [487, 167] width 126 height 10
click at [1244, 584] on button "Next" at bounding box center [1234, 587] width 40 height 21
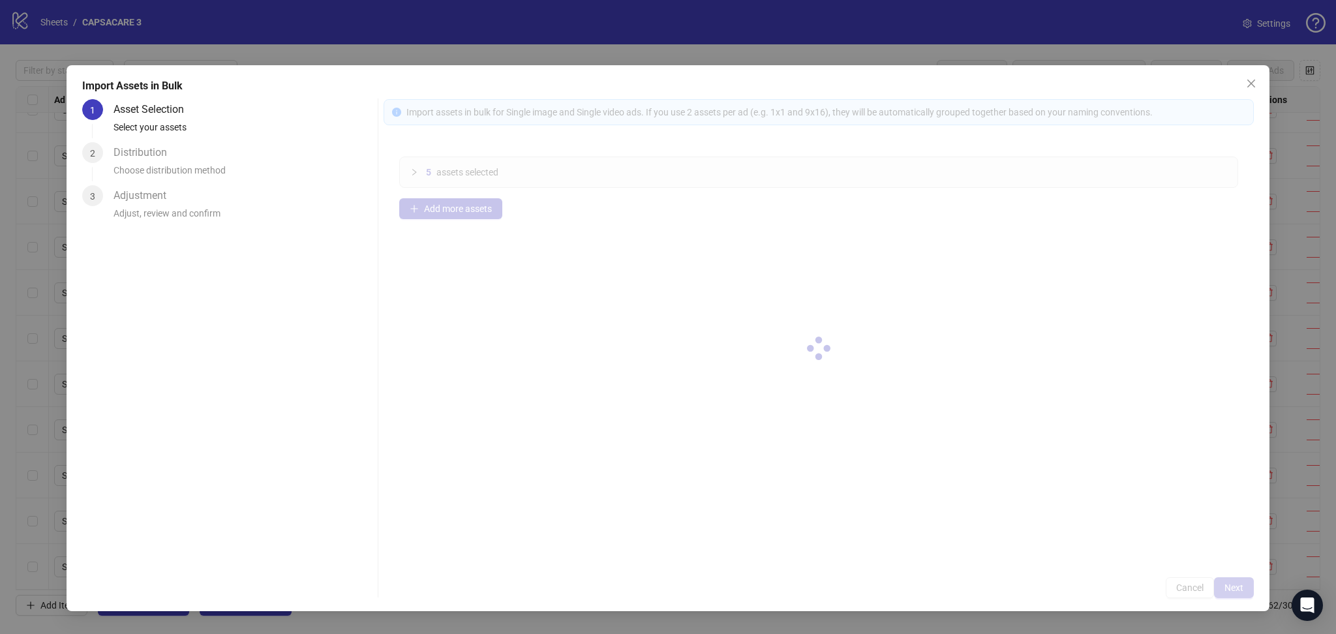
click at [1241, 585] on div at bounding box center [819, 348] width 870 height 499
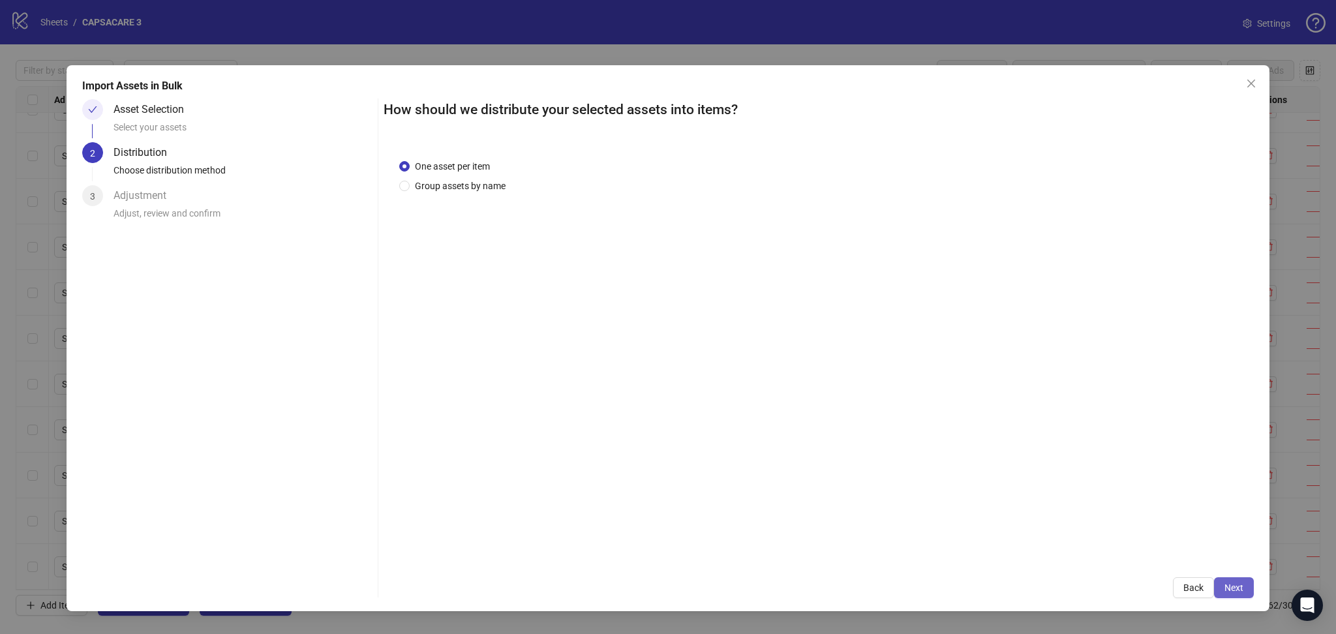
click at [1243, 585] on span "Next" at bounding box center [1234, 588] width 19 height 10
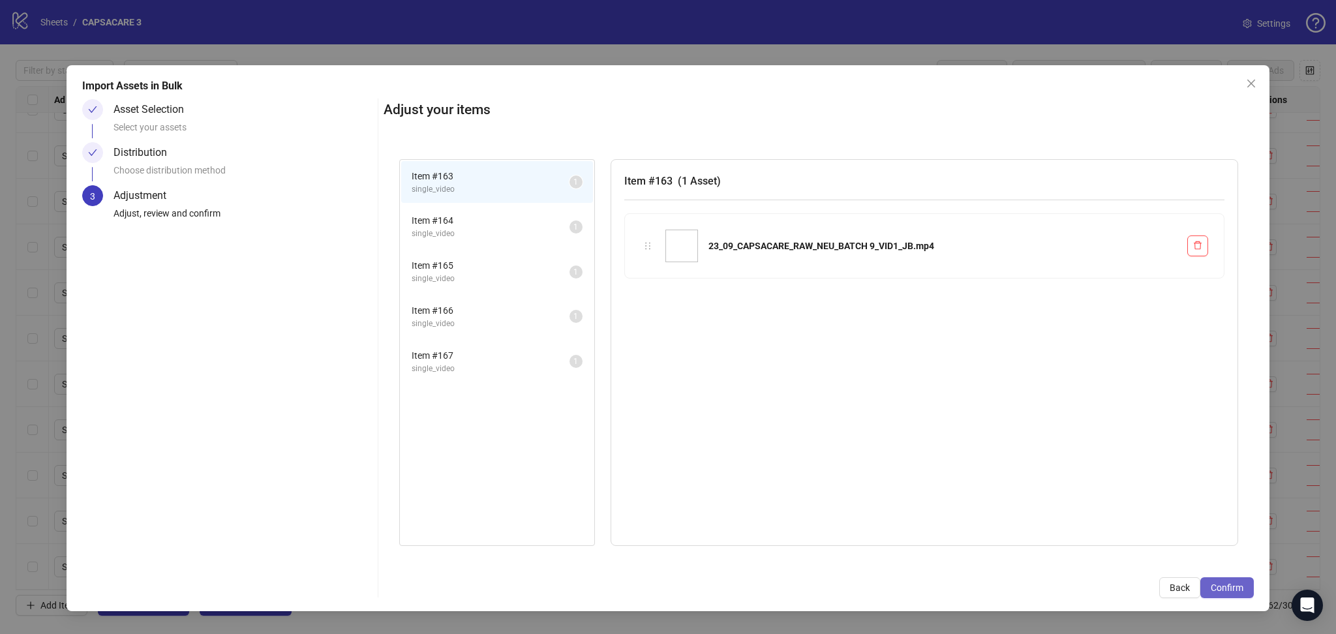
click at [1240, 586] on span "Confirm" at bounding box center [1227, 588] width 33 height 10
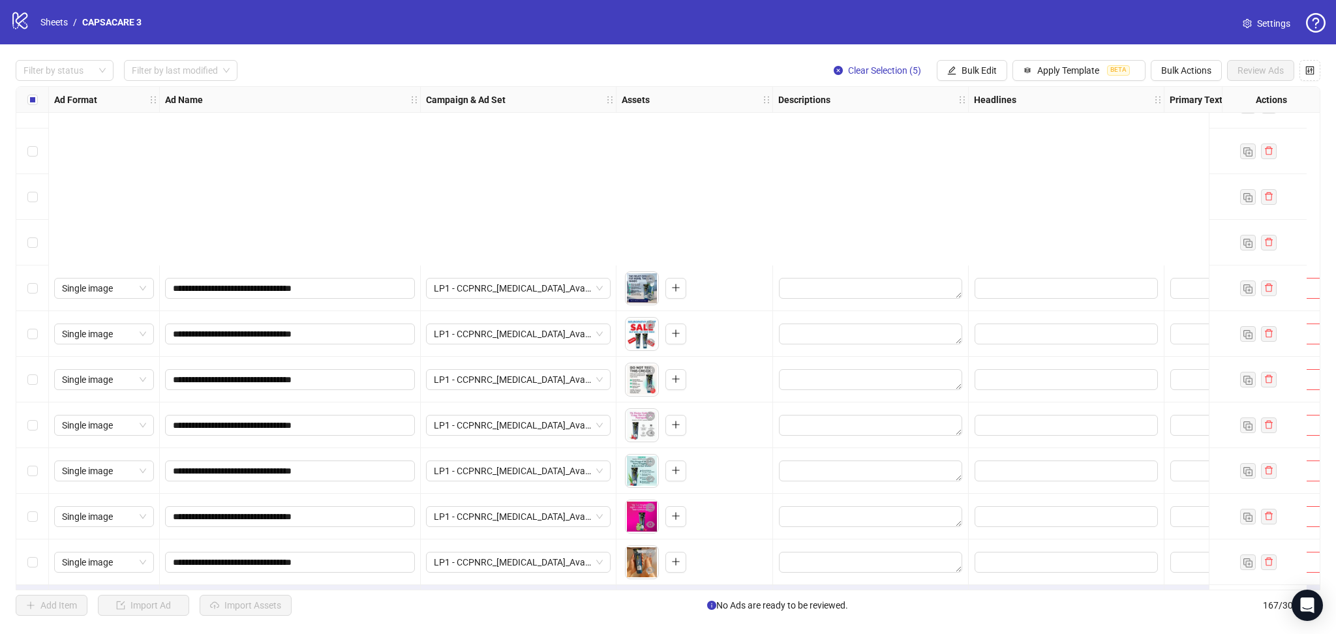
scroll to position [7156, 0]
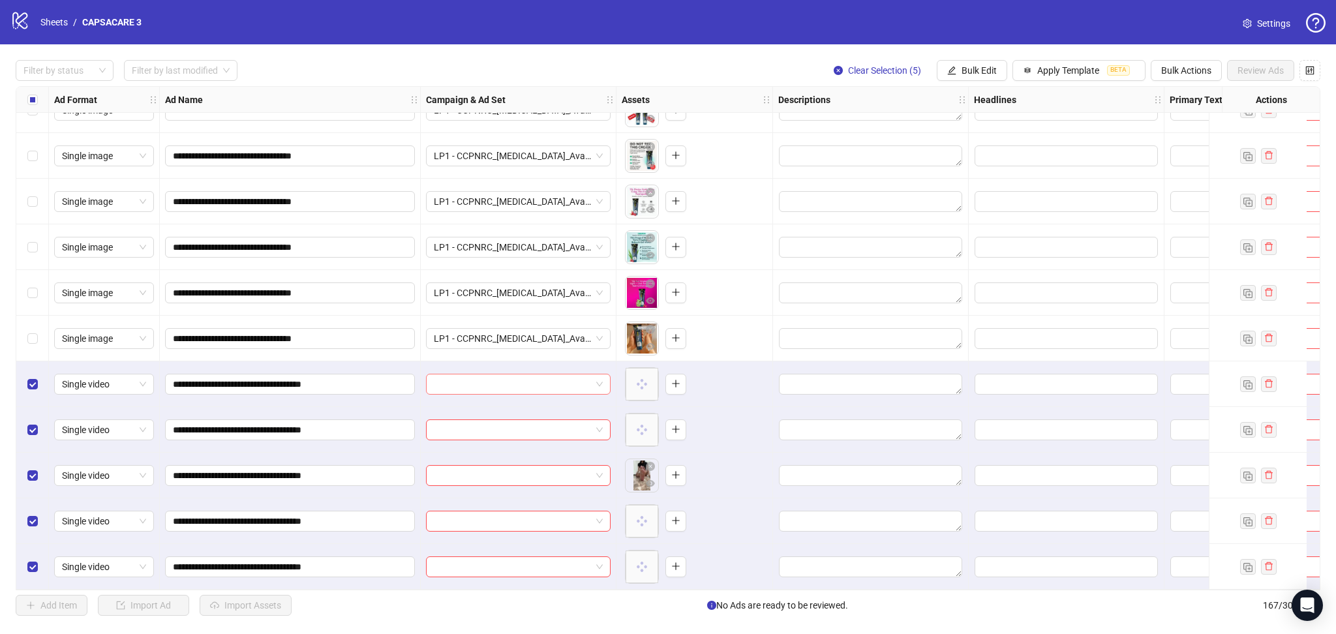
click at [456, 380] on input "search" at bounding box center [512, 385] width 157 height 20
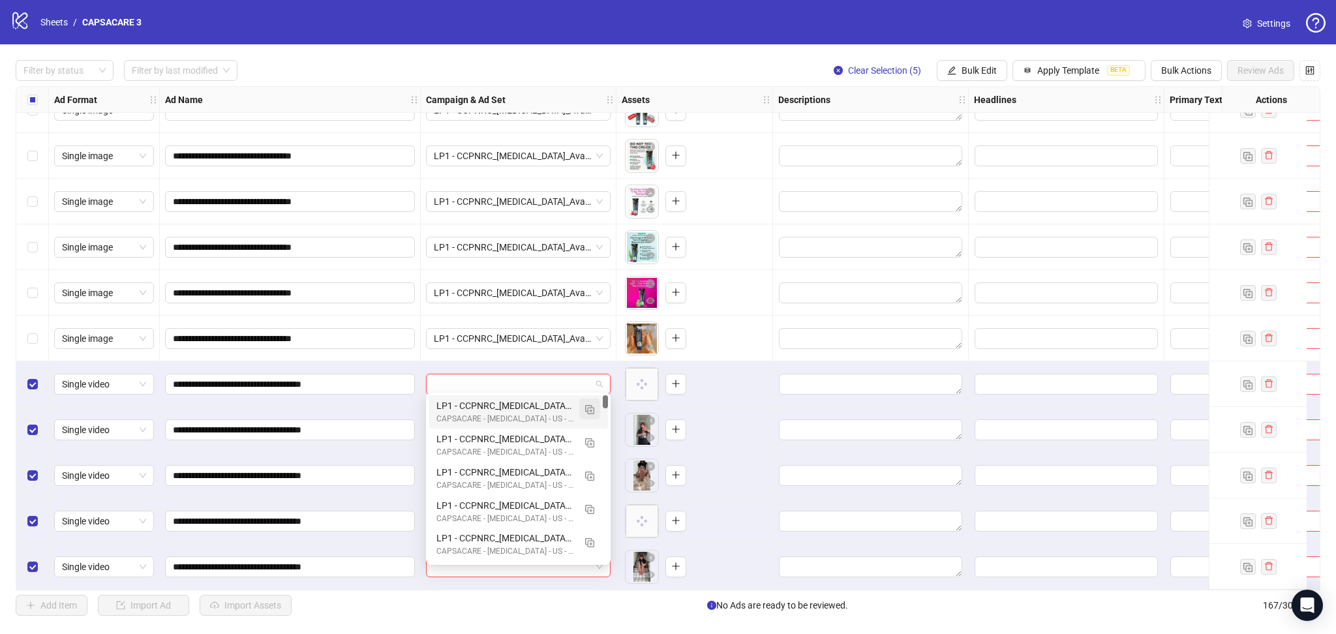
click at [591, 405] on img "button" at bounding box center [589, 409] width 9 height 9
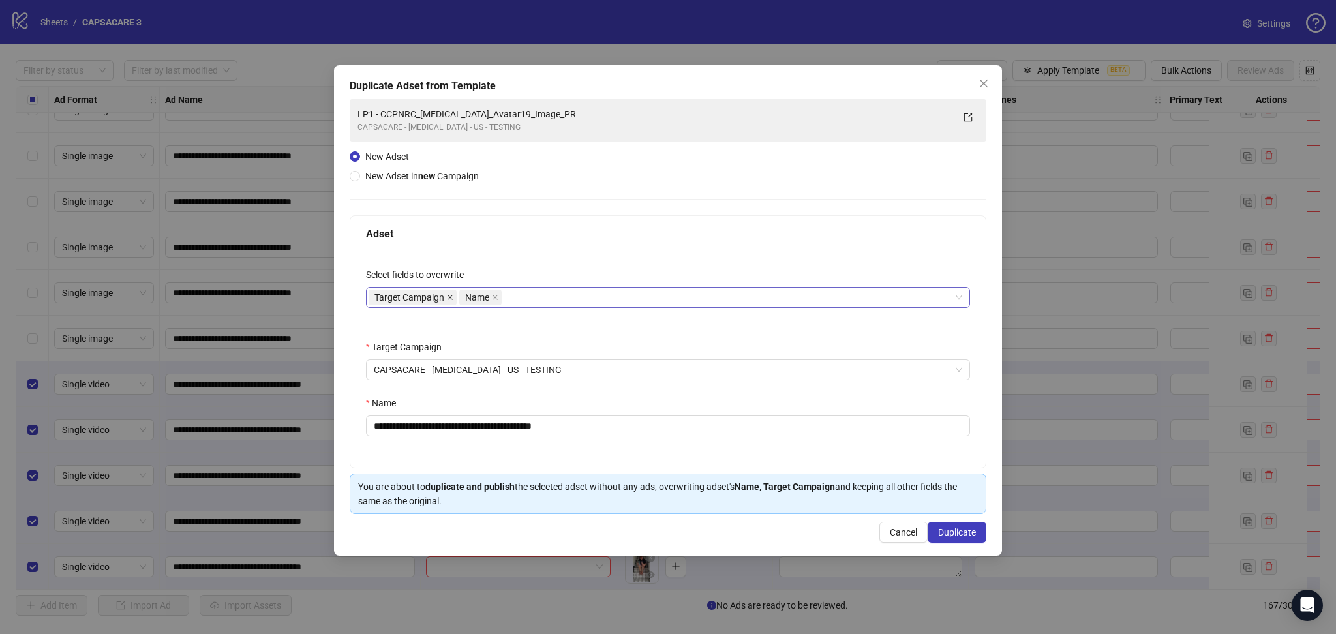
click at [451, 300] on icon "close" at bounding box center [450, 297] width 7 height 7
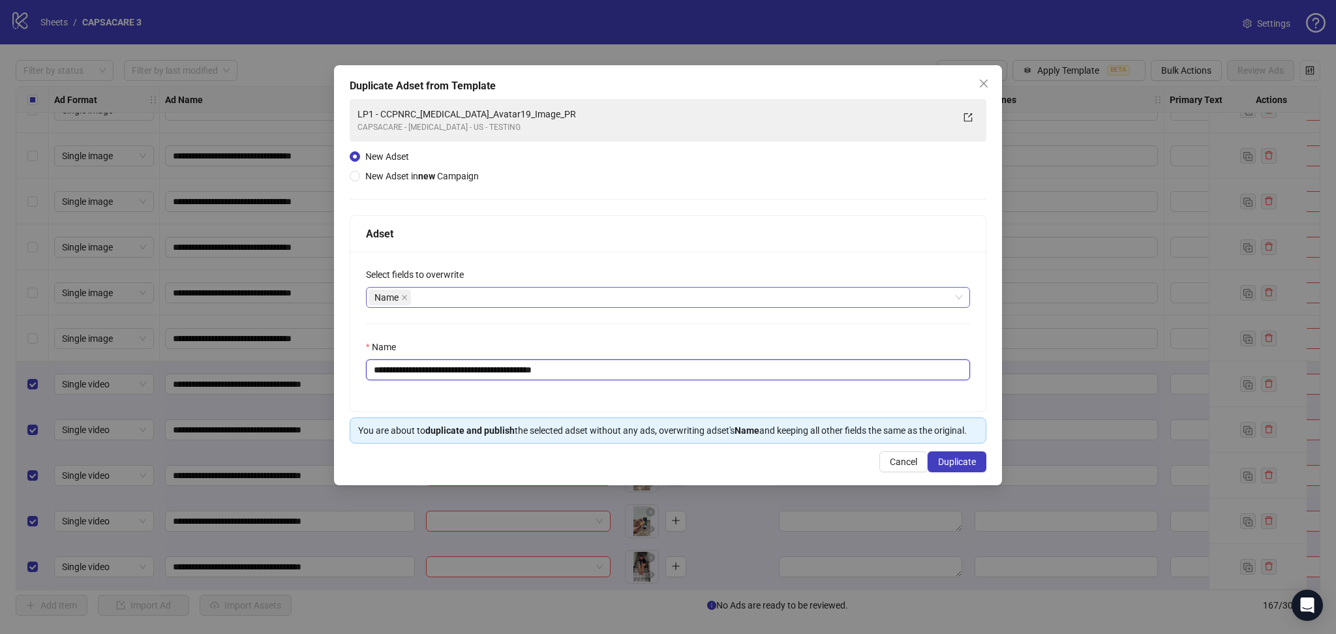
drag, startPoint x: 398, startPoint y: 369, endPoint x: 738, endPoint y: 409, distance: 342.4
click at [738, 409] on div "**********" at bounding box center [668, 332] width 636 height 160
paste input "text"
type input "**********"
click at [978, 465] on button "Duplicate" at bounding box center [957, 462] width 59 height 21
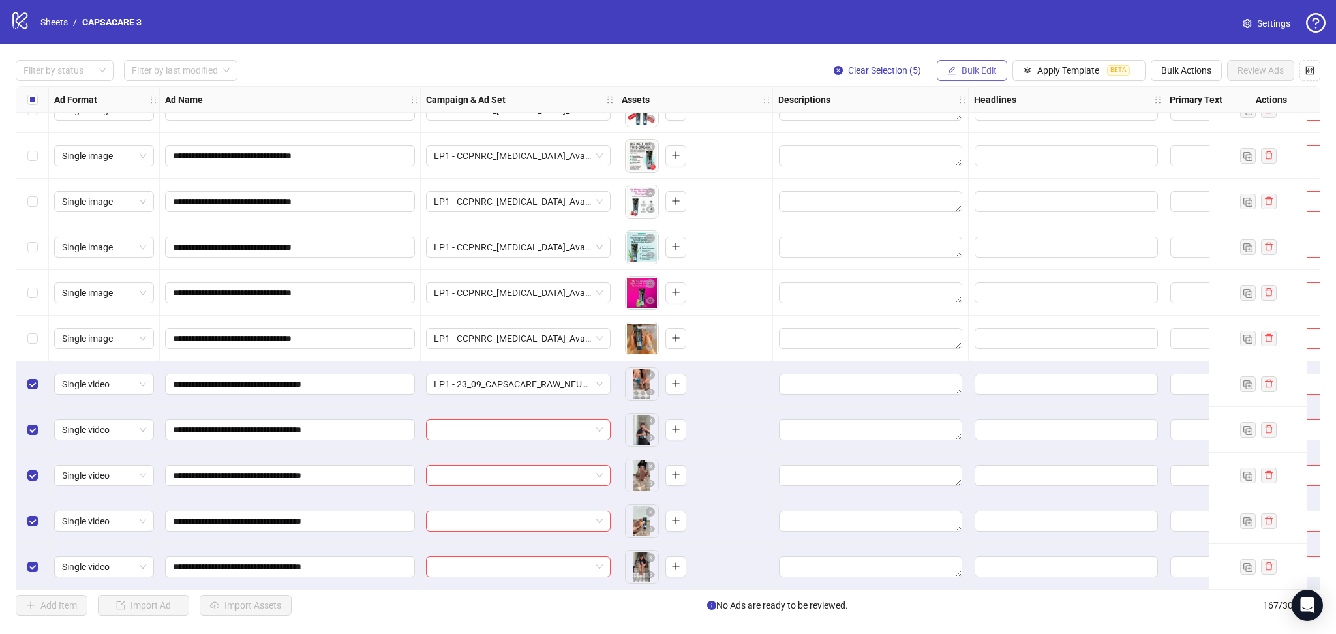
click at [966, 63] on button "Bulk Edit" at bounding box center [972, 70] width 70 height 21
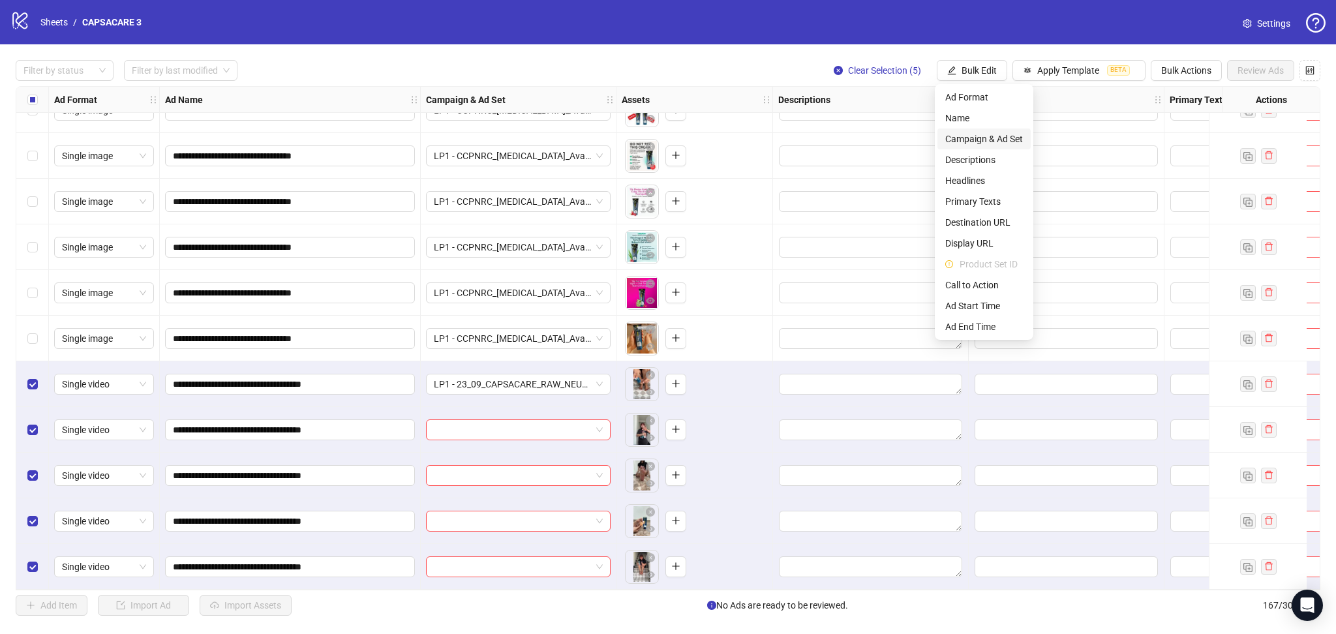
drag, startPoint x: 978, startPoint y: 140, endPoint x: 998, endPoint y: 140, distance: 20.2
click at [978, 139] on span "Campaign & Ad Set" at bounding box center [985, 139] width 78 height 14
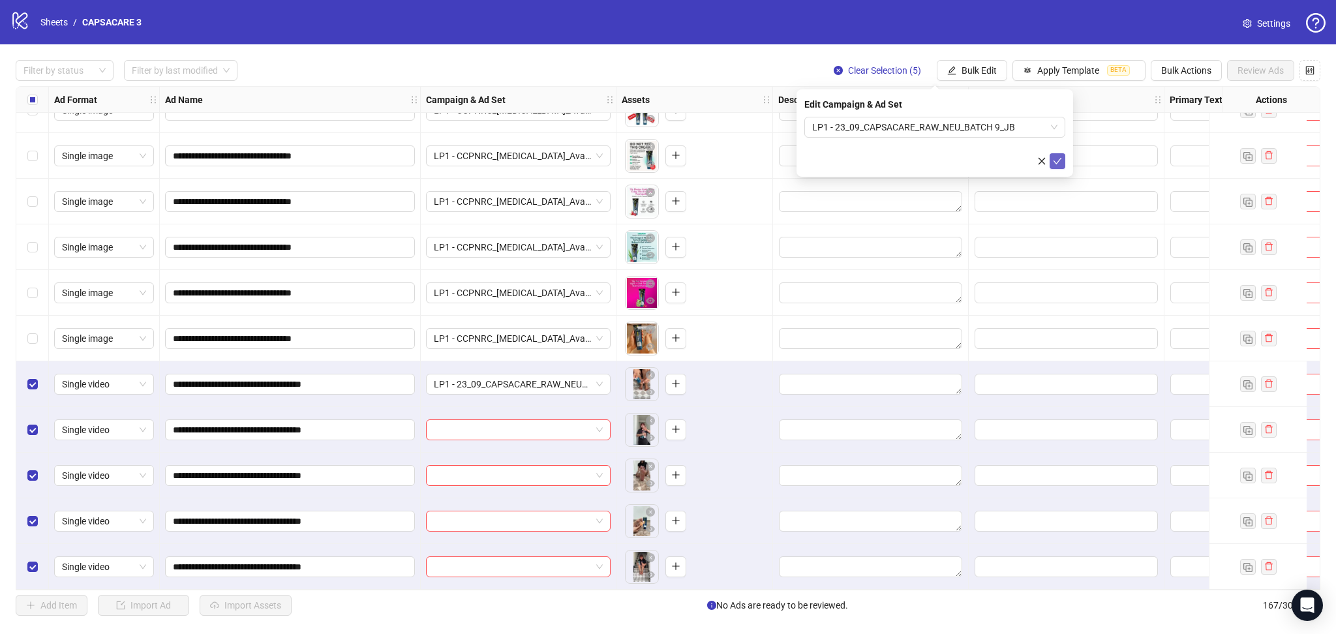
click at [1056, 167] on button "submit" at bounding box center [1058, 161] width 16 height 16
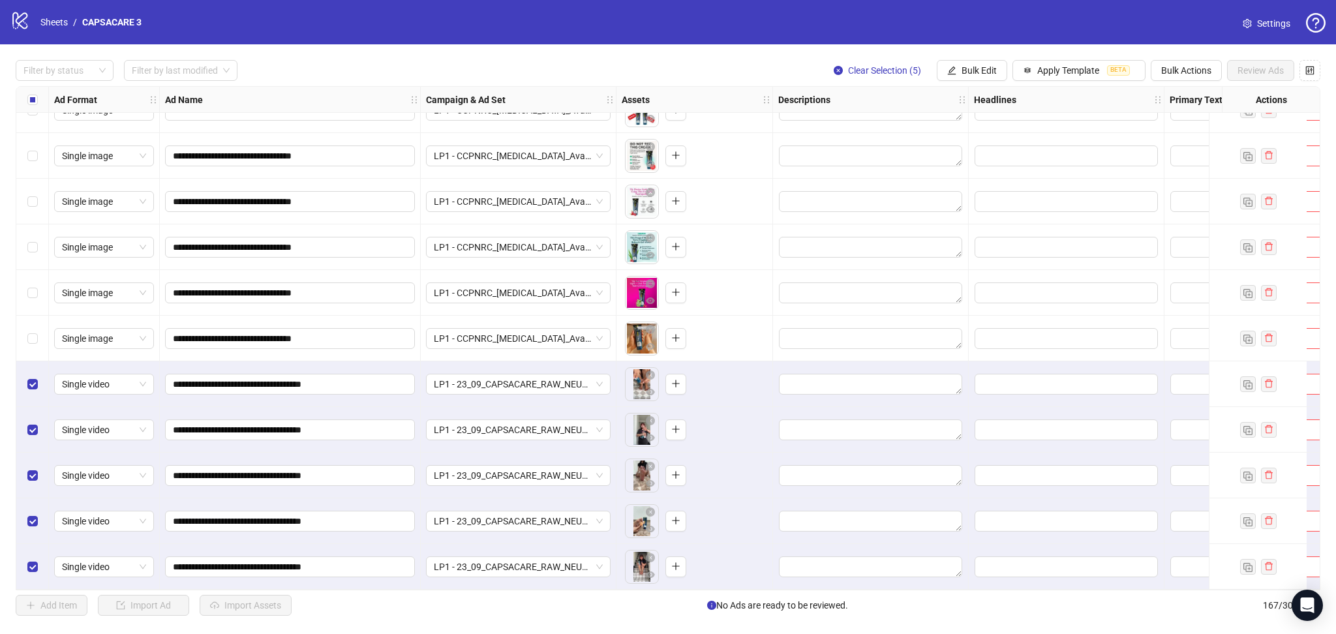
click at [38, 95] on div "Select all rows" at bounding box center [32, 100] width 33 height 26
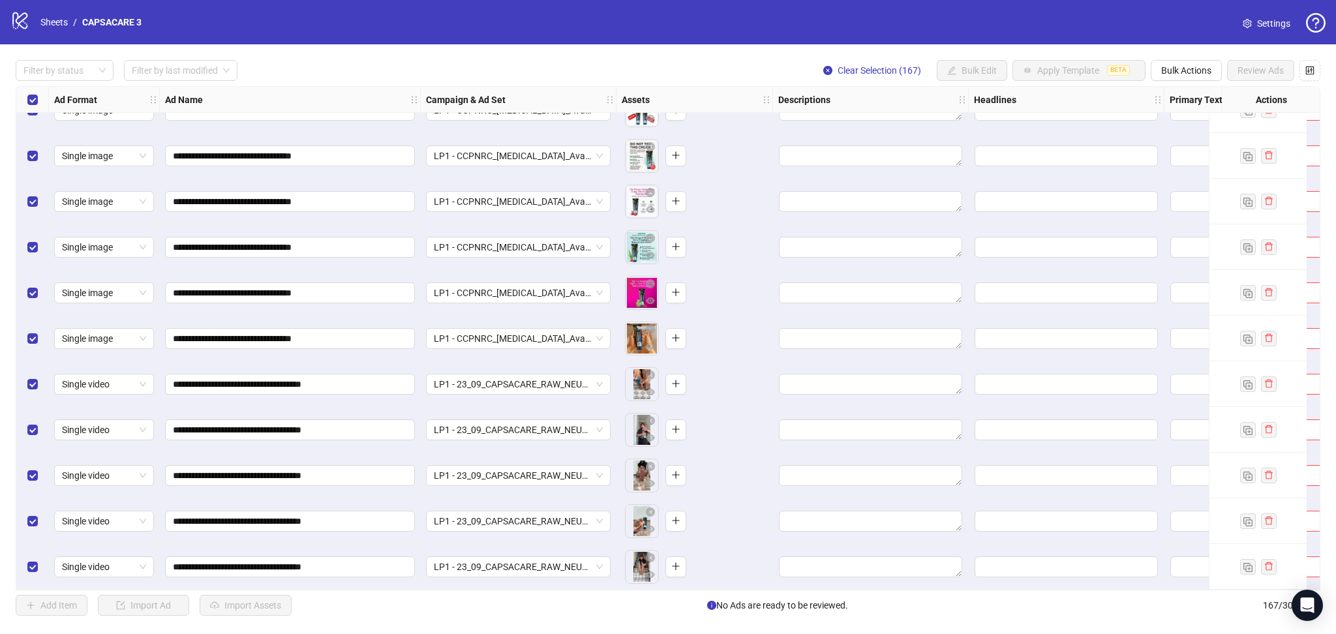
click at [38, 95] on div "Select all rows" at bounding box center [32, 100] width 33 height 26
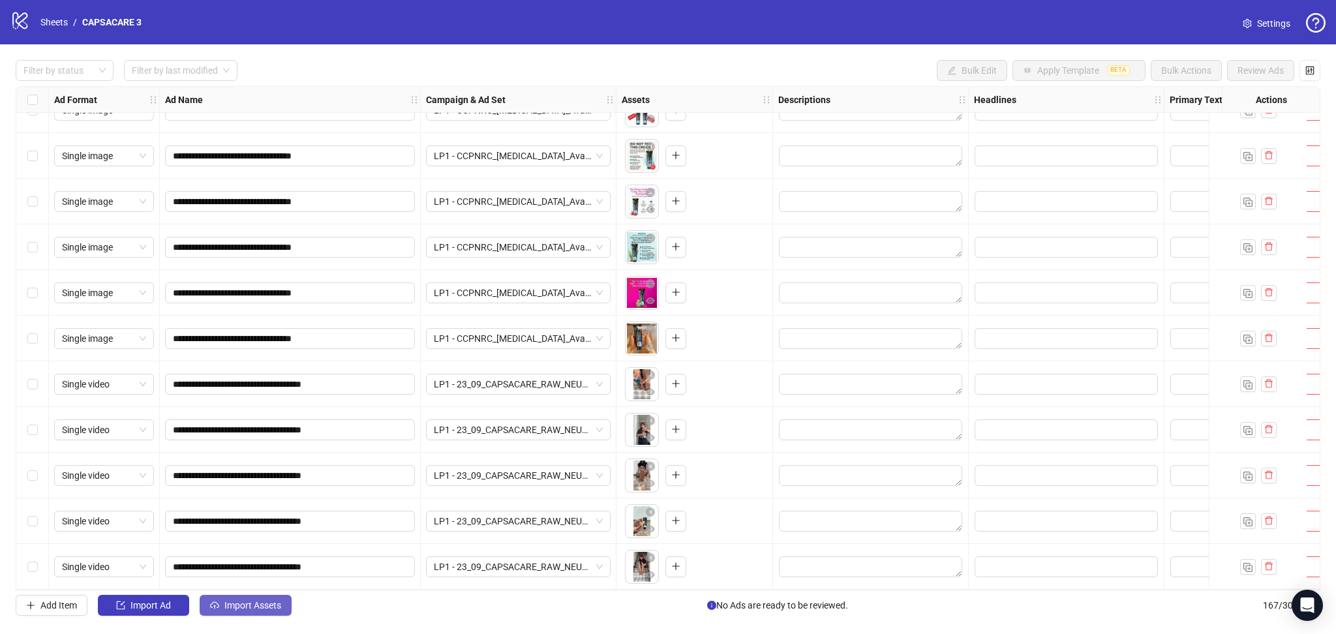
click at [234, 601] on span "Import Assets" at bounding box center [252, 605] width 57 height 10
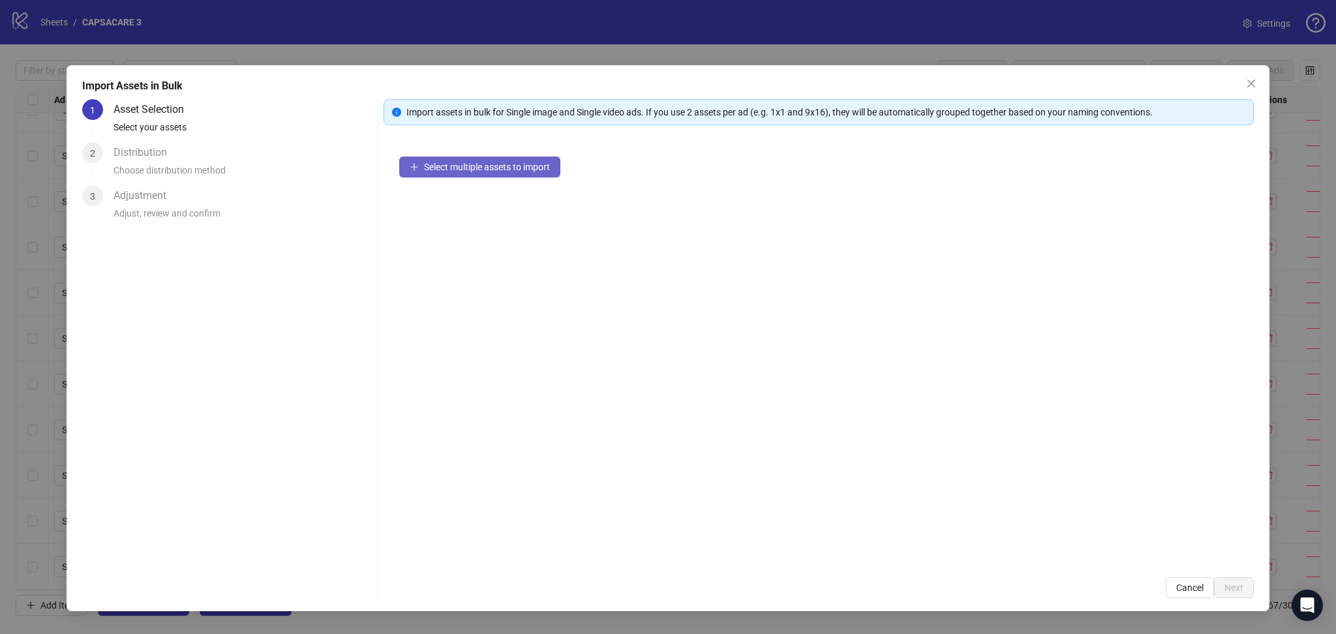
click at [484, 171] on span "Select multiple assets to import" at bounding box center [487, 167] width 126 height 10
click at [1237, 585] on span "Next" at bounding box center [1234, 588] width 19 height 10
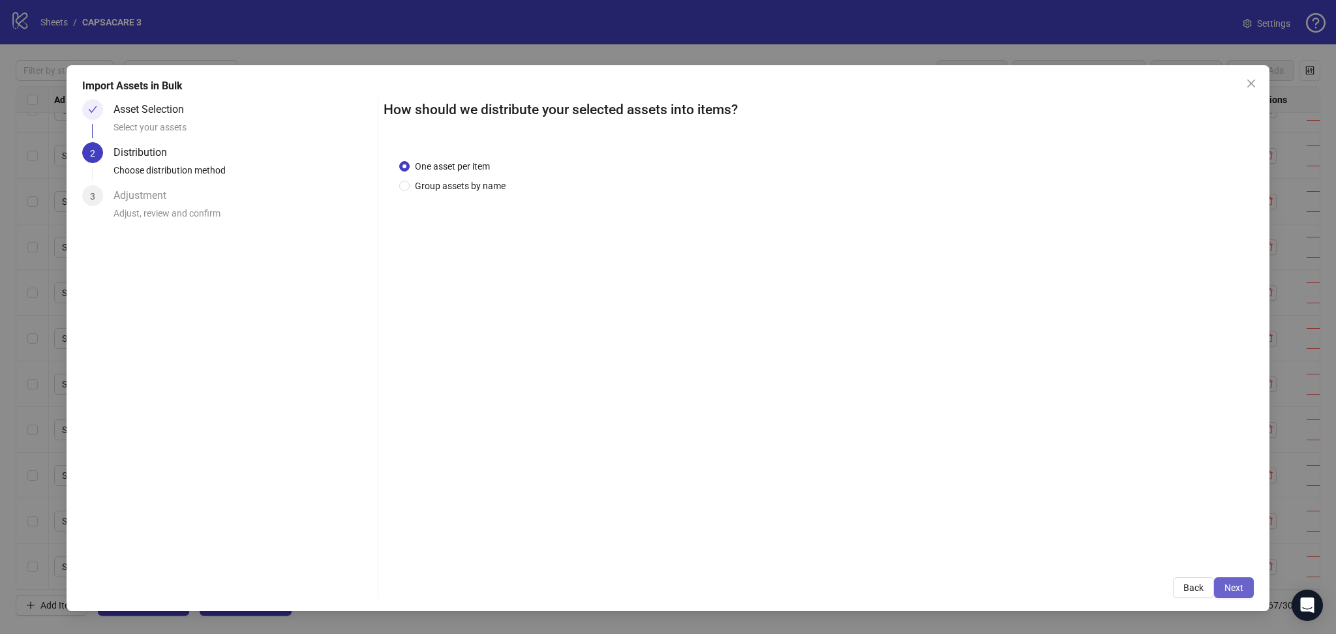
click at [1237, 589] on span "Next" at bounding box center [1234, 588] width 19 height 10
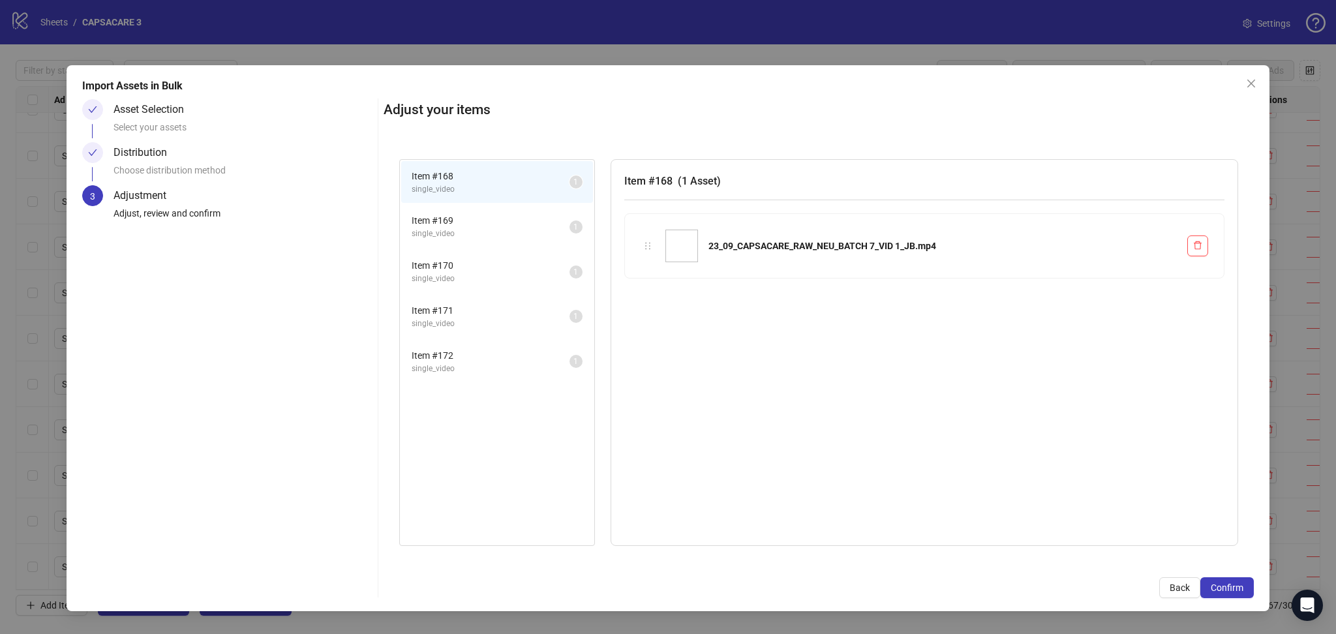
click at [1237, 589] on span "Confirm" at bounding box center [1227, 588] width 33 height 10
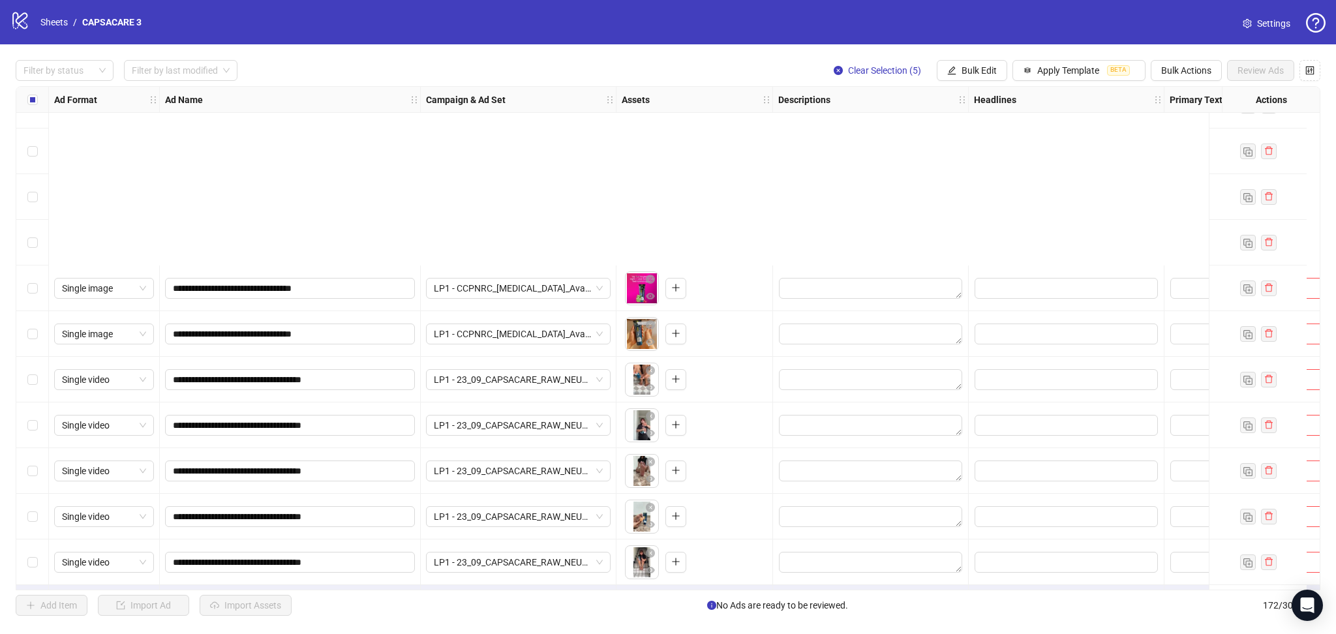
scroll to position [7384, 0]
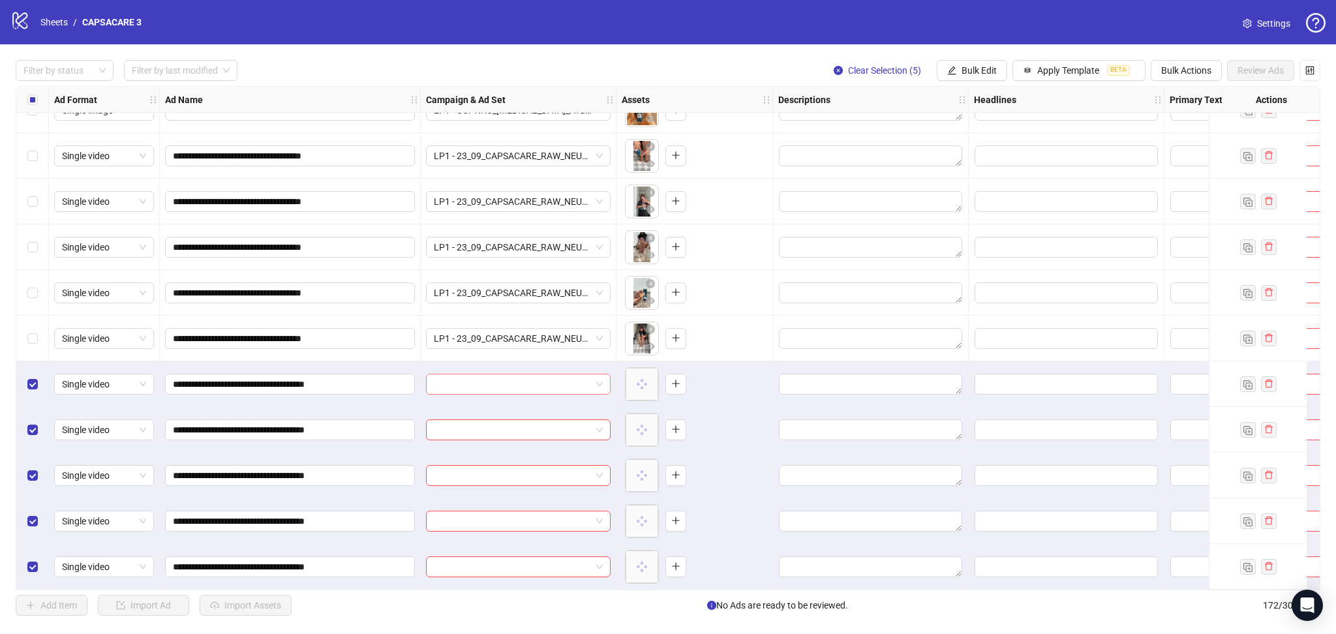
click at [540, 378] on input "search" at bounding box center [512, 385] width 157 height 20
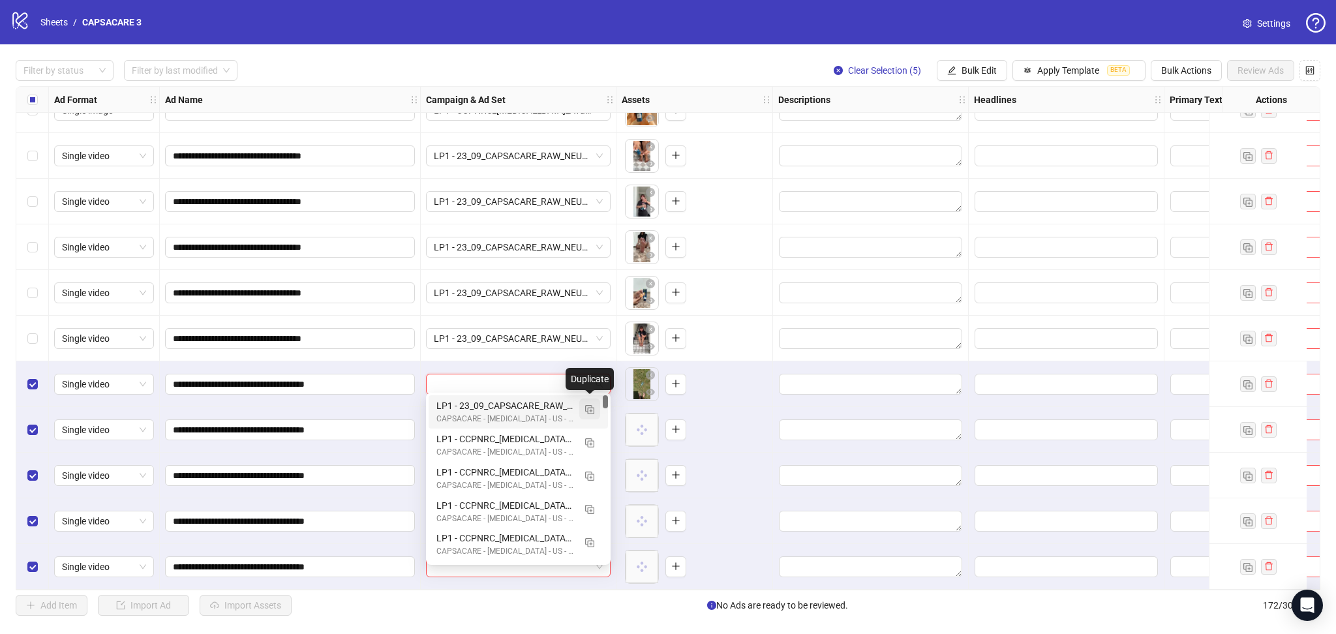
click at [587, 412] on img "button" at bounding box center [589, 409] width 9 height 9
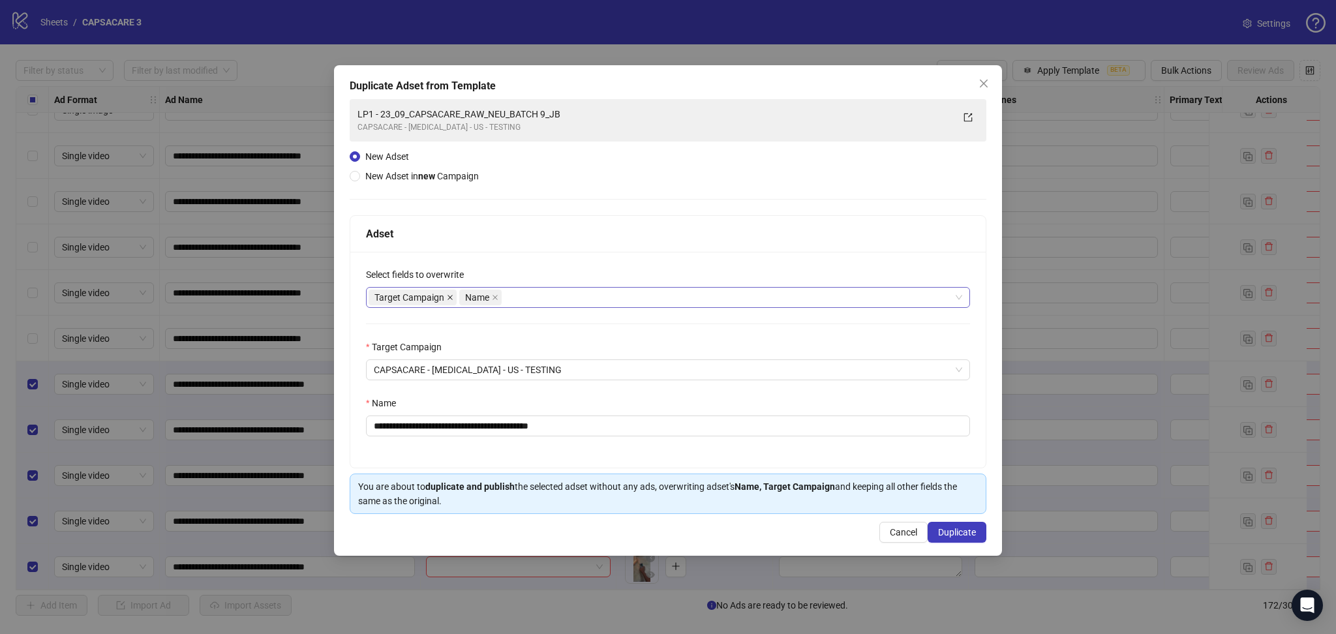
click at [450, 298] on icon "close" at bounding box center [450, 297] width 7 height 7
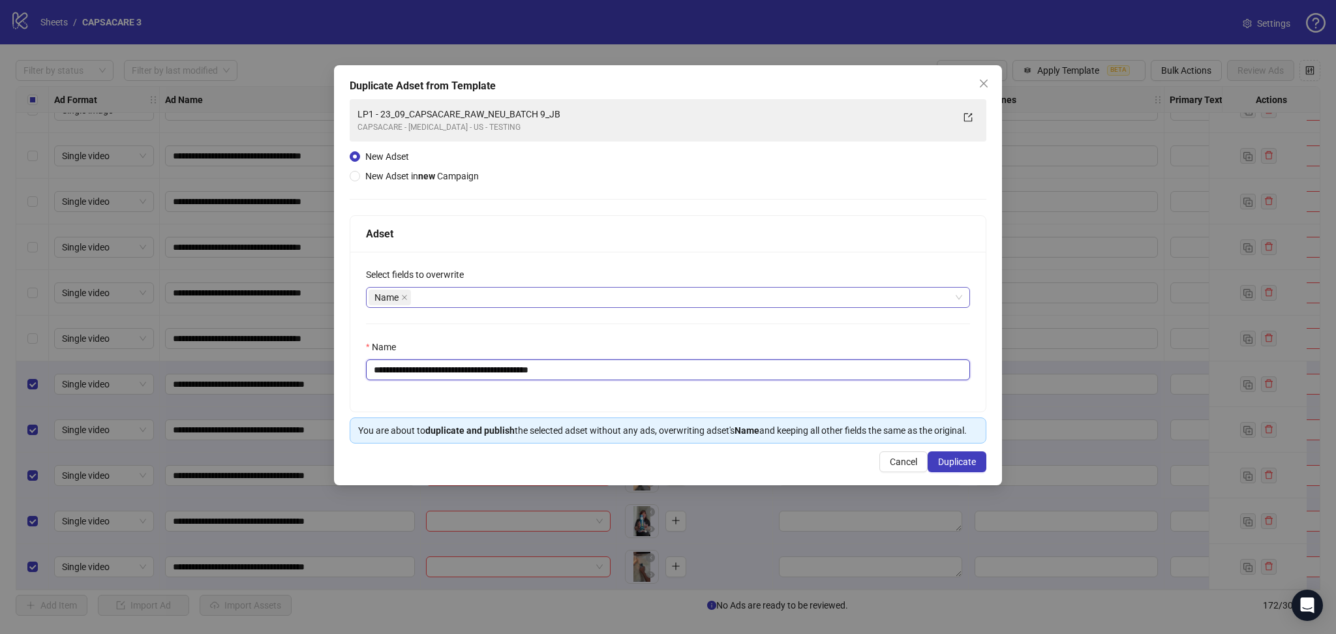
drag, startPoint x: 395, startPoint y: 370, endPoint x: 409, endPoint y: 369, distance: 14.4
click at [409, 369] on input "**********" at bounding box center [668, 370] width 604 height 21
click at [411, 369] on input "**********" at bounding box center [668, 370] width 604 height 21
drag, startPoint x: 395, startPoint y: 375, endPoint x: 767, endPoint y: 392, distance: 371.7
click at [767, 392] on div "**********" at bounding box center [668, 332] width 636 height 160
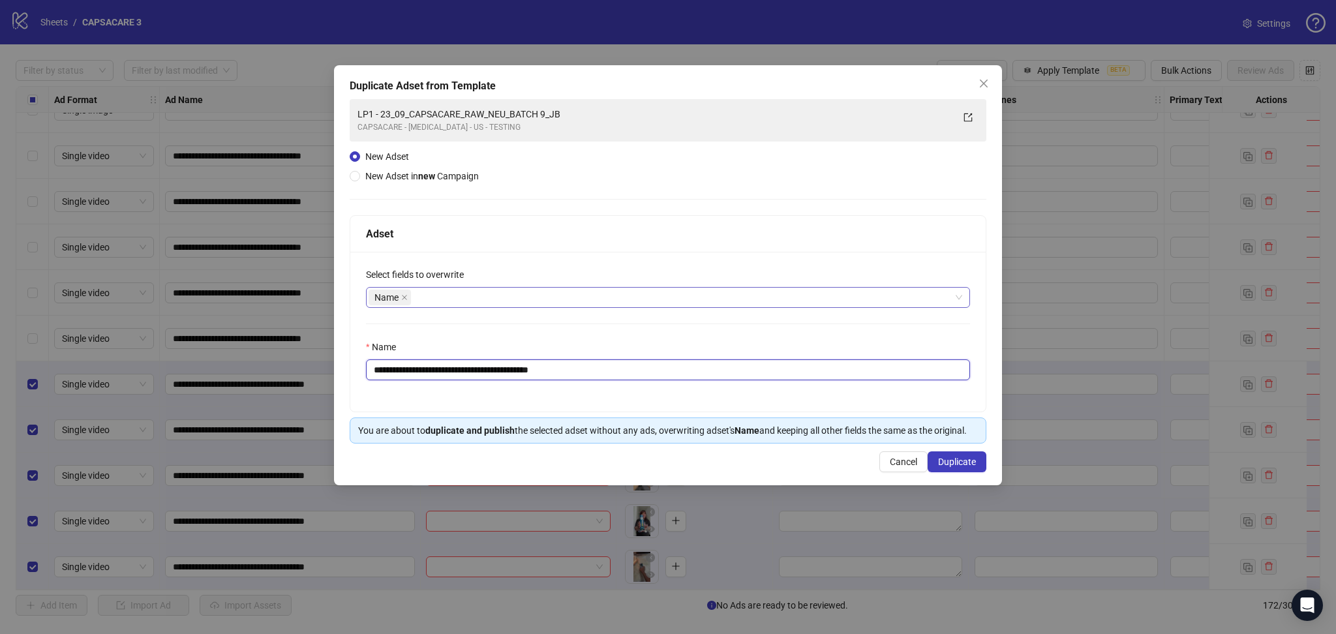
paste input "text"
type input "**********"
click at [971, 465] on span "Duplicate" at bounding box center [957, 462] width 38 height 10
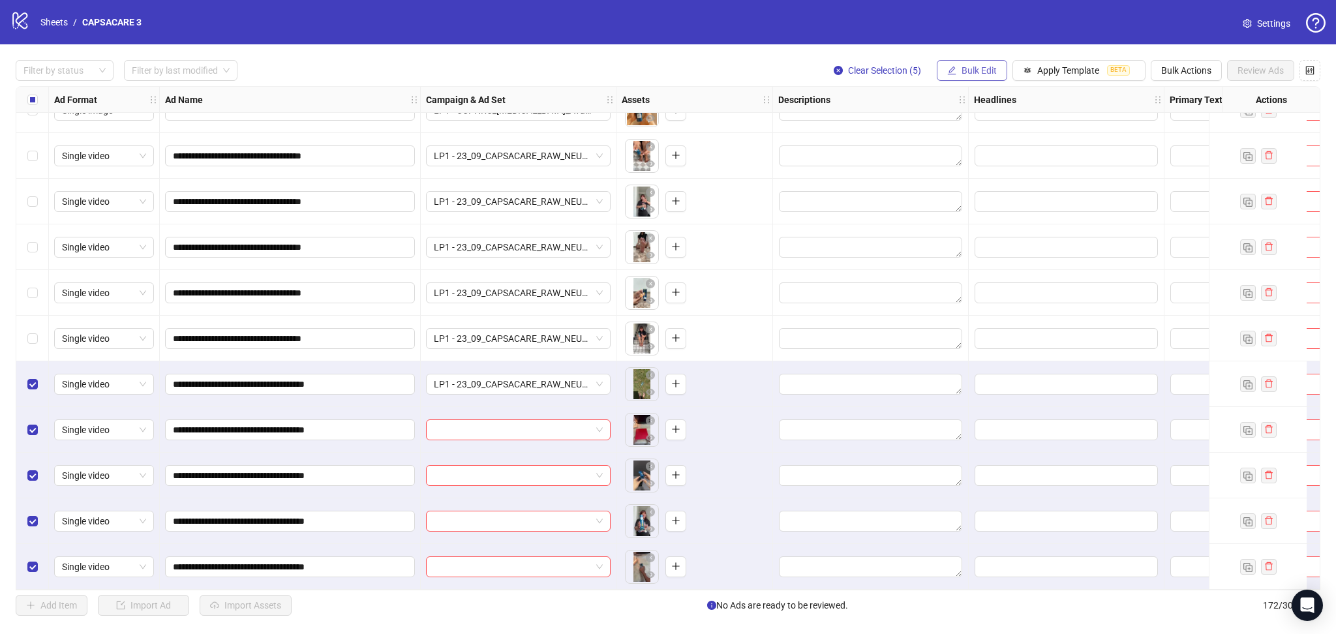
click at [957, 65] on button "Bulk Edit" at bounding box center [972, 70] width 70 height 21
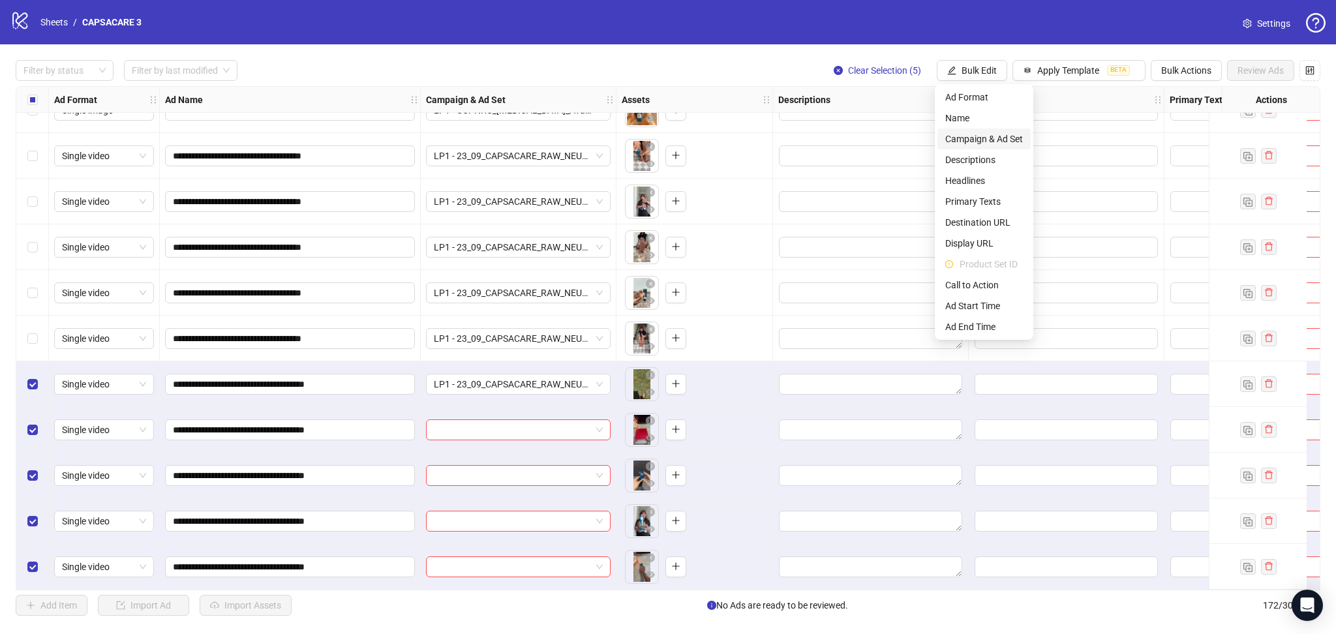
click at [989, 136] on span "Campaign & Ad Set" at bounding box center [985, 139] width 78 height 14
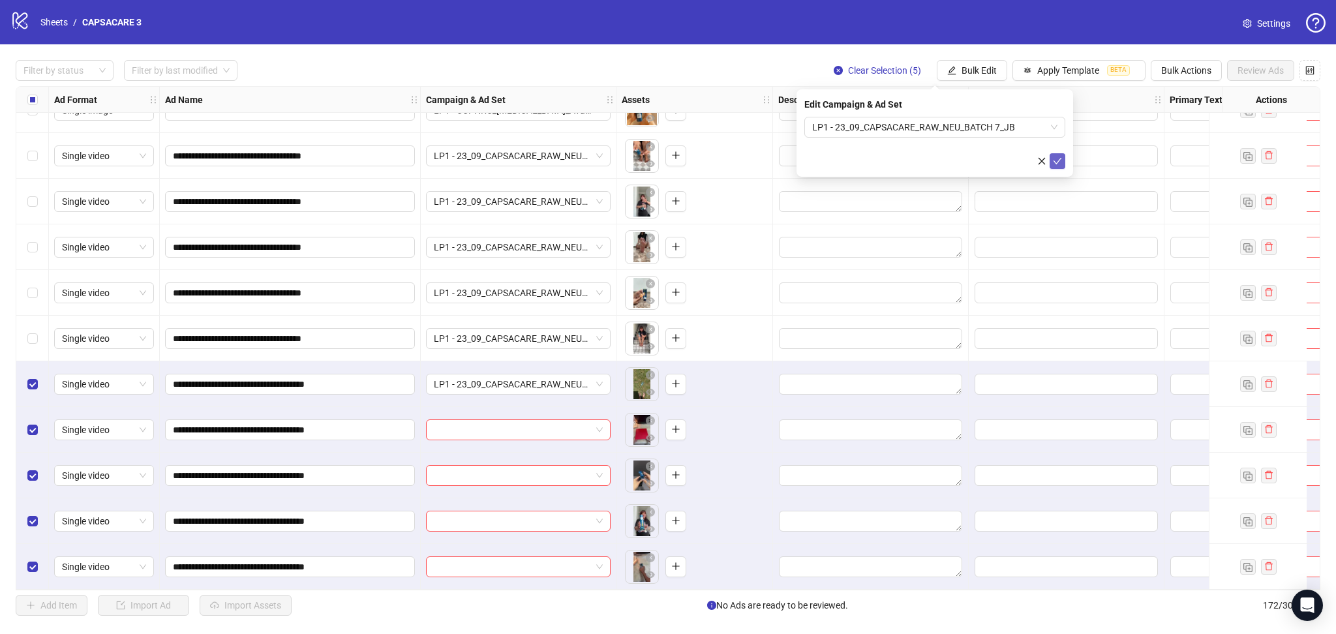
click at [1062, 157] on icon "check" at bounding box center [1057, 161] width 9 height 9
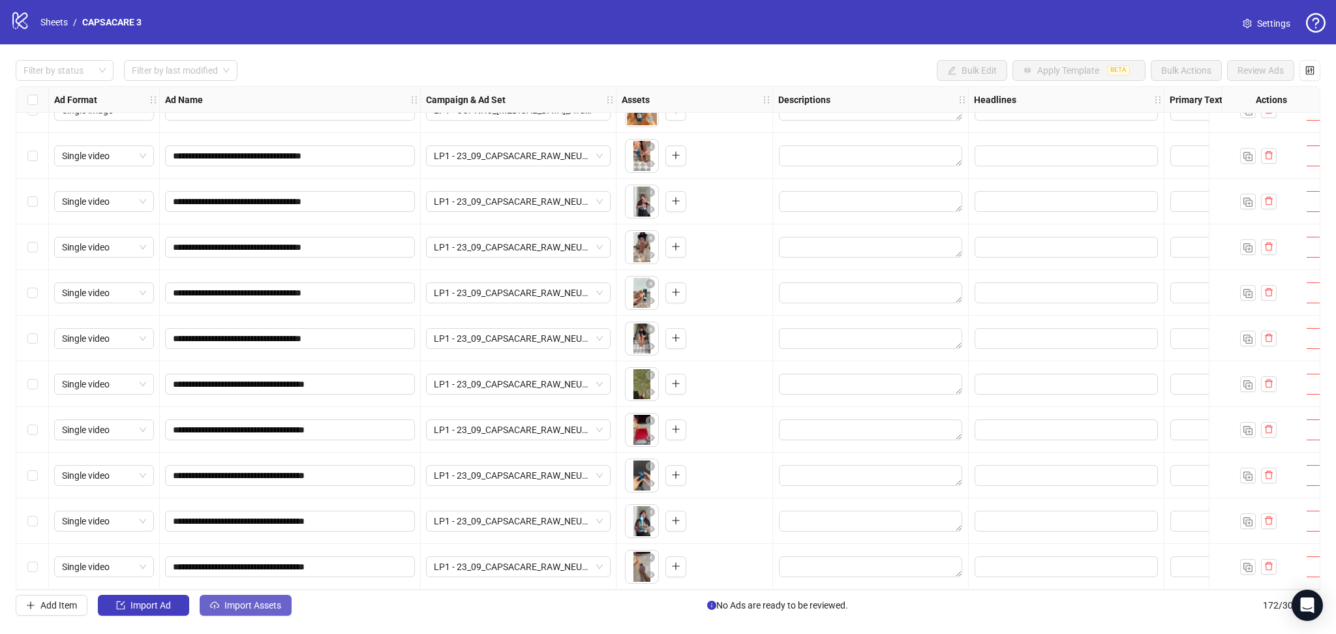
click at [238, 604] on span "Import Assets" at bounding box center [252, 605] width 57 height 10
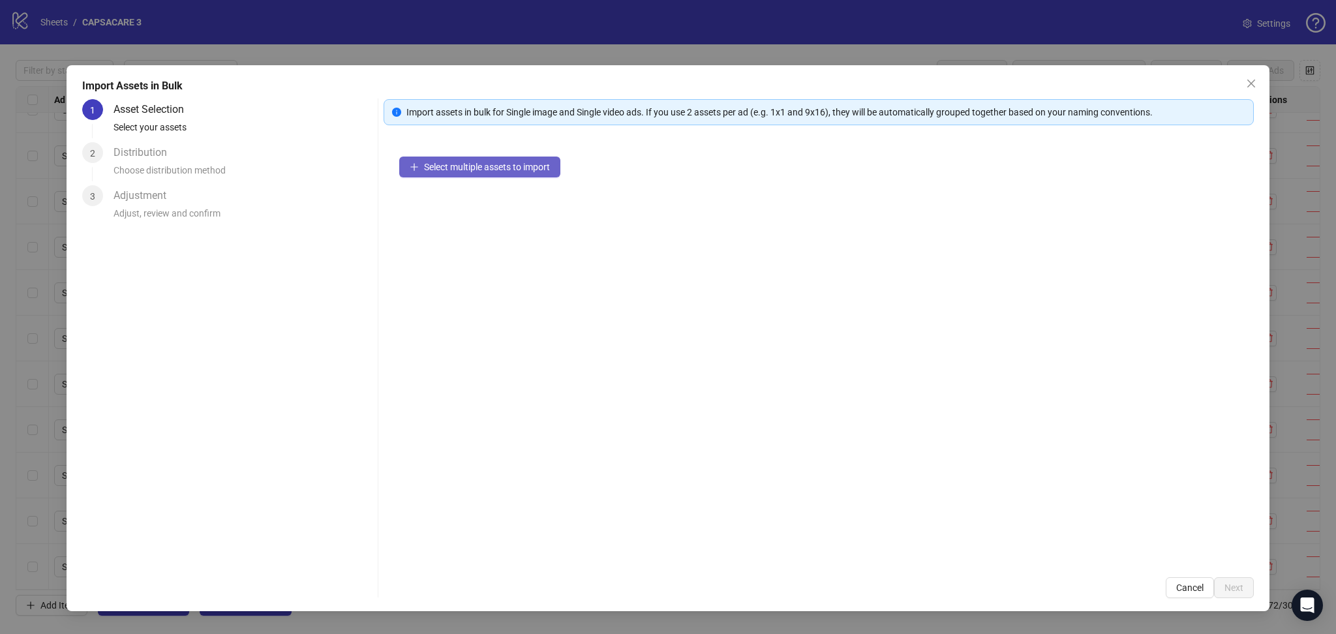
click at [484, 170] on span "Select multiple assets to import" at bounding box center [487, 167] width 126 height 10
click at [1237, 585] on span "Next" at bounding box center [1234, 588] width 19 height 10
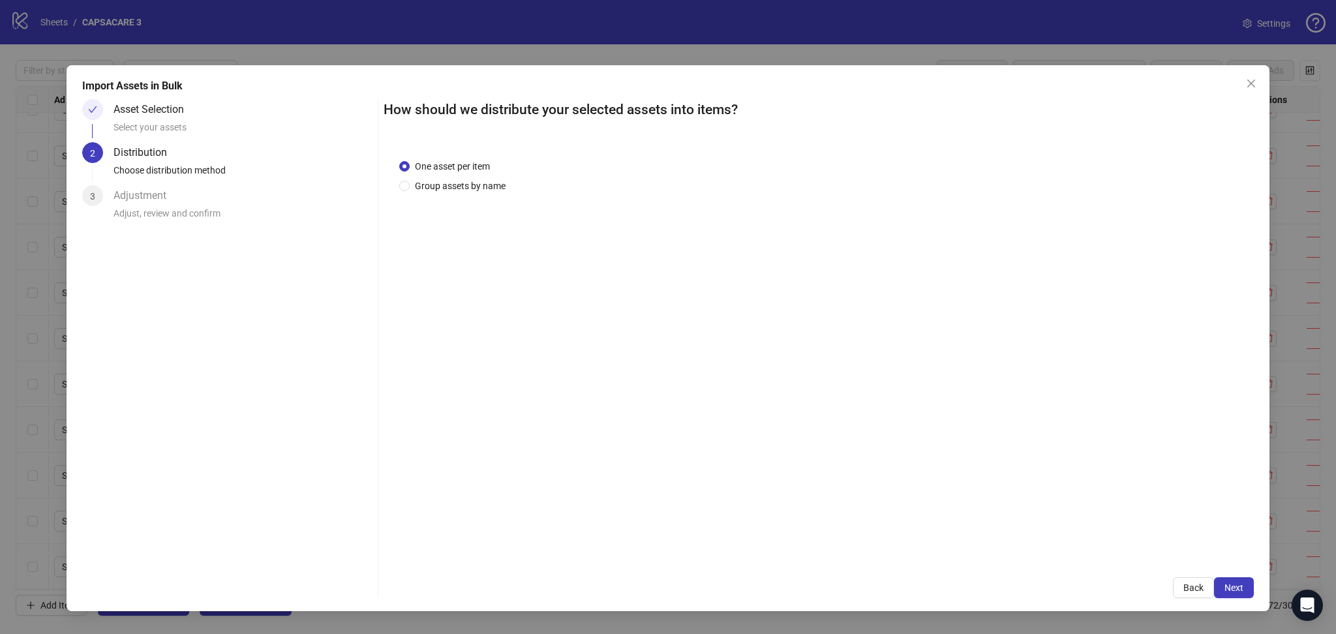
click at [1246, 583] on button "Next" at bounding box center [1234, 587] width 40 height 21
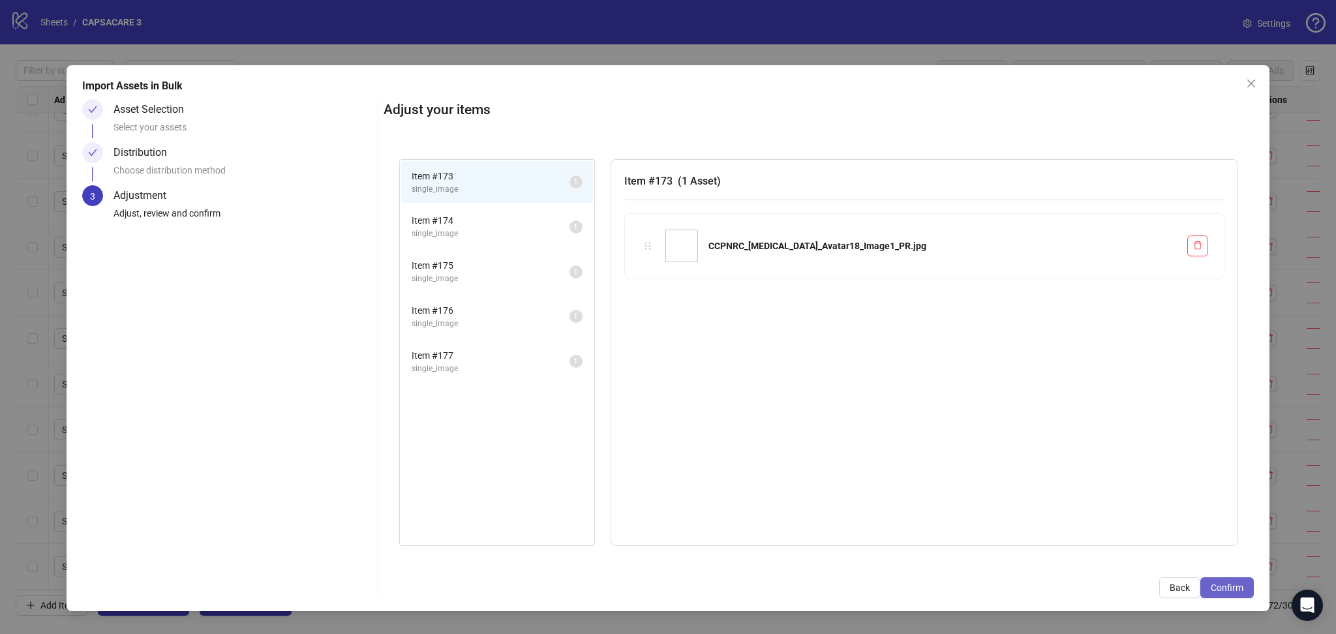
click at [1239, 586] on span "Confirm" at bounding box center [1227, 588] width 33 height 10
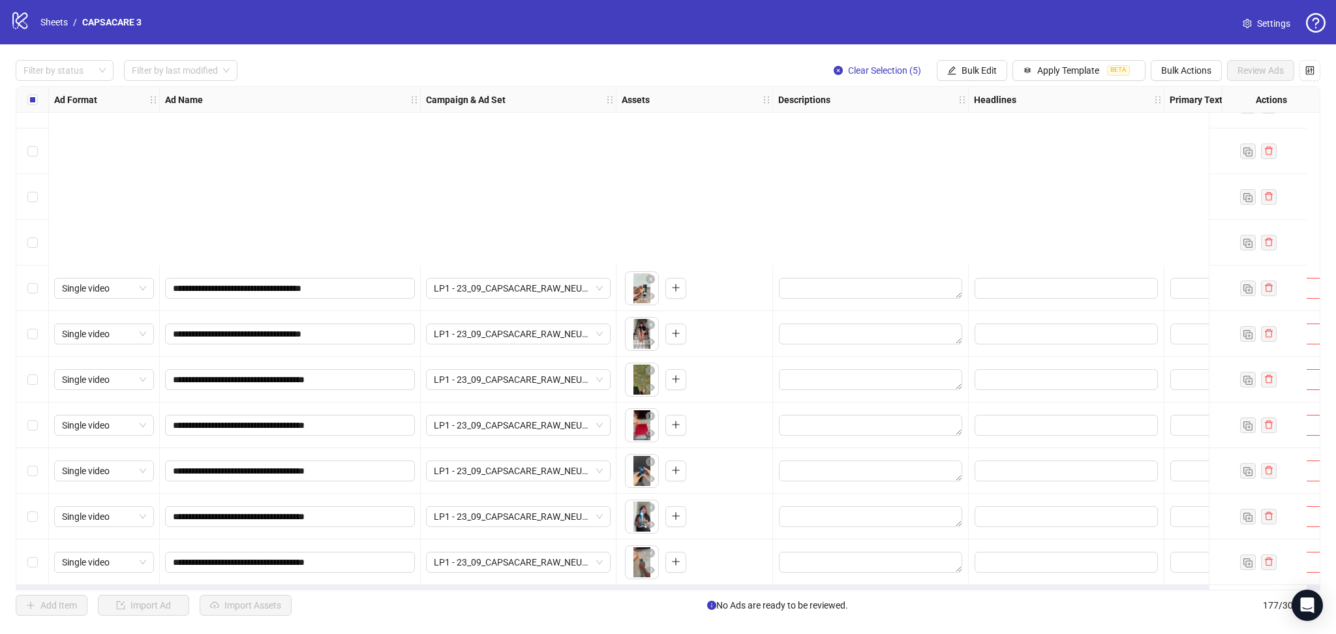
scroll to position [7612, 0]
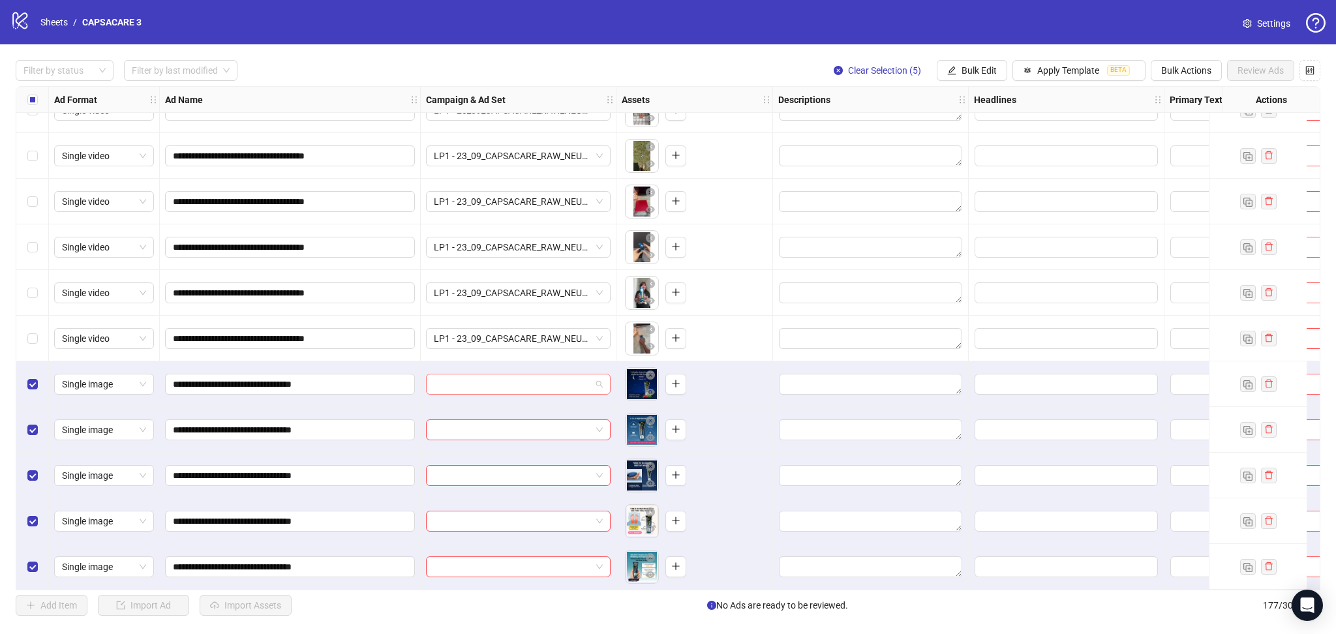
click at [514, 382] on input "search" at bounding box center [512, 385] width 157 height 20
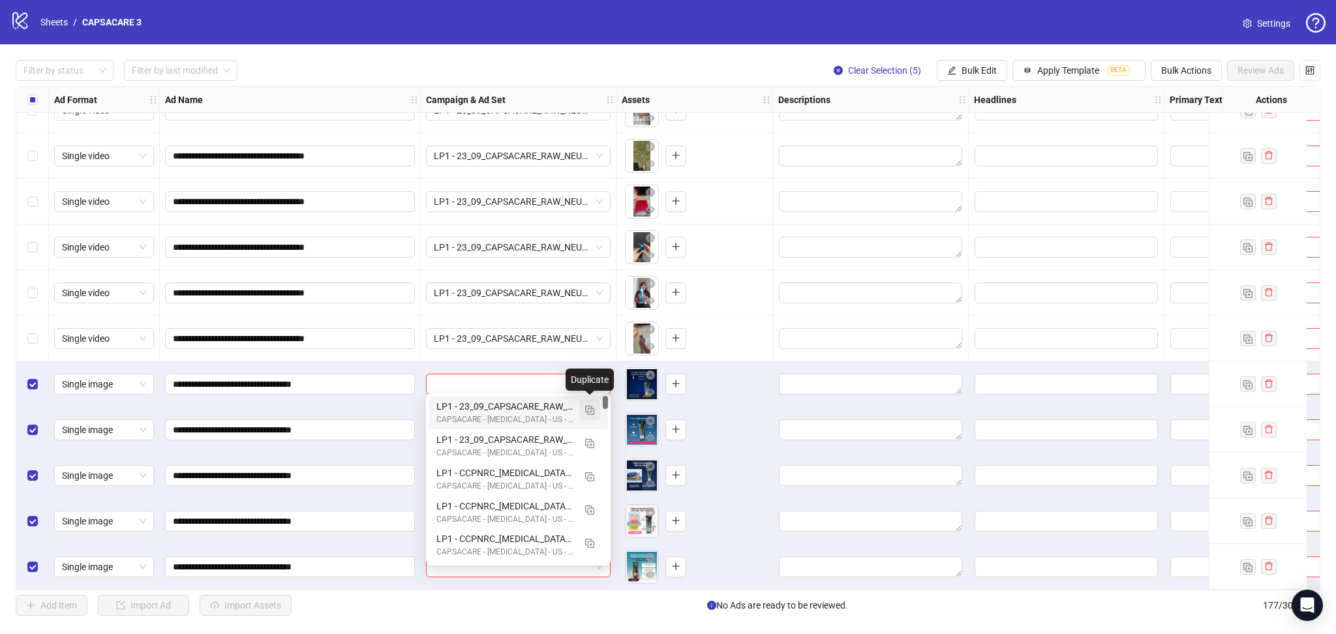
click at [590, 406] on img "button" at bounding box center [589, 410] width 9 height 9
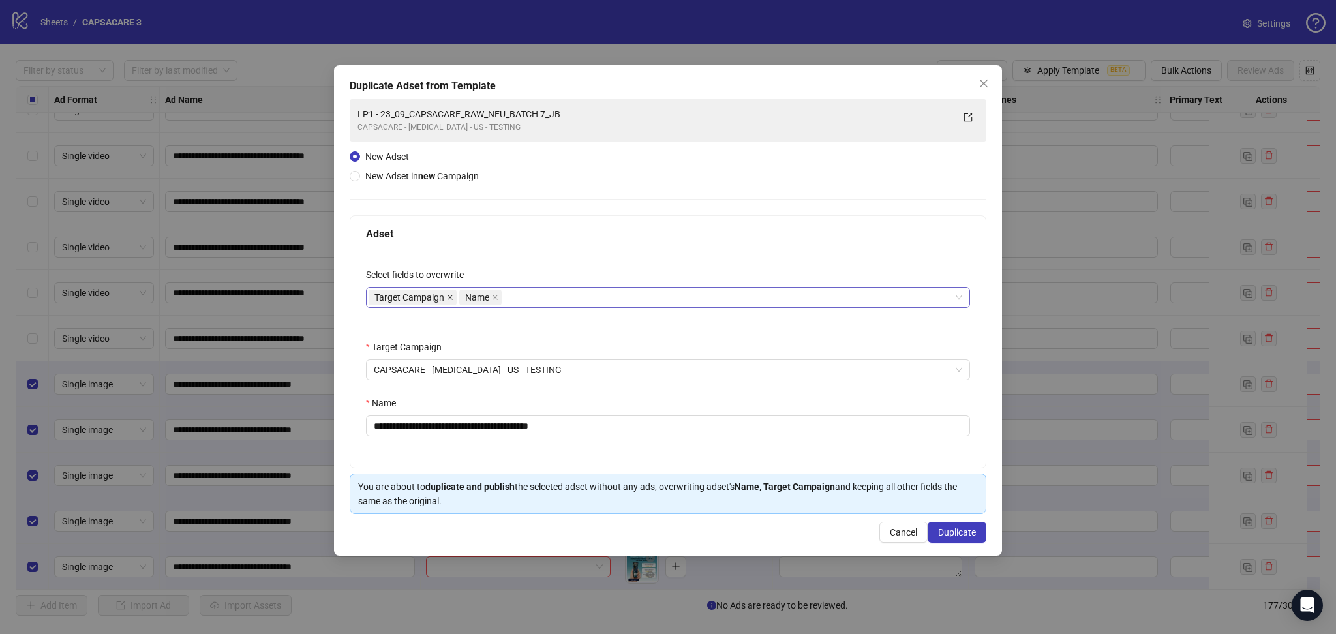
click at [447, 297] on icon "close" at bounding box center [450, 297] width 7 height 7
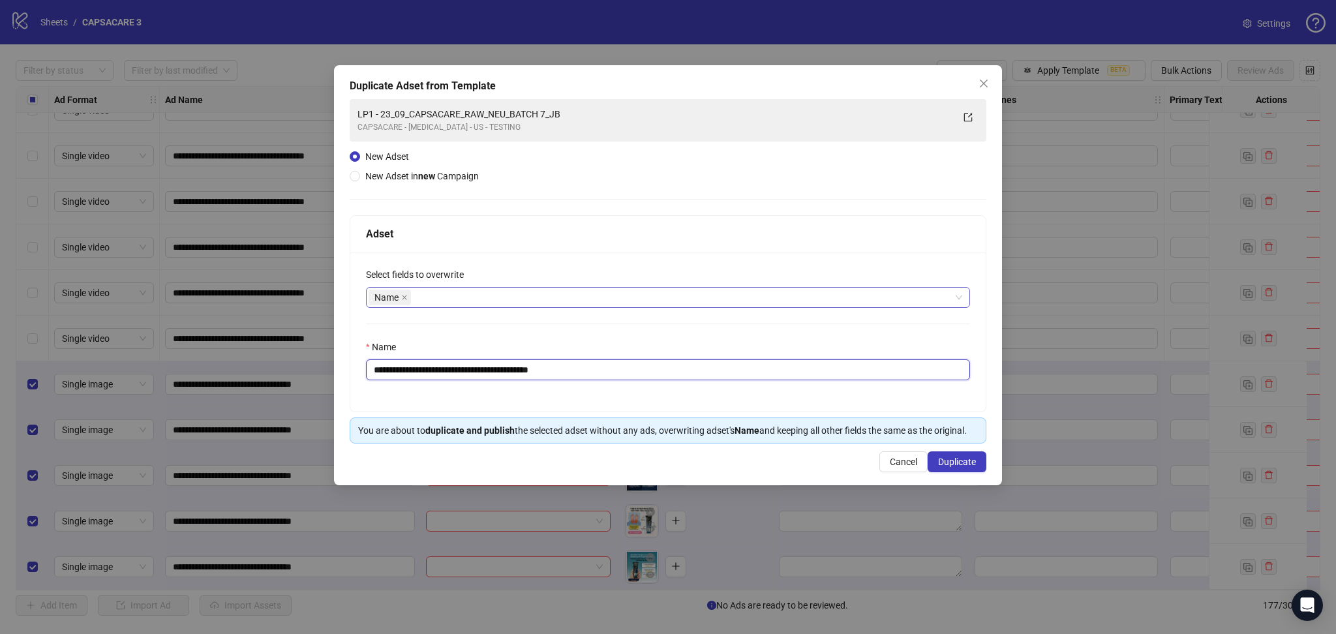
drag, startPoint x: 395, startPoint y: 368, endPoint x: 797, endPoint y: 465, distance: 412.8
click at [724, 403] on div "**********" at bounding box center [668, 332] width 636 height 160
paste input "text"
type input "**********"
click at [966, 463] on span "Duplicate" at bounding box center [957, 462] width 38 height 10
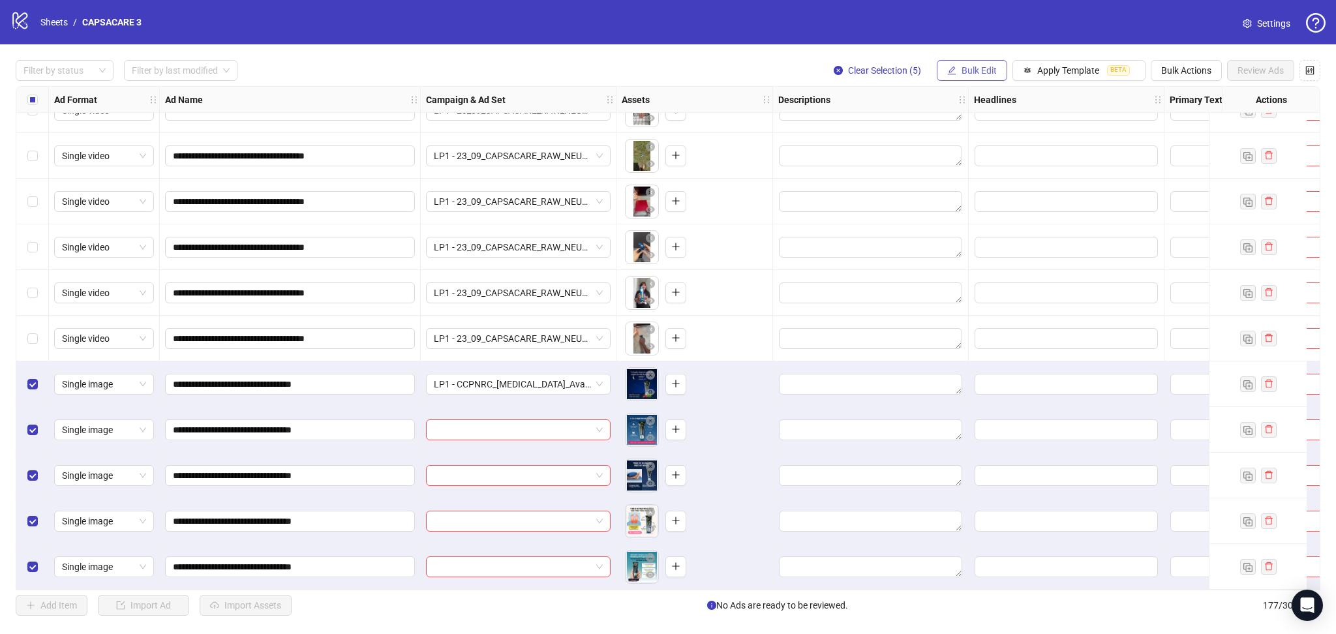
click at [973, 67] on span "Bulk Edit" at bounding box center [979, 70] width 35 height 10
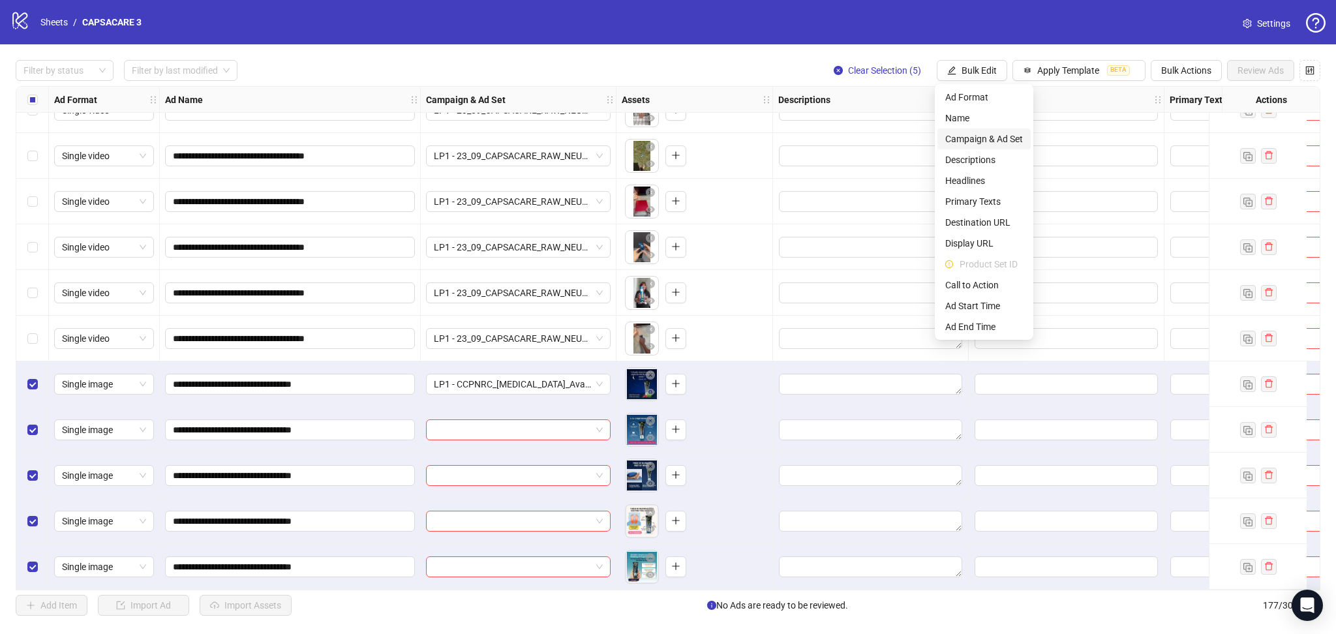
click at [996, 134] on span "Campaign & Ad Set" at bounding box center [985, 139] width 78 height 14
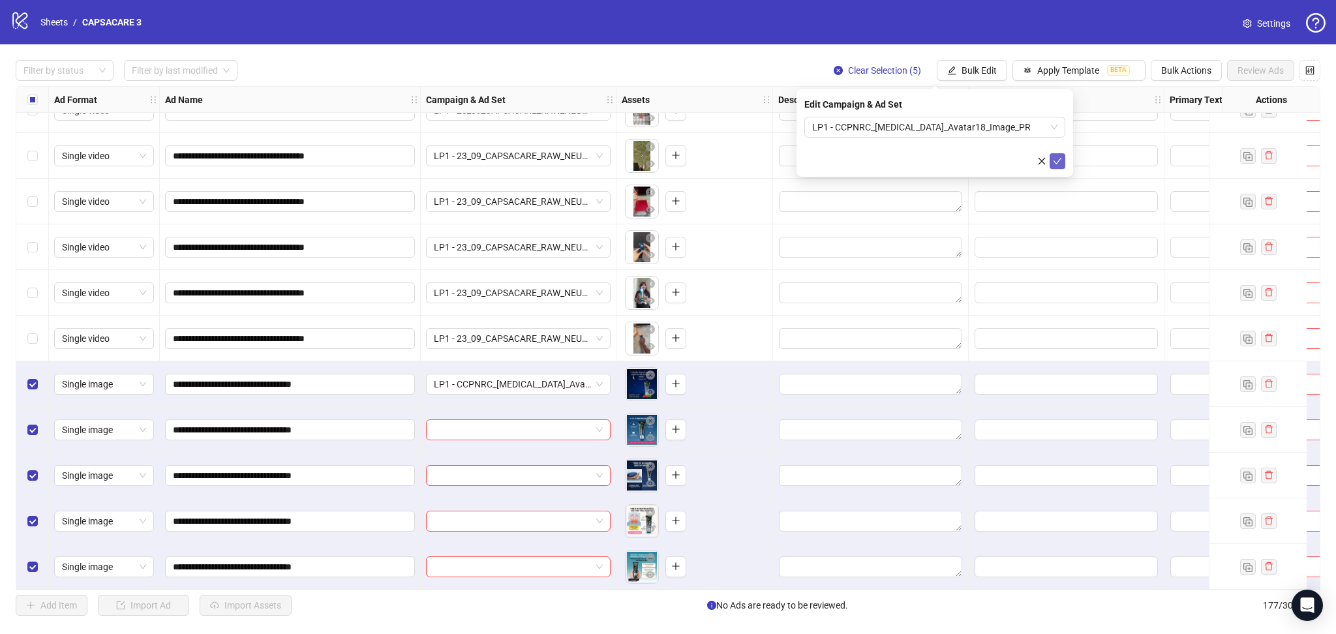
click at [1059, 164] on icon "check" at bounding box center [1057, 161] width 9 height 9
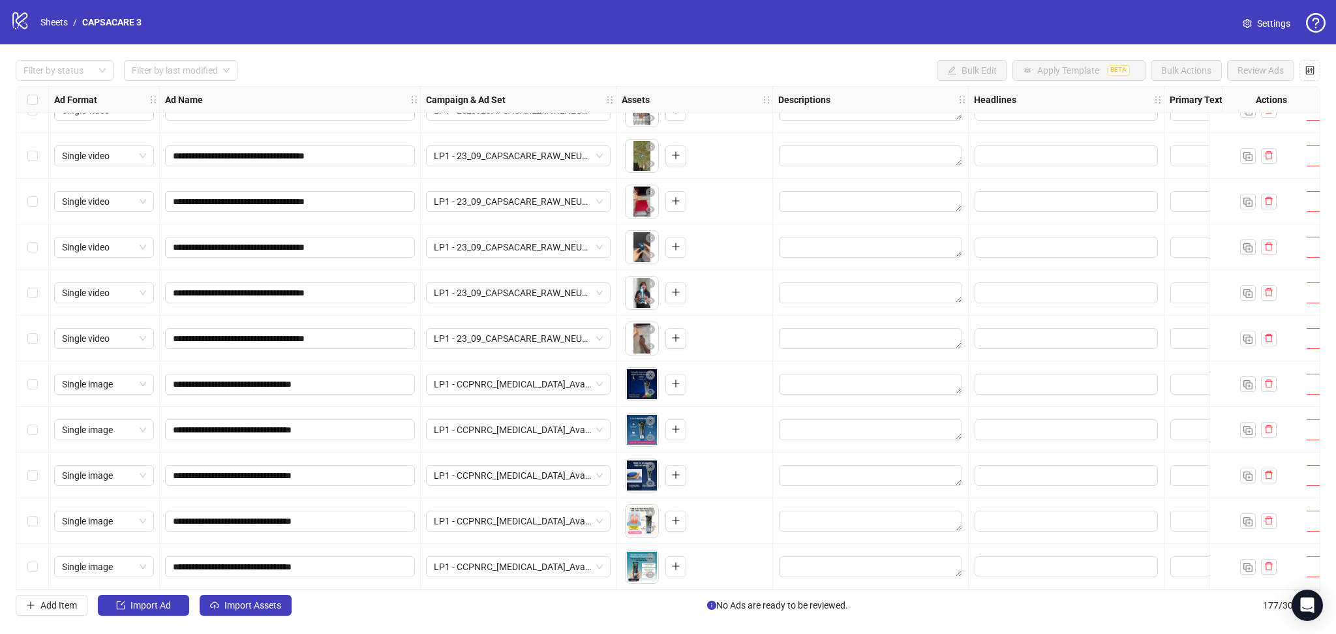
click at [261, 608] on span "Import Assets" at bounding box center [252, 605] width 57 height 10
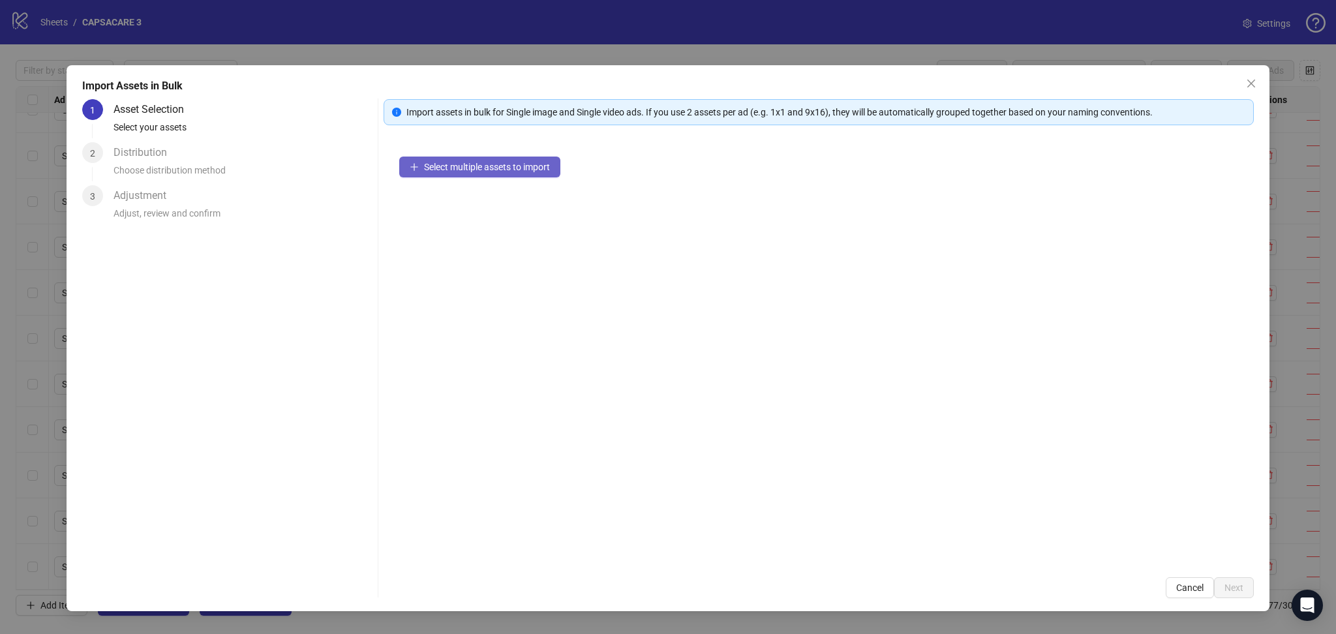
click at [485, 170] on span "Select multiple assets to import" at bounding box center [487, 167] width 126 height 10
drag, startPoint x: 1254, startPoint y: 581, endPoint x: 1237, endPoint y: 585, distance: 17.4
click at [1254, 582] on div "Import Assets in Bulk 1 Asset Selection Select your assets 2 Distribution Choos…" at bounding box center [668, 338] width 1203 height 546
click at [1223, 588] on button "Next" at bounding box center [1234, 587] width 40 height 21
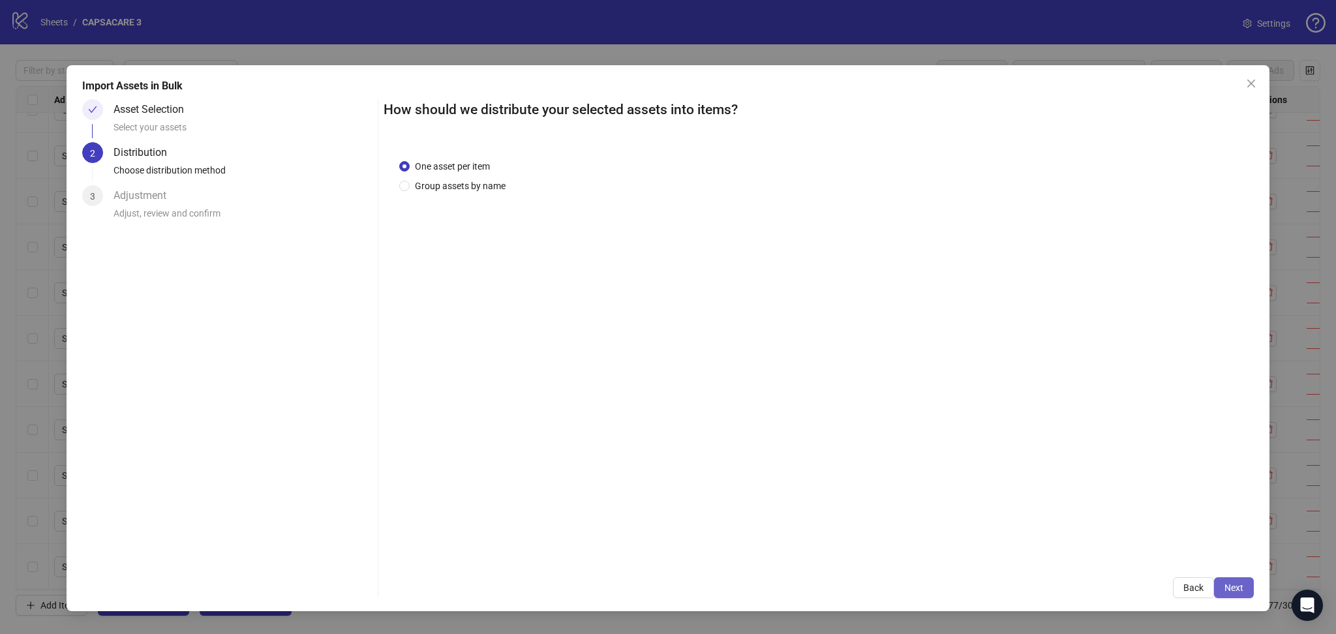
click at [1241, 587] on span "Next" at bounding box center [1234, 588] width 19 height 10
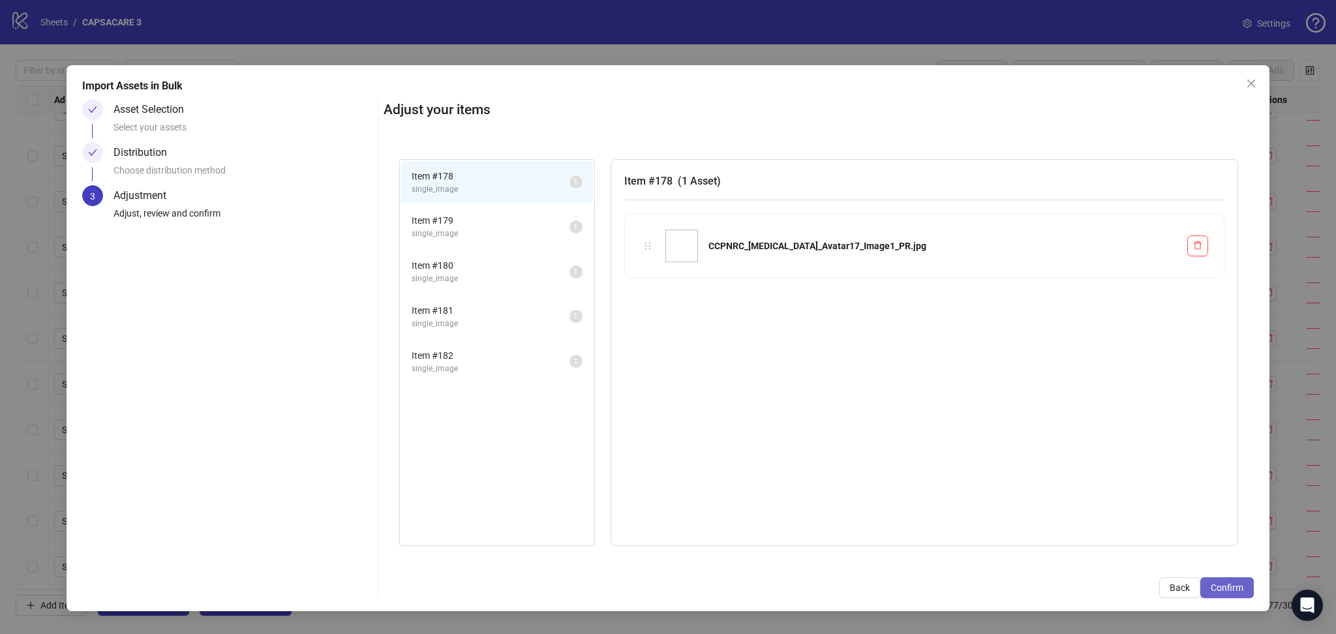
click at [1239, 578] on button "Confirm" at bounding box center [1228, 587] width 54 height 21
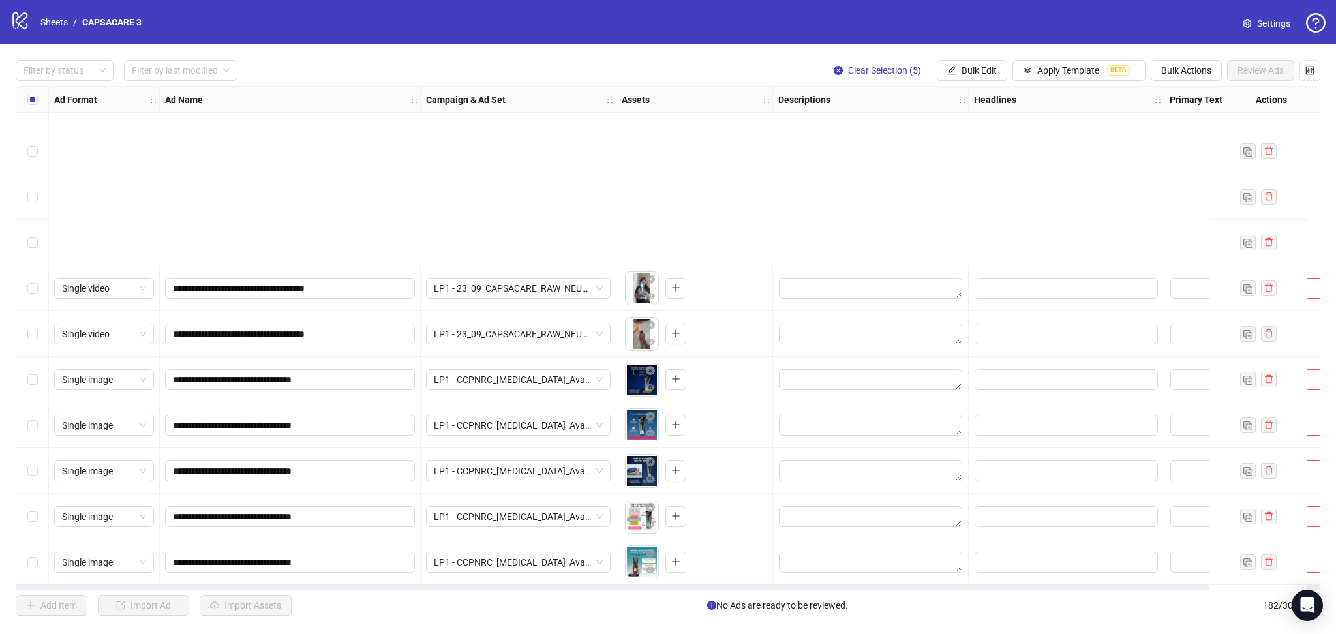
scroll to position [7841, 0]
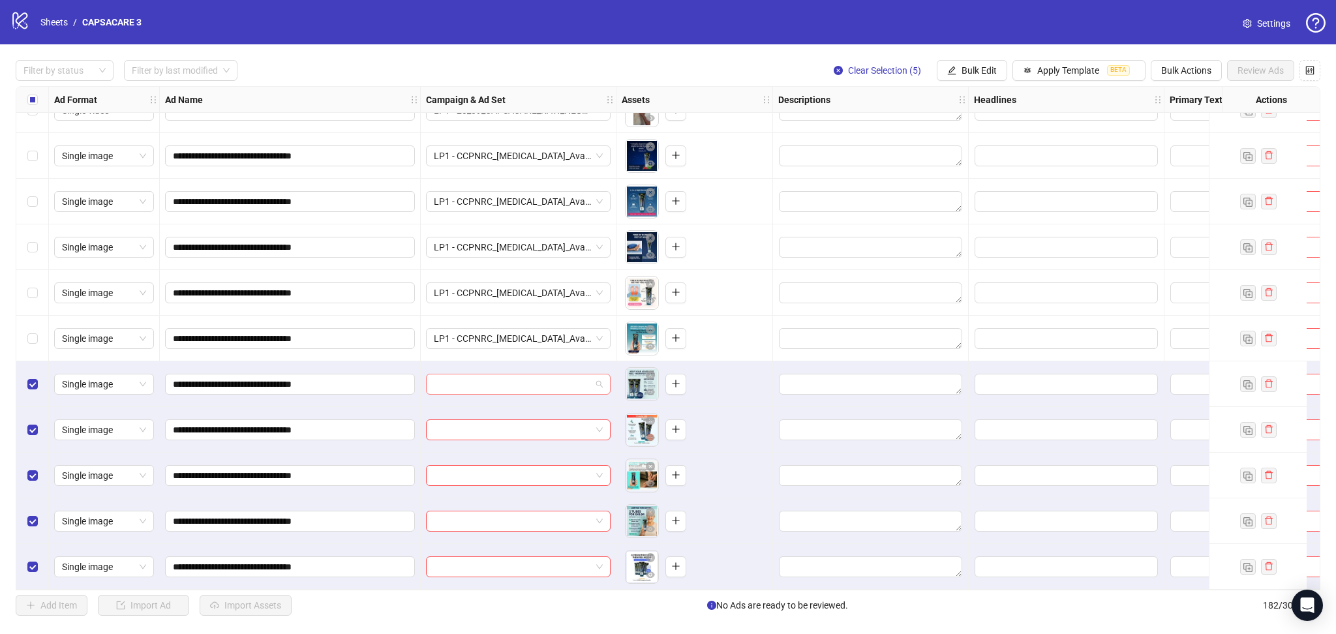
click at [476, 380] on input "search" at bounding box center [512, 385] width 157 height 20
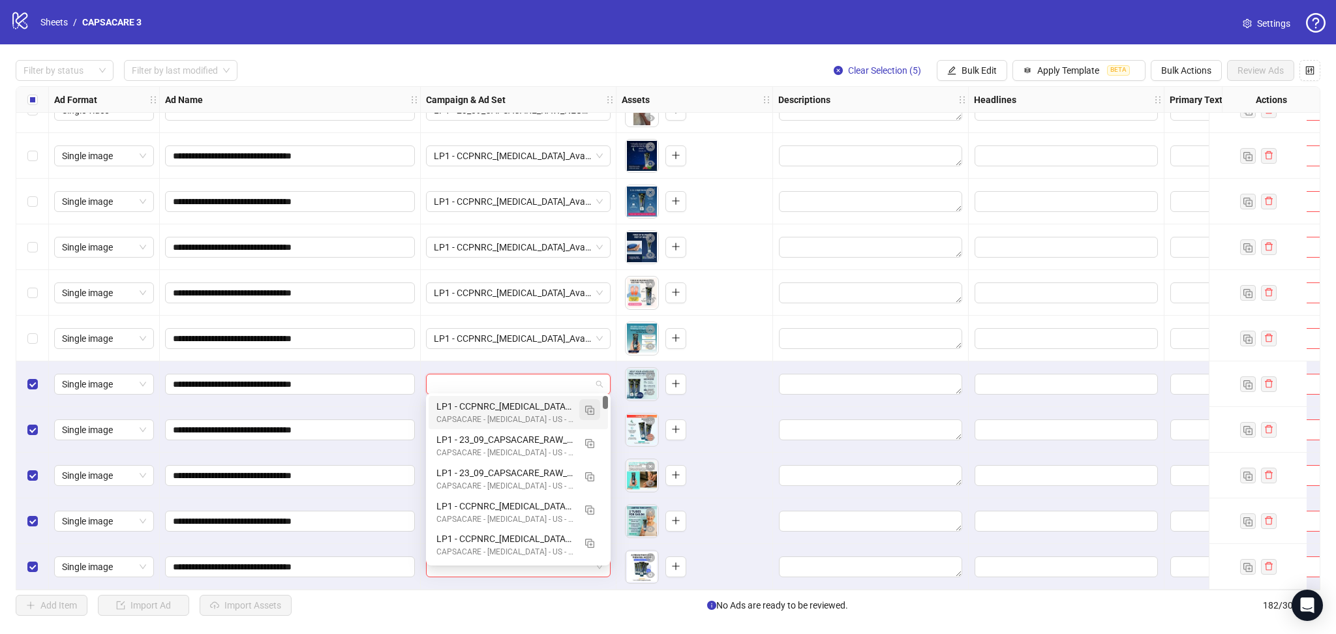
click at [587, 410] on img "button" at bounding box center [589, 410] width 9 height 9
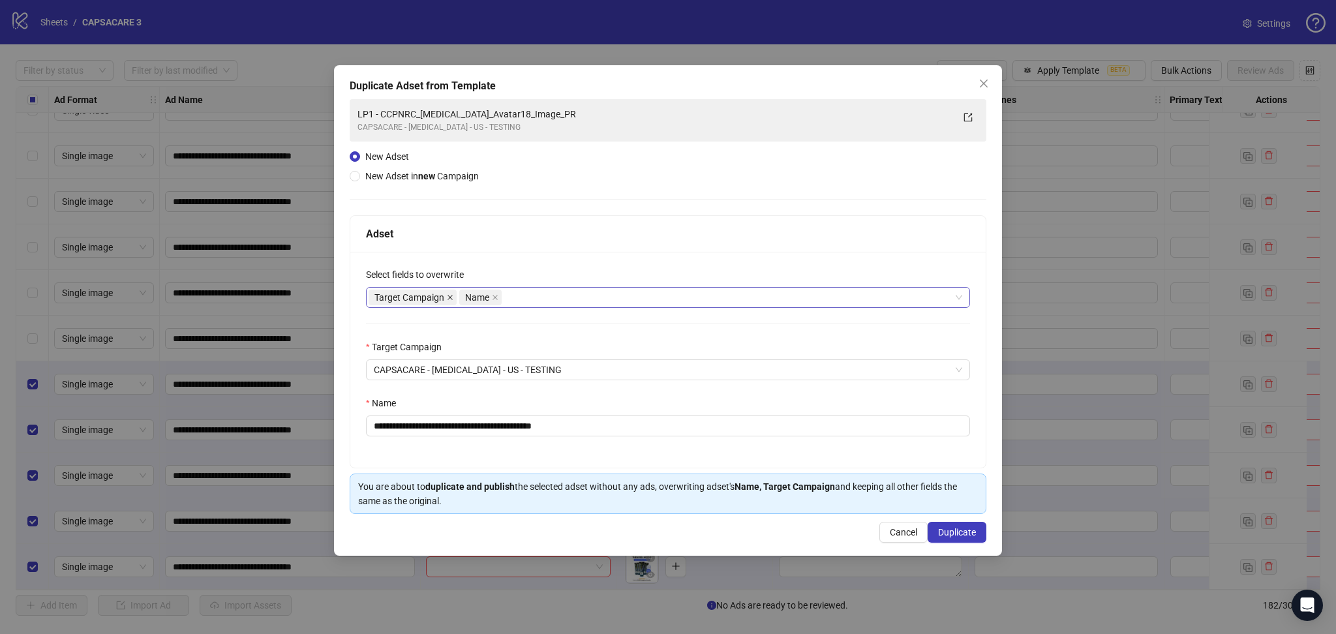
click at [452, 294] on icon "close" at bounding box center [450, 297] width 7 height 7
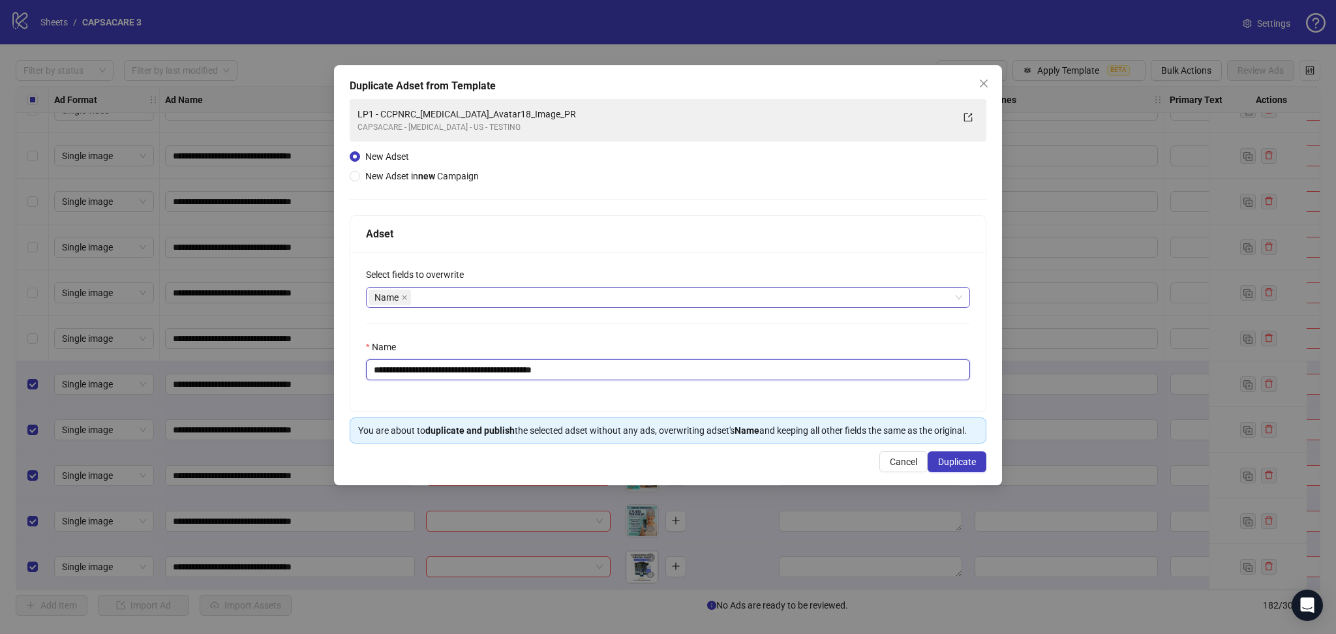
drag, startPoint x: 398, startPoint y: 369, endPoint x: 814, endPoint y: 448, distance: 423.7
click at [764, 405] on div "**********" at bounding box center [668, 332] width 636 height 160
paste input "text"
type input "**********"
click at [957, 470] on button "Duplicate" at bounding box center [957, 462] width 59 height 21
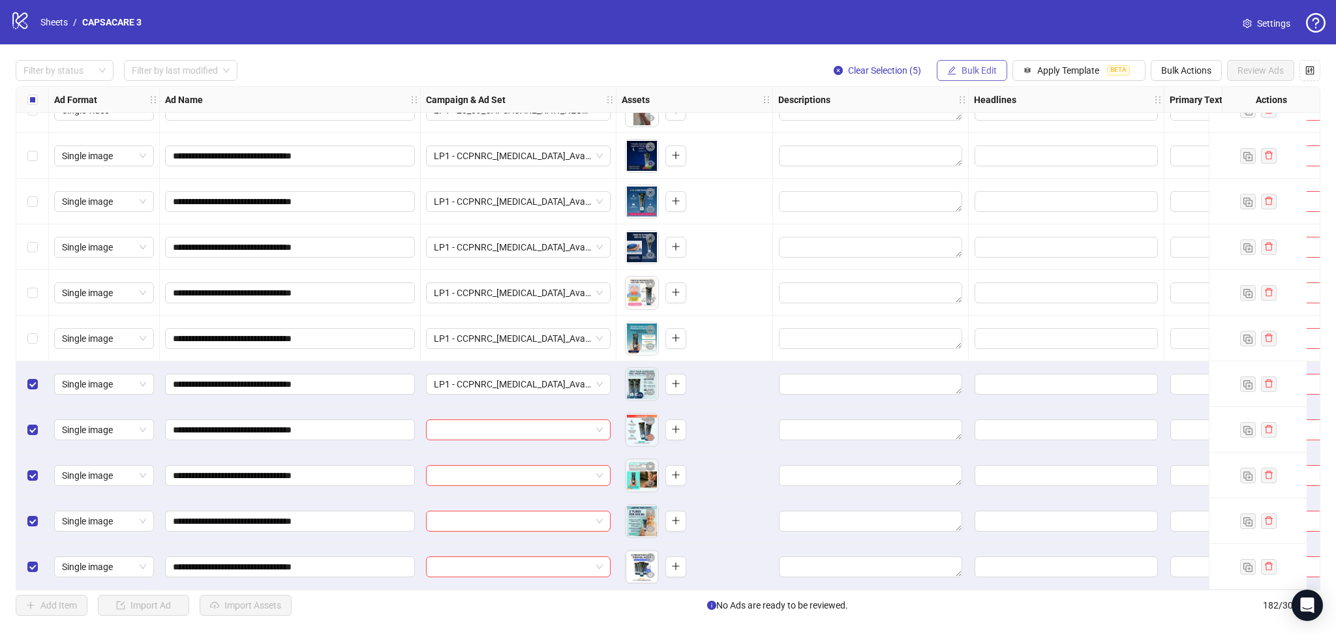
drag, startPoint x: 971, startPoint y: 70, endPoint x: 982, endPoint y: 69, distance: 11.2
click at [971, 69] on span "Bulk Edit" at bounding box center [979, 70] width 35 height 10
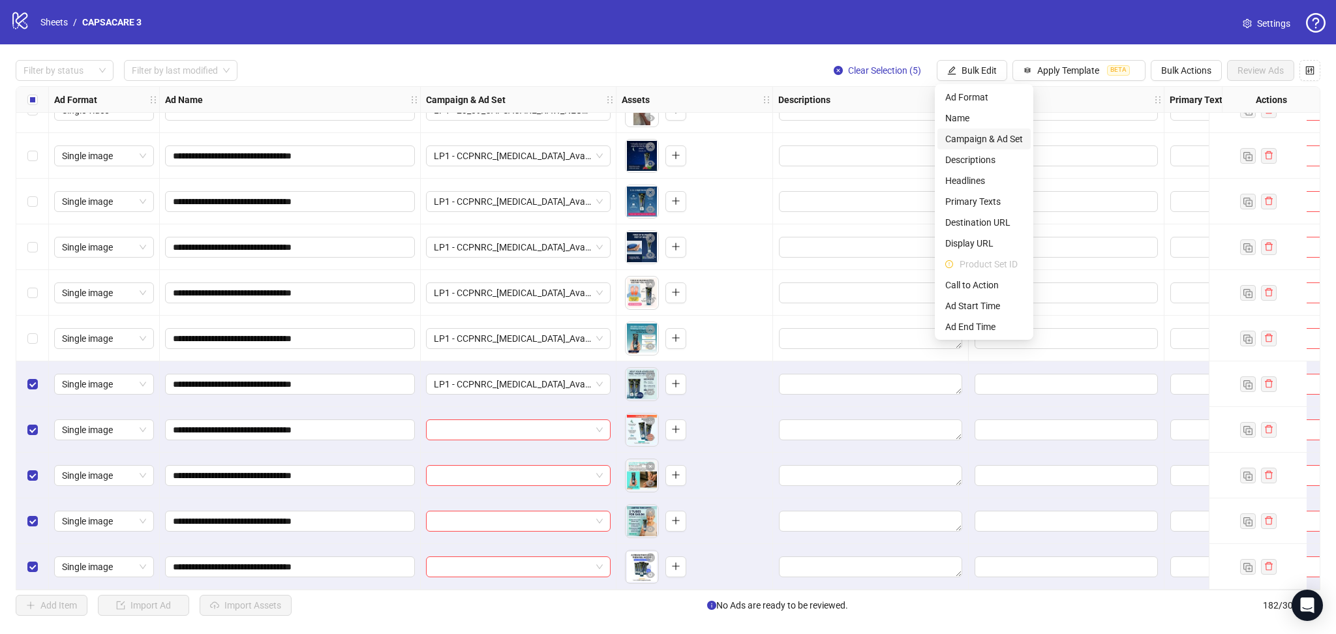
click at [987, 141] on span "Campaign & Ad Set" at bounding box center [985, 139] width 78 height 14
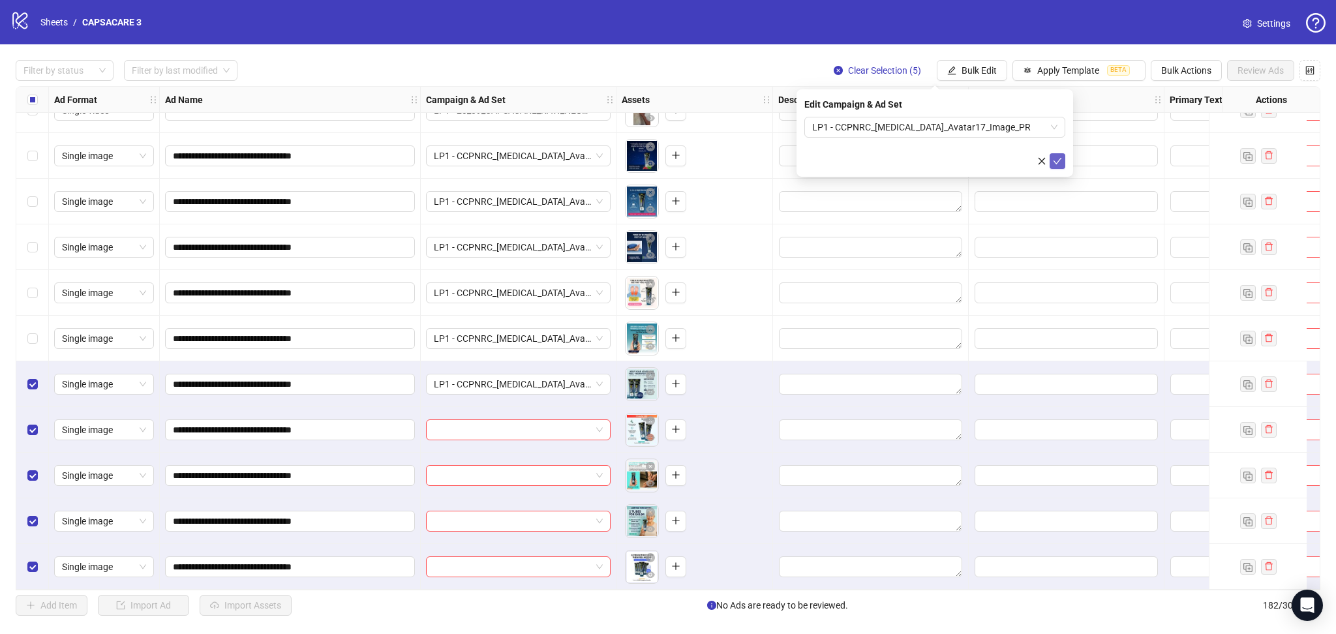
click at [1056, 162] on icon "check" at bounding box center [1058, 161] width 8 height 7
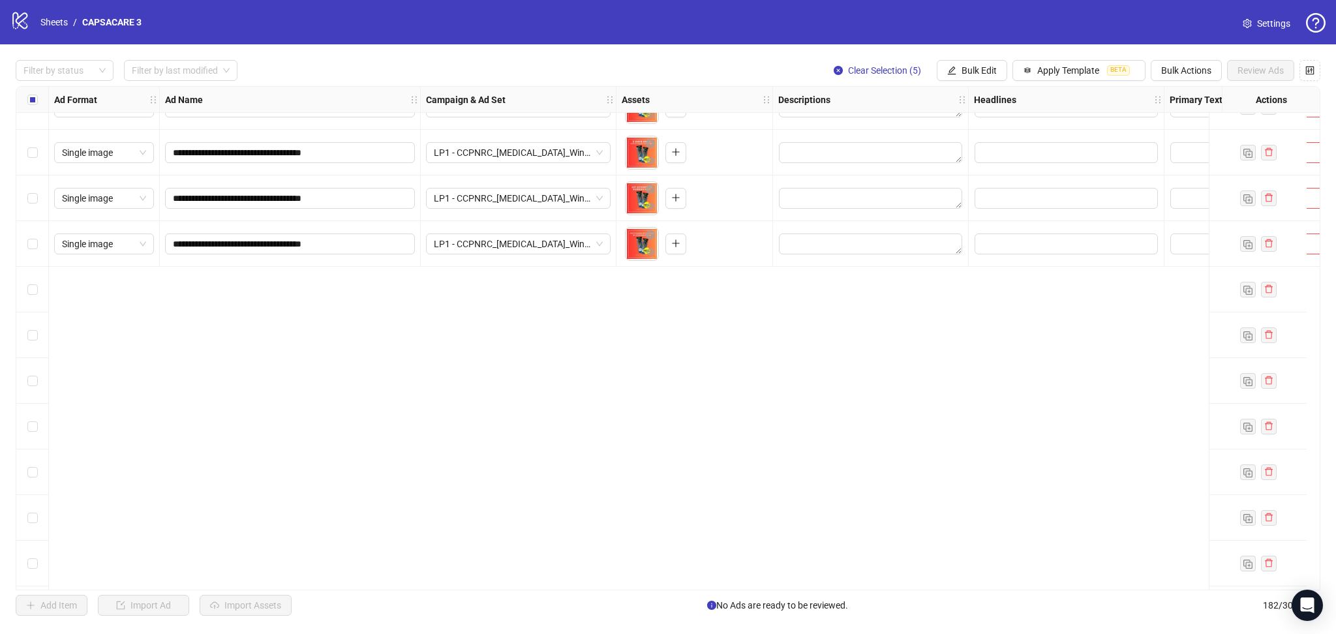
scroll to position [5956, 0]
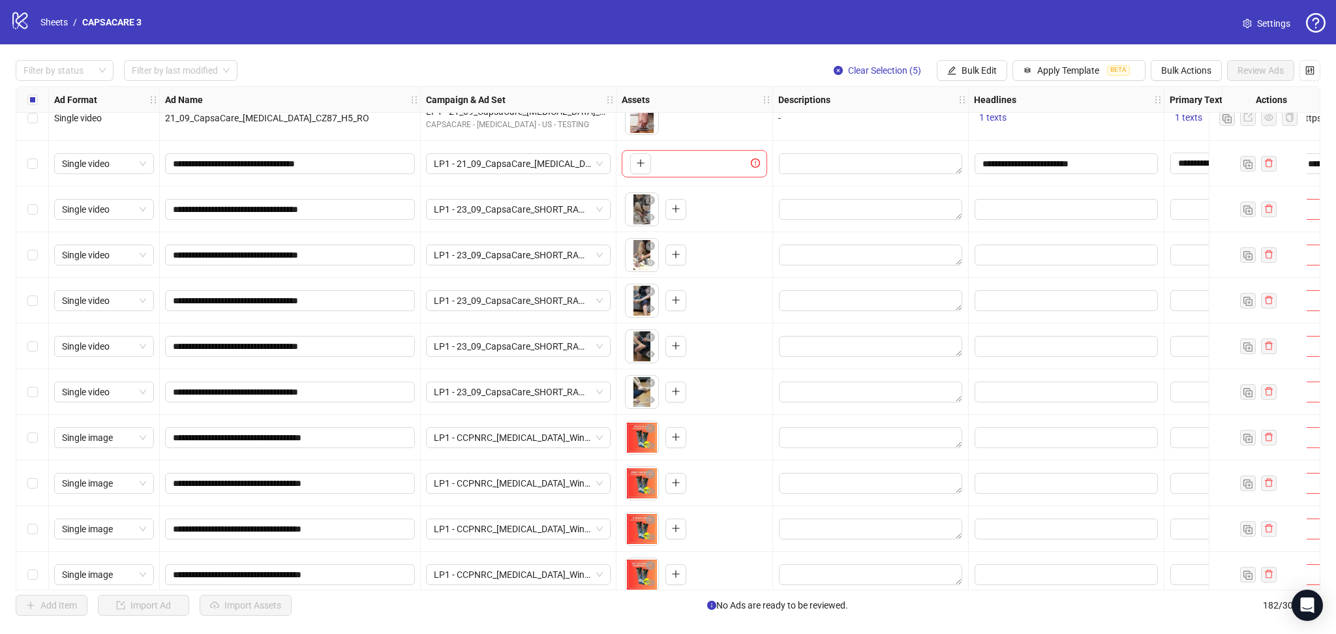
click at [21, 166] on div "Select row 132" at bounding box center [32, 164] width 33 height 46
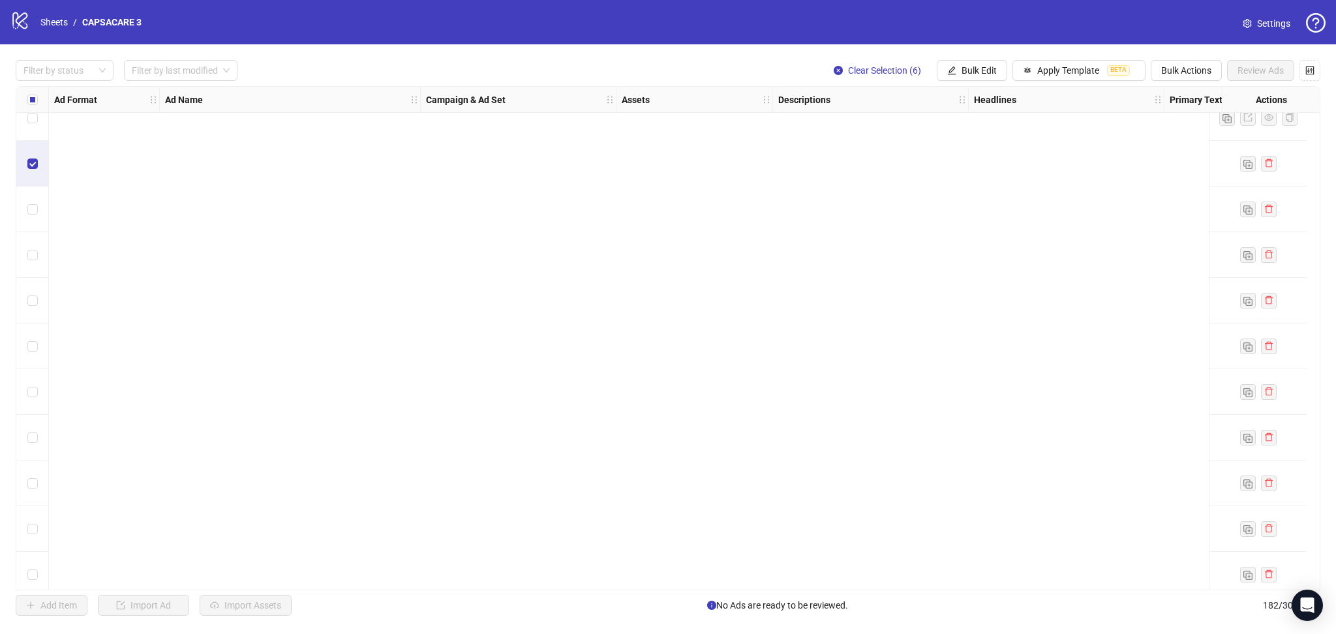
scroll to position [7841, 0]
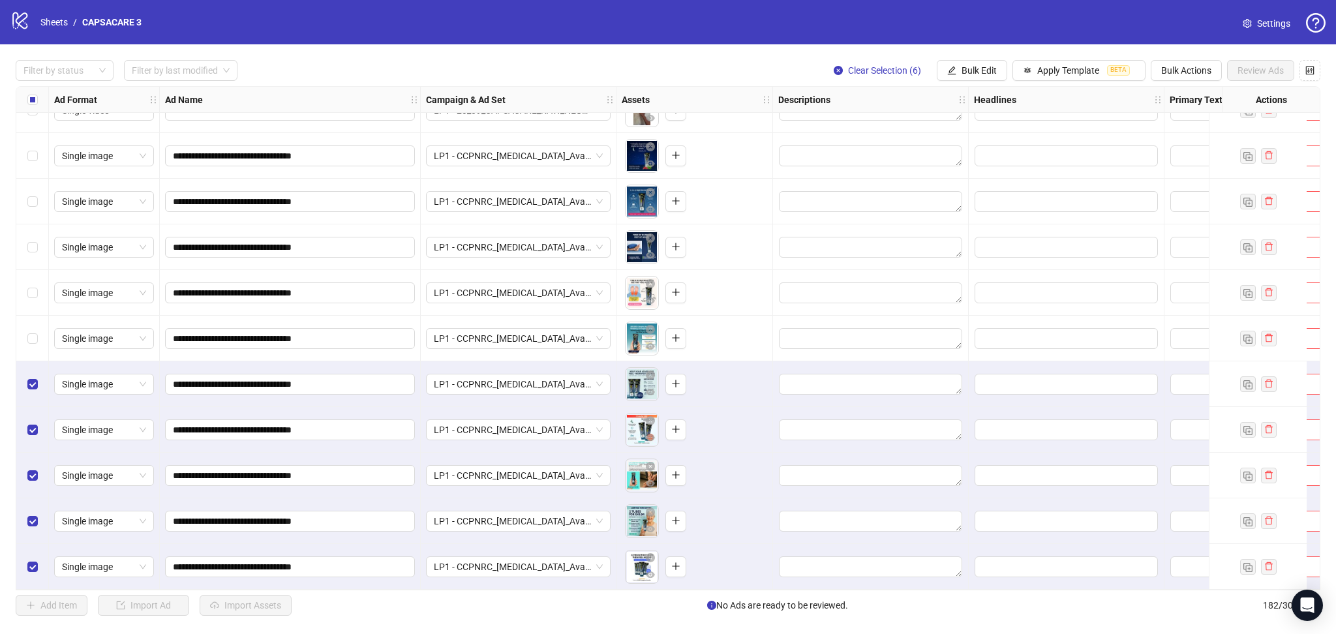
click at [23, 339] on div "Select row 177" at bounding box center [32, 339] width 33 height 46
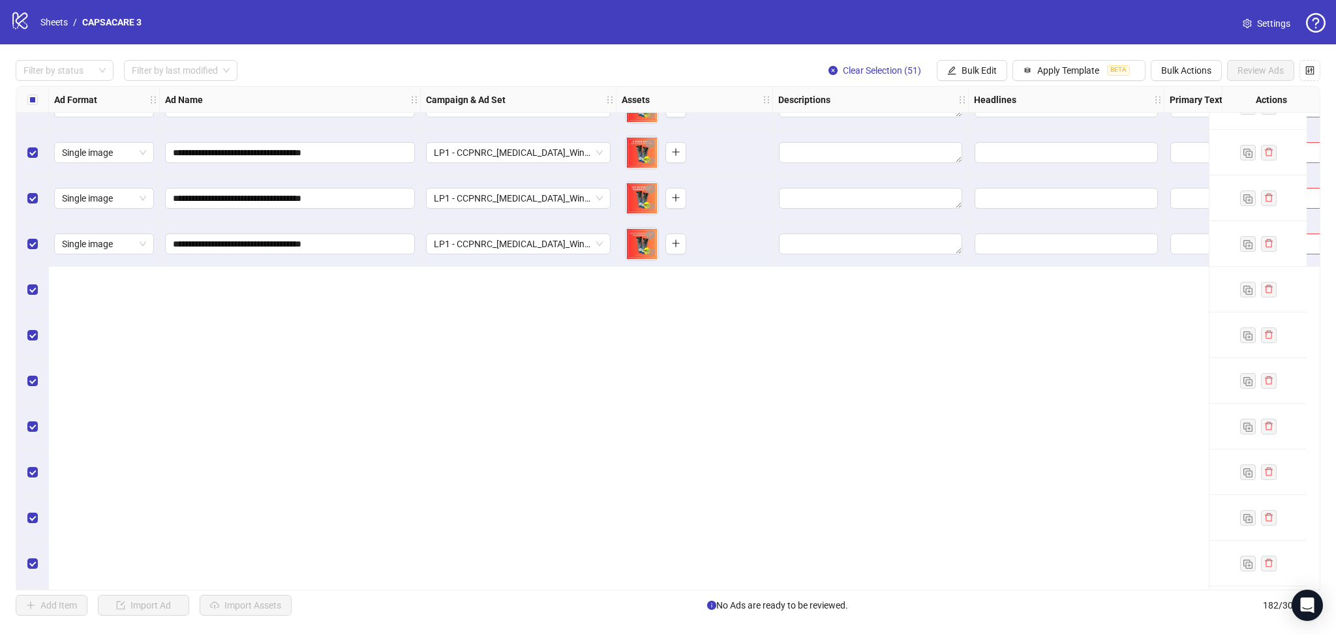
scroll to position [5956, 0]
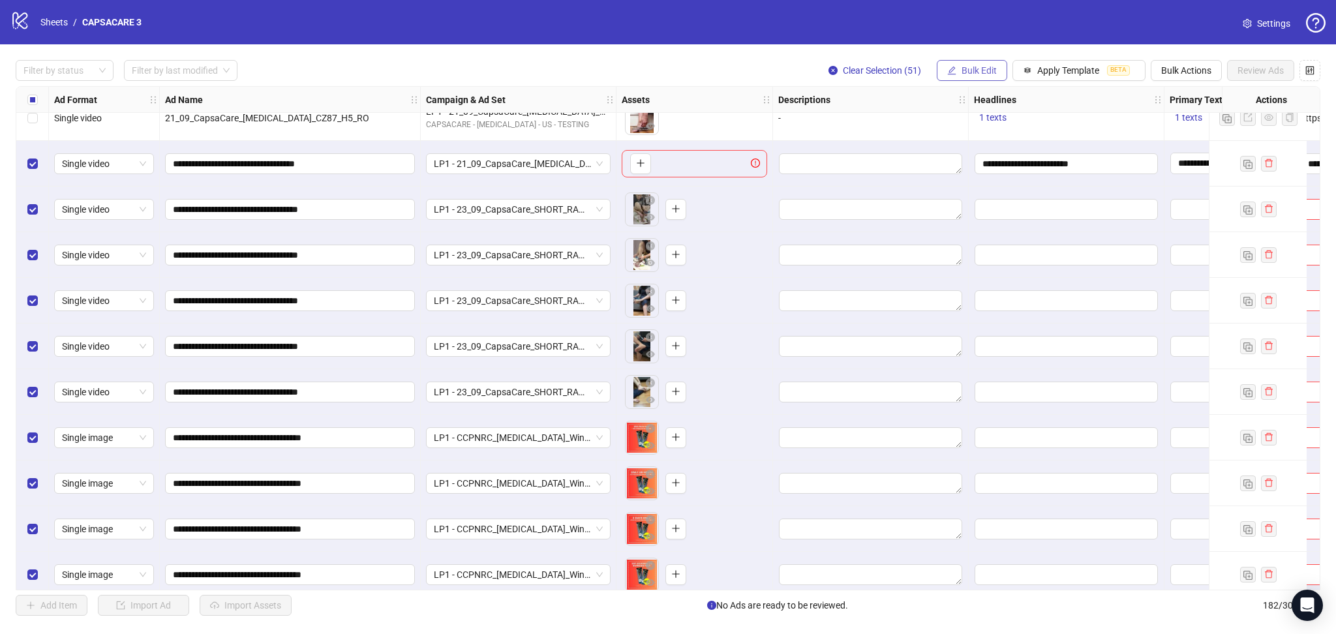
click at [964, 77] on button "Bulk Edit" at bounding box center [972, 70] width 70 height 21
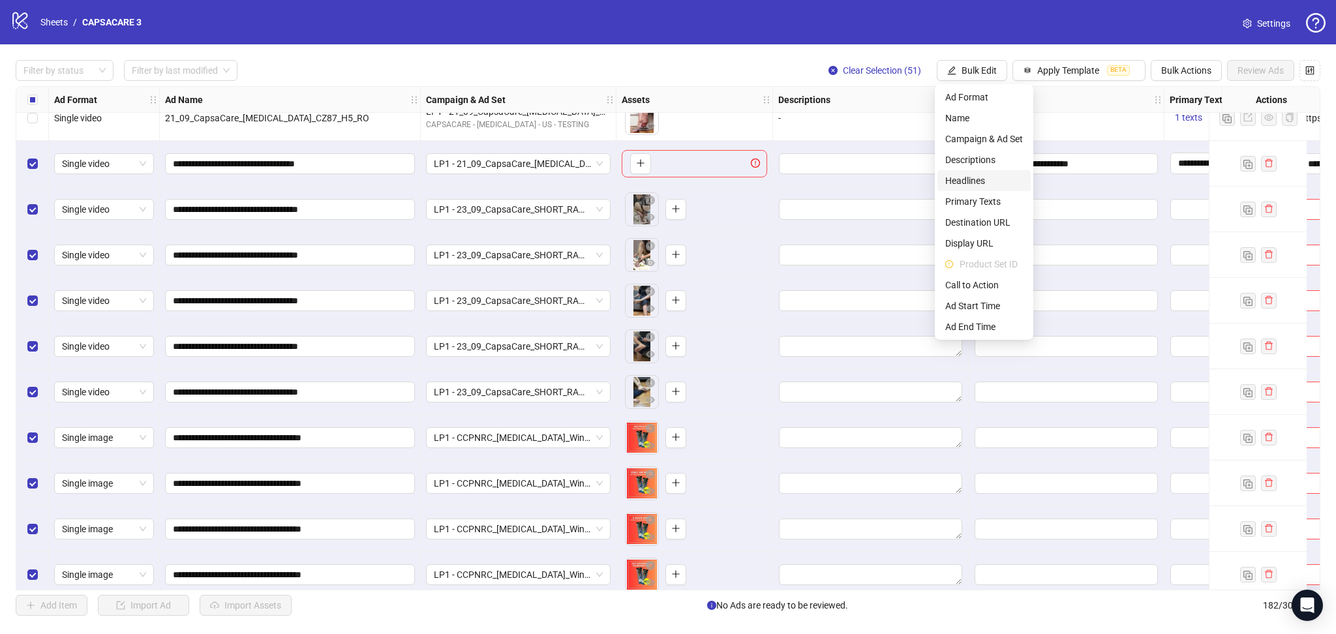
click at [982, 178] on span "Headlines" at bounding box center [985, 181] width 78 height 14
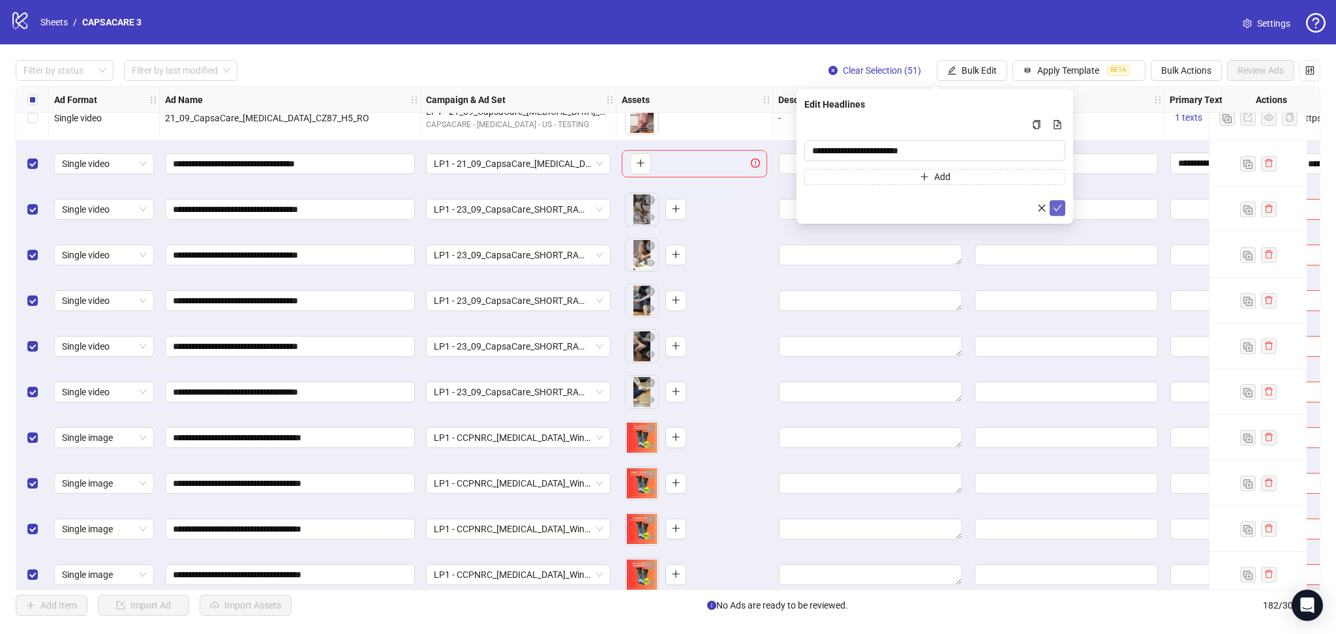
click at [1061, 207] on icon "check" at bounding box center [1057, 208] width 9 height 9
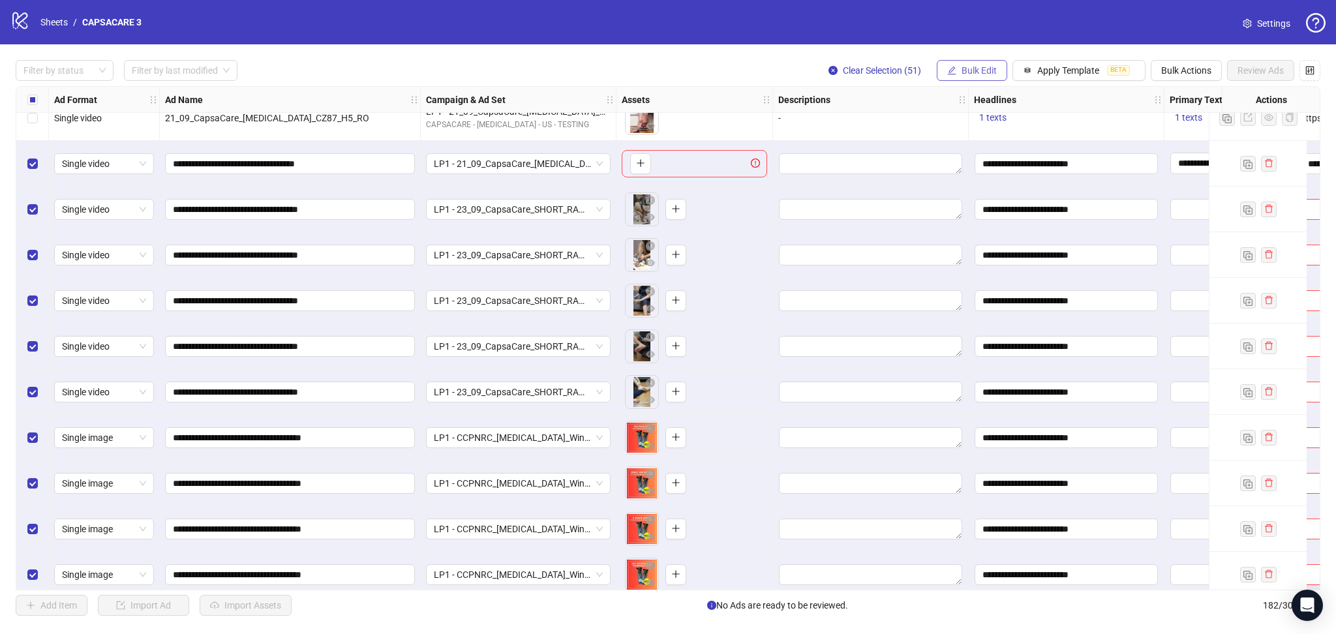
click at [973, 70] on span "Bulk Edit" at bounding box center [979, 70] width 35 height 10
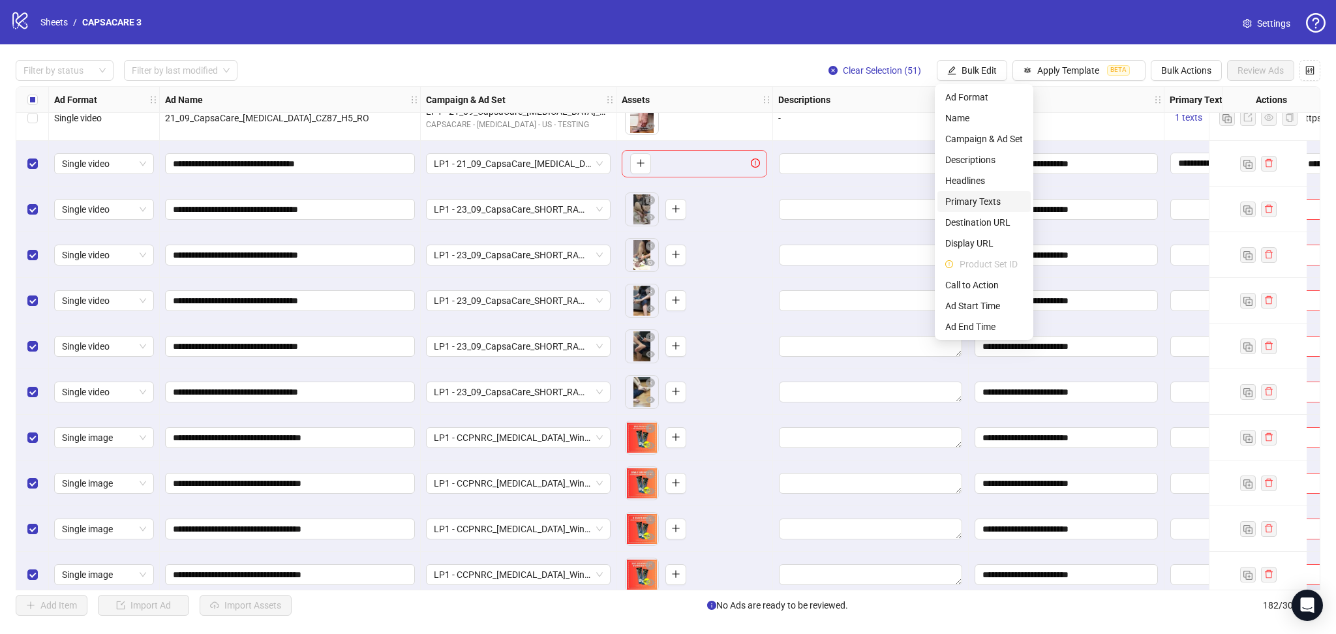
click at [998, 203] on span "Primary Texts" at bounding box center [985, 201] width 78 height 14
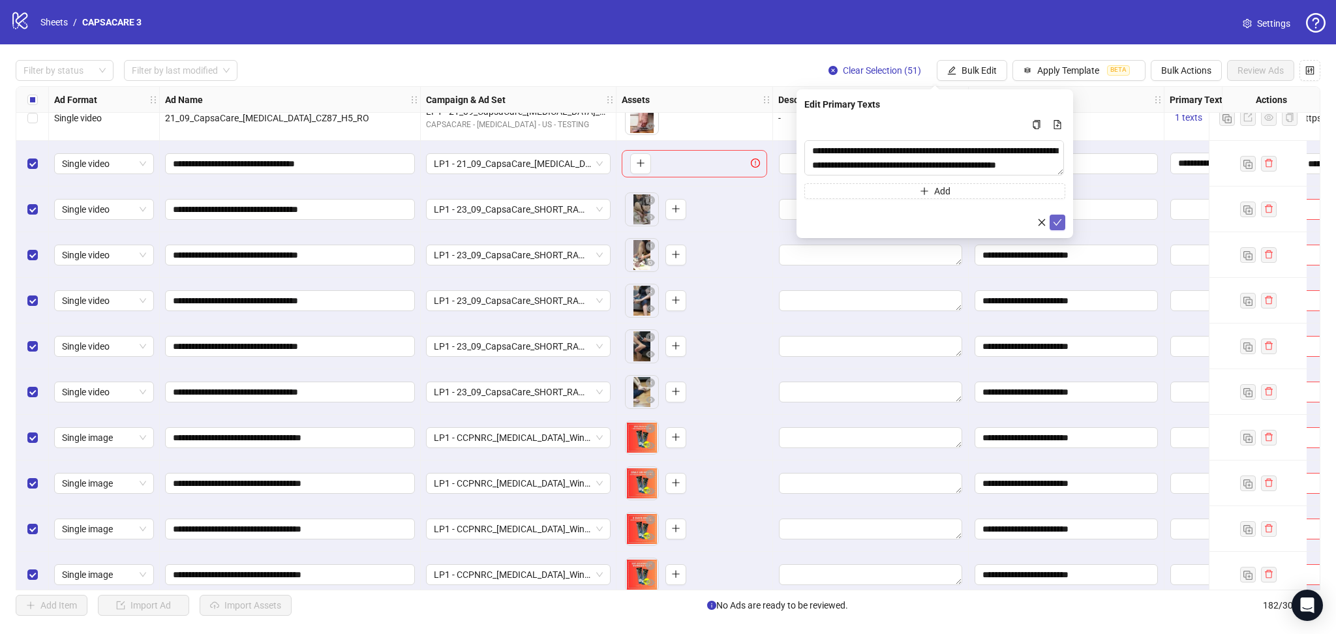
click at [1056, 221] on icon "check" at bounding box center [1057, 222] width 9 height 9
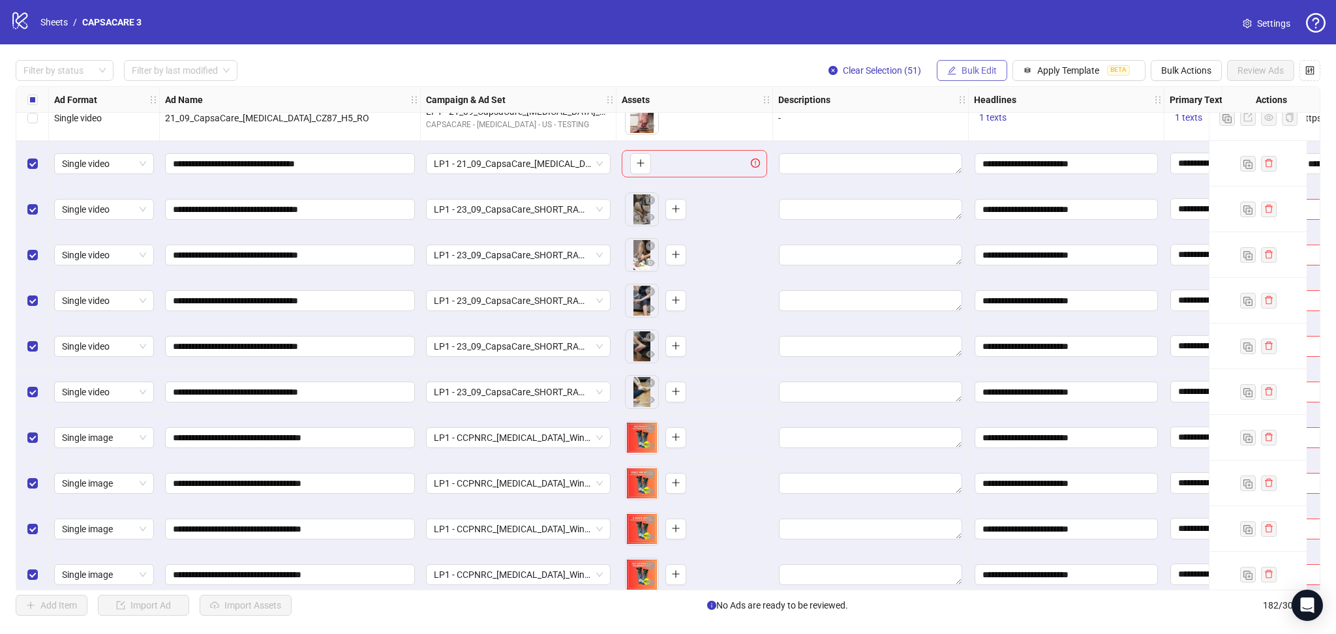
click at [970, 65] on span "Bulk Edit" at bounding box center [979, 70] width 35 height 10
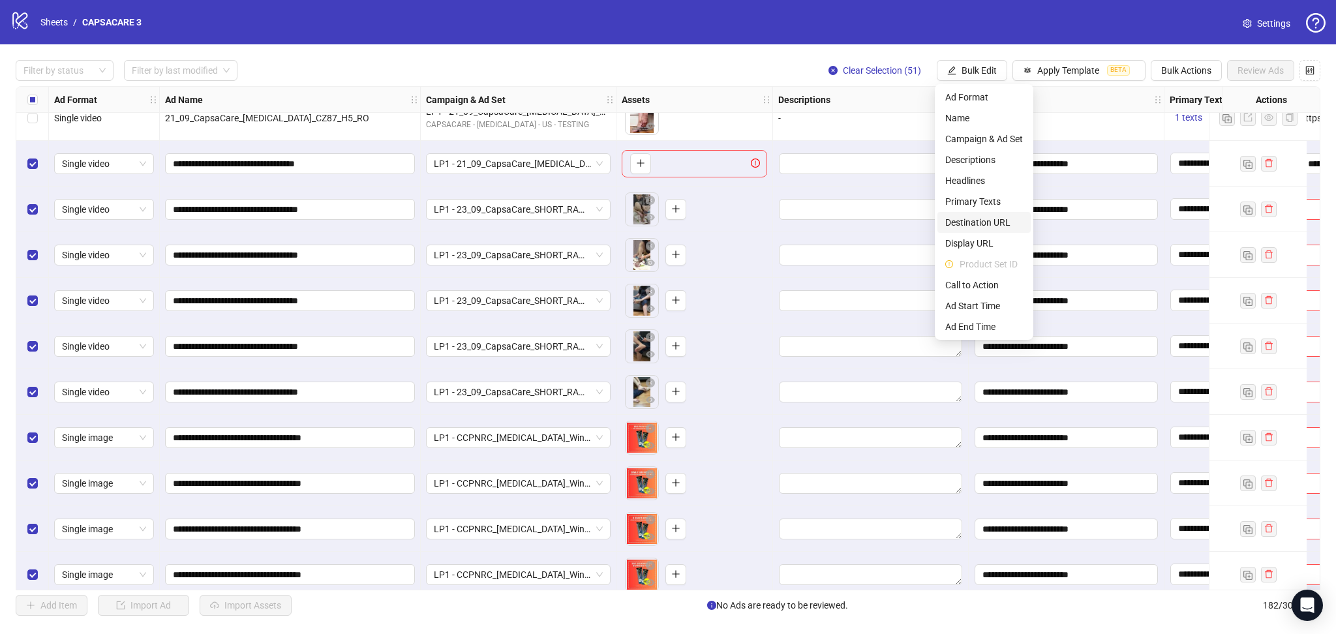
click at [1005, 219] on span "Destination URL" at bounding box center [985, 222] width 78 height 14
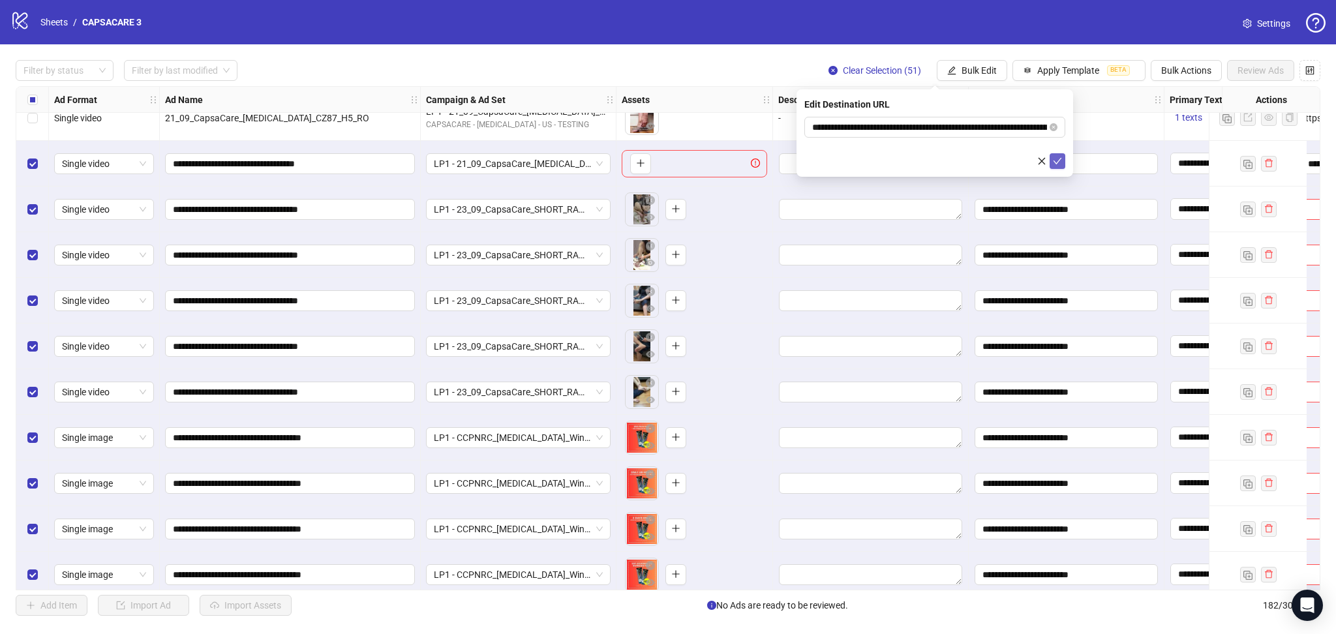
click at [1058, 155] on button "submit" at bounding box center [1058, 161] width 16 height 16
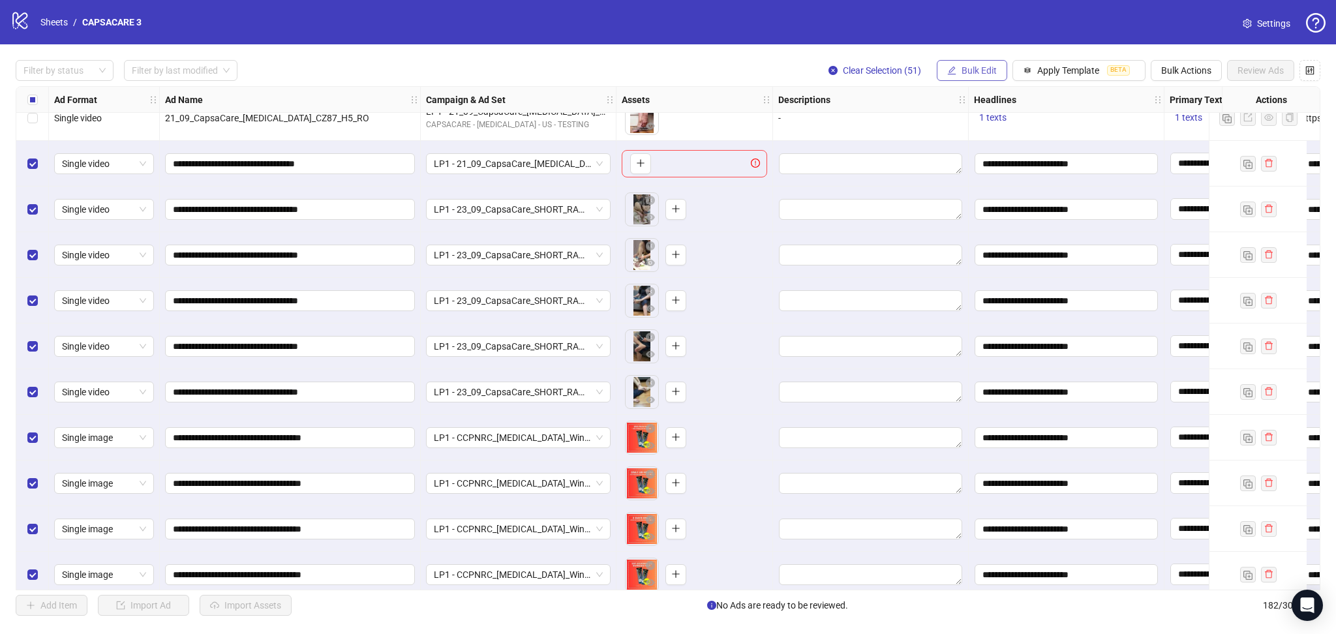
click at [976, 73] on span "Bulk Edit" at bounding box center [979, 70] width 35 height 10
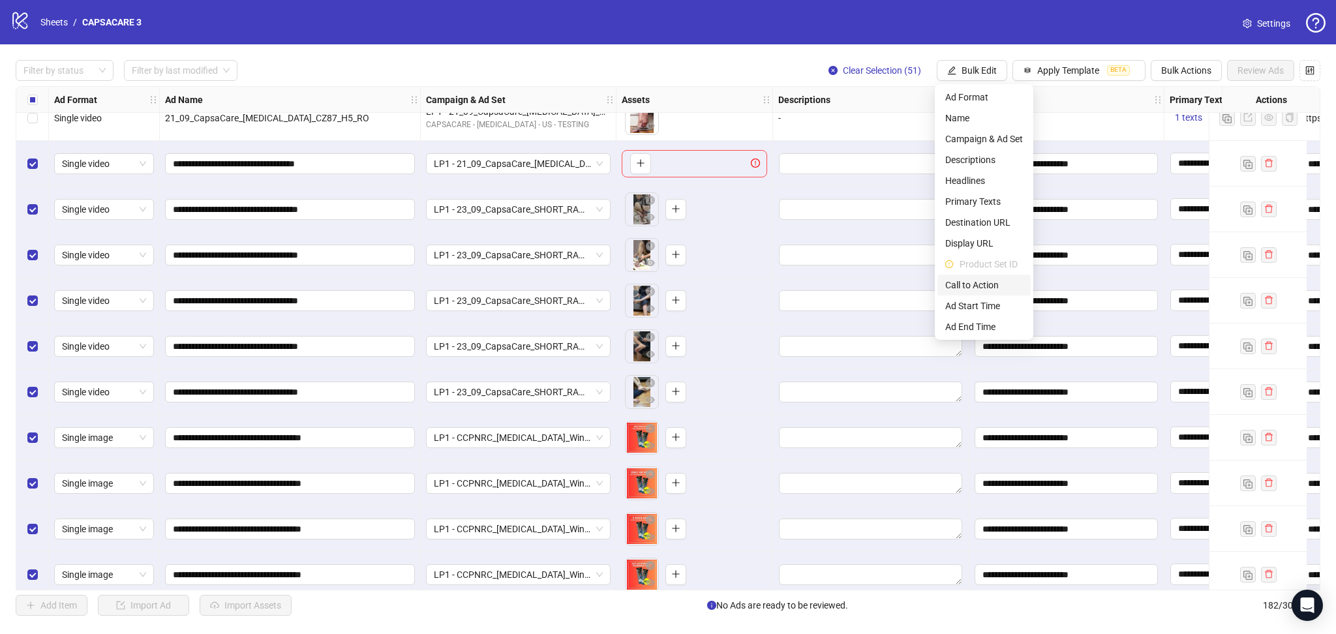
click at [966, 279] on span "Call to Action" at bounding box center [985, 285] width 78 height 14
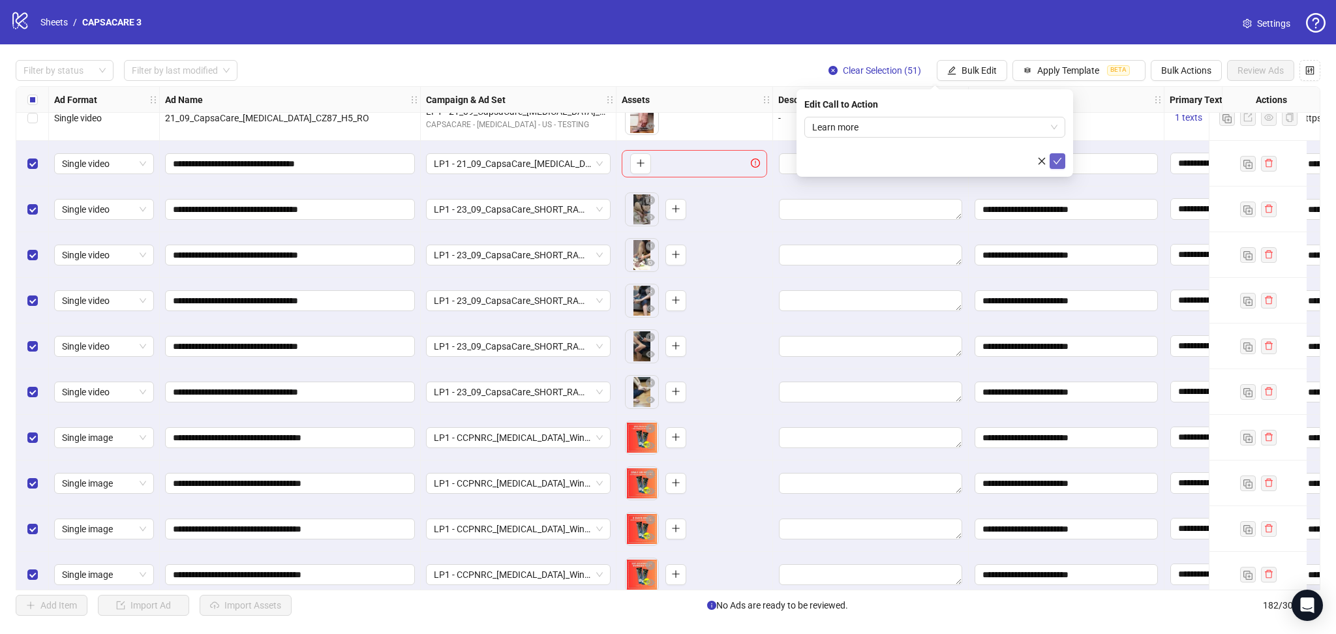
click at [1063, 162] on button "submit" at bounding box center [1058, 161] width 16 height 16
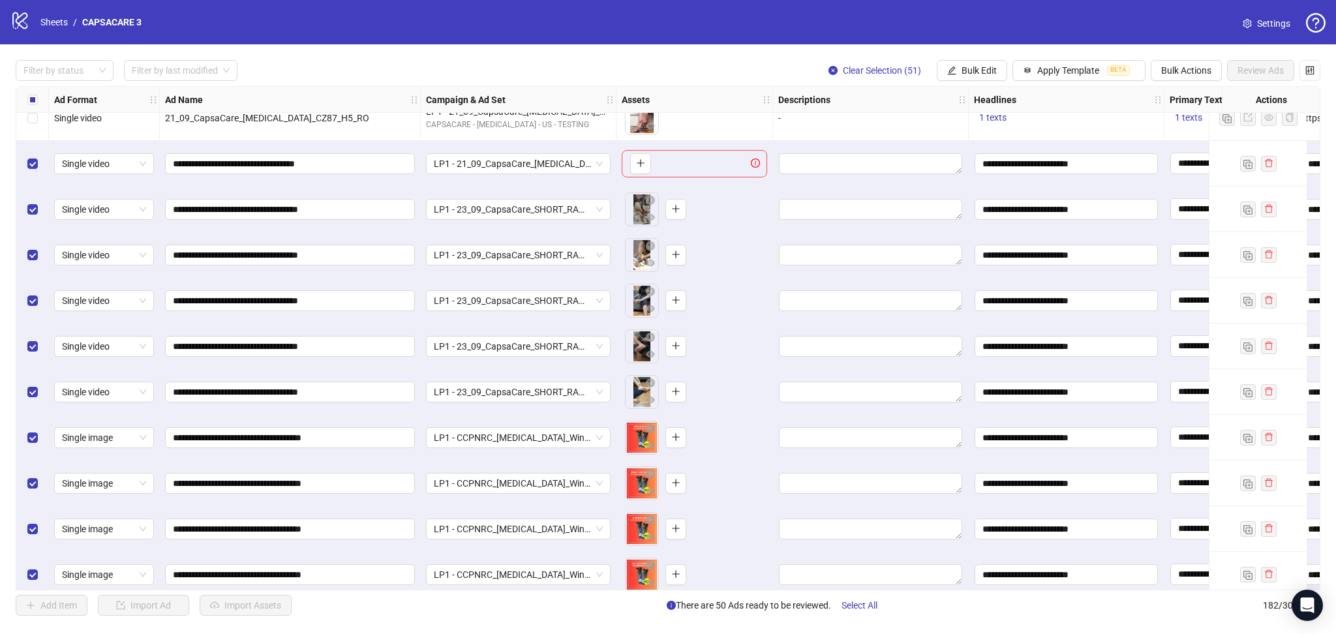
click at [25, 161] on div "Select row 132" at bounding box center [32, 164] width 33 height 46
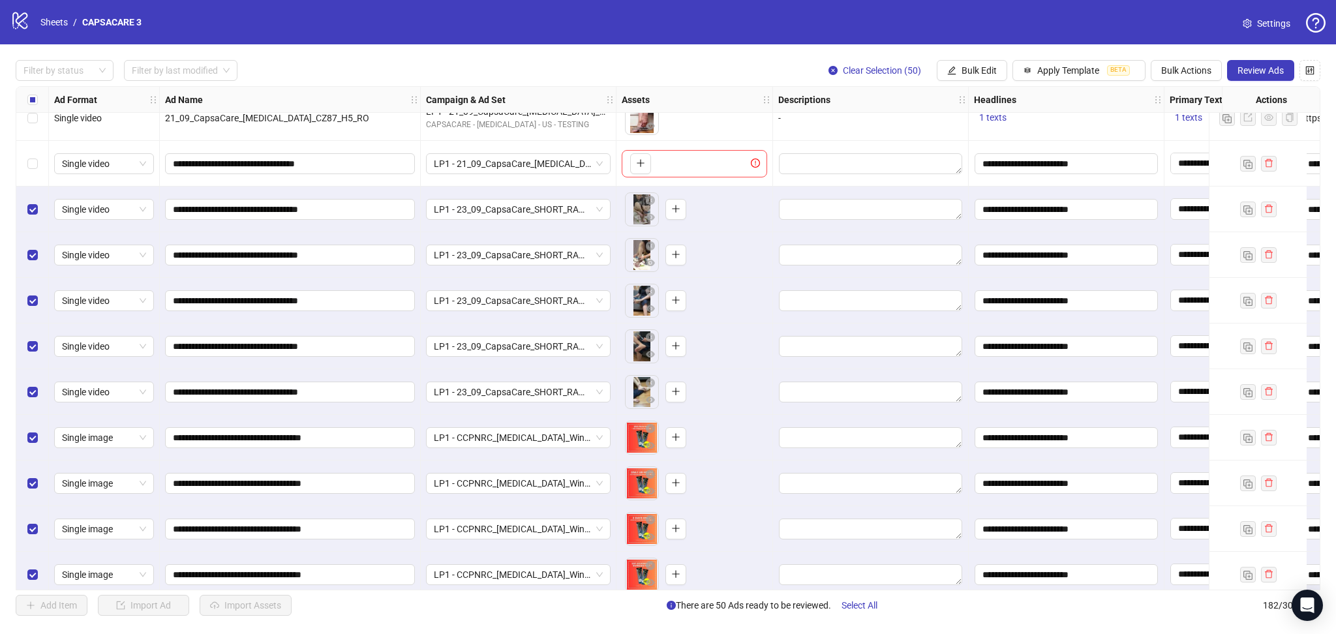
click at [1260, 57] on div "Filter by status Filter by last modified Clear Selection (50) Bulk Edit Apply T…" at bounding box center [668, 337] width 1336 height 587
click at [1250, 65] on span "Review Ads" at bounding box center [1261, 70] width 46 height 10
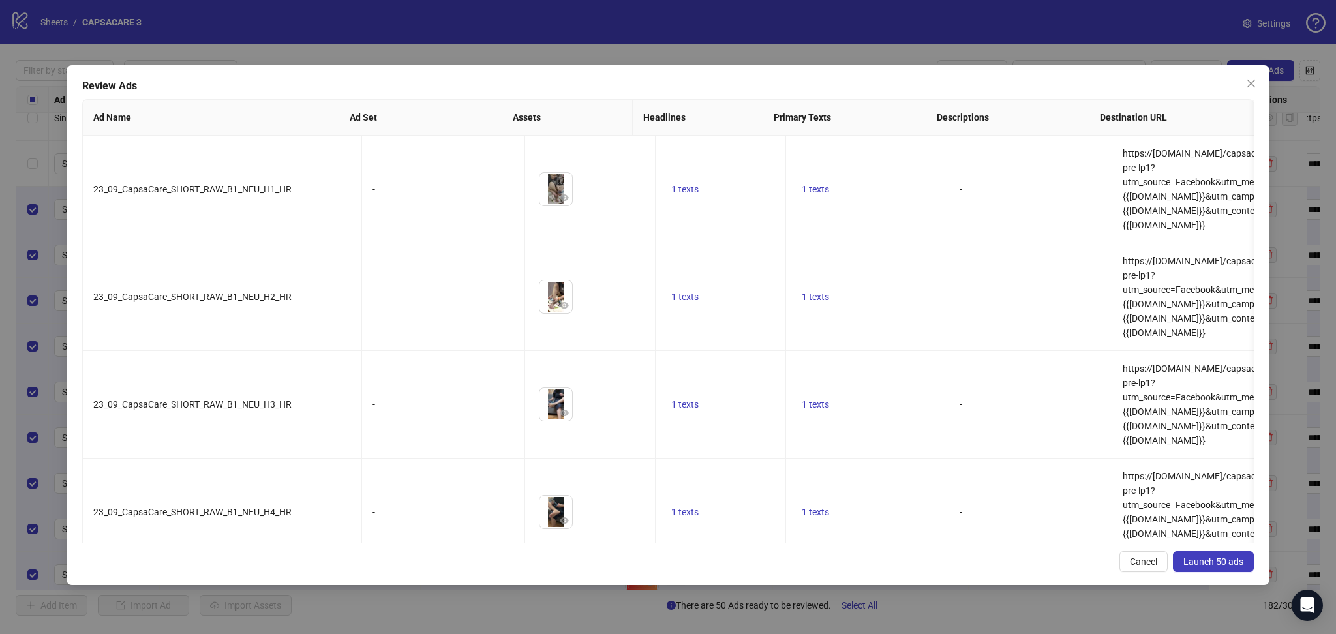
click at [1214, 561] on span "Launch 50 ads" at bounding box center [1214, 562] width 60 height 10
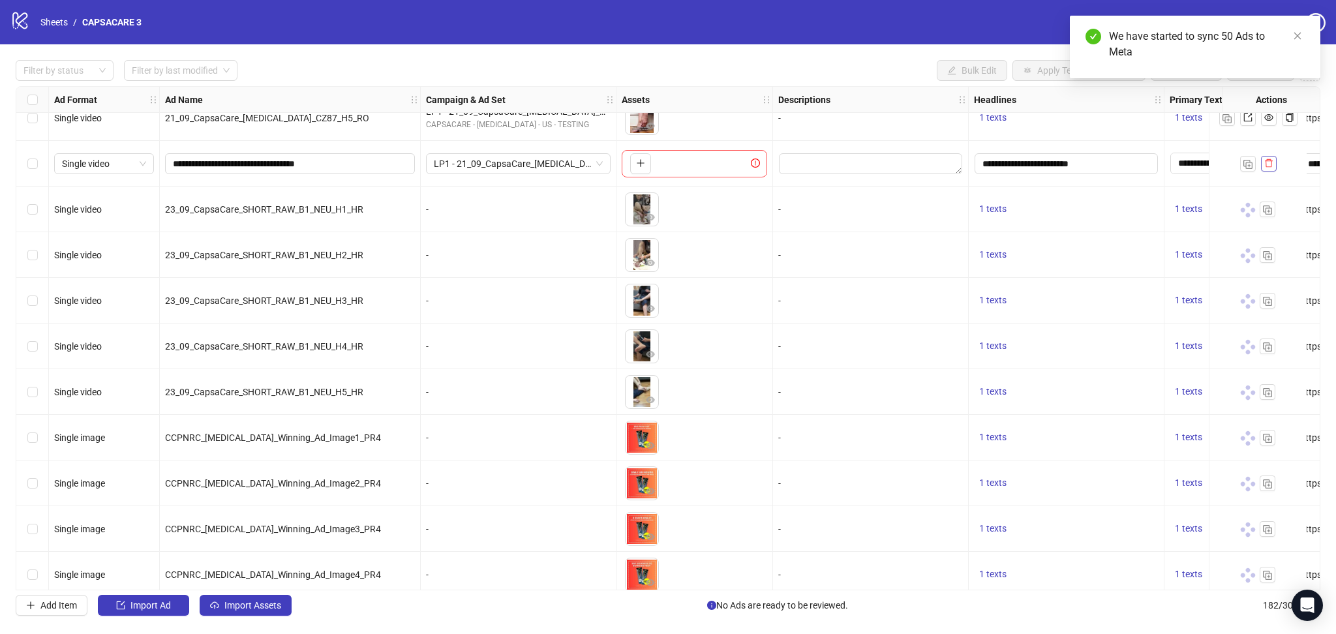
click at [1268, 166] on icon "delete" at bounding box center [1269, 163] width 9 height 9
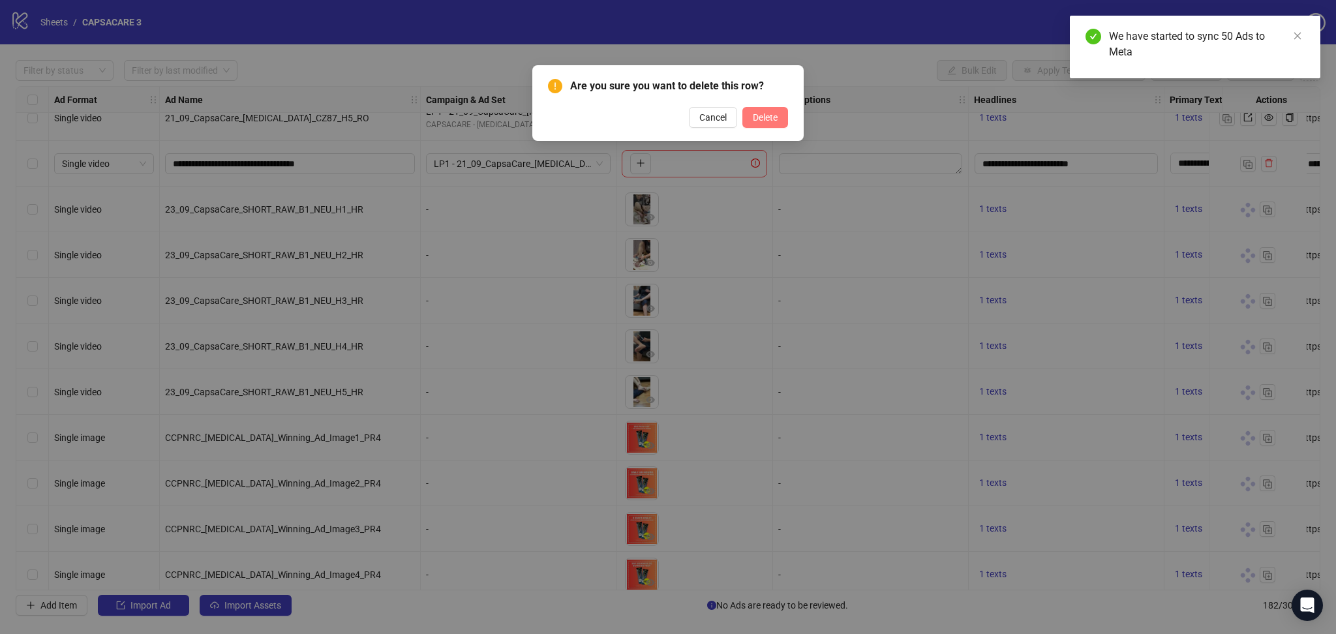
click at [763, 115] on span "Delete" at bounding box center [765, 117] width 25 height 10
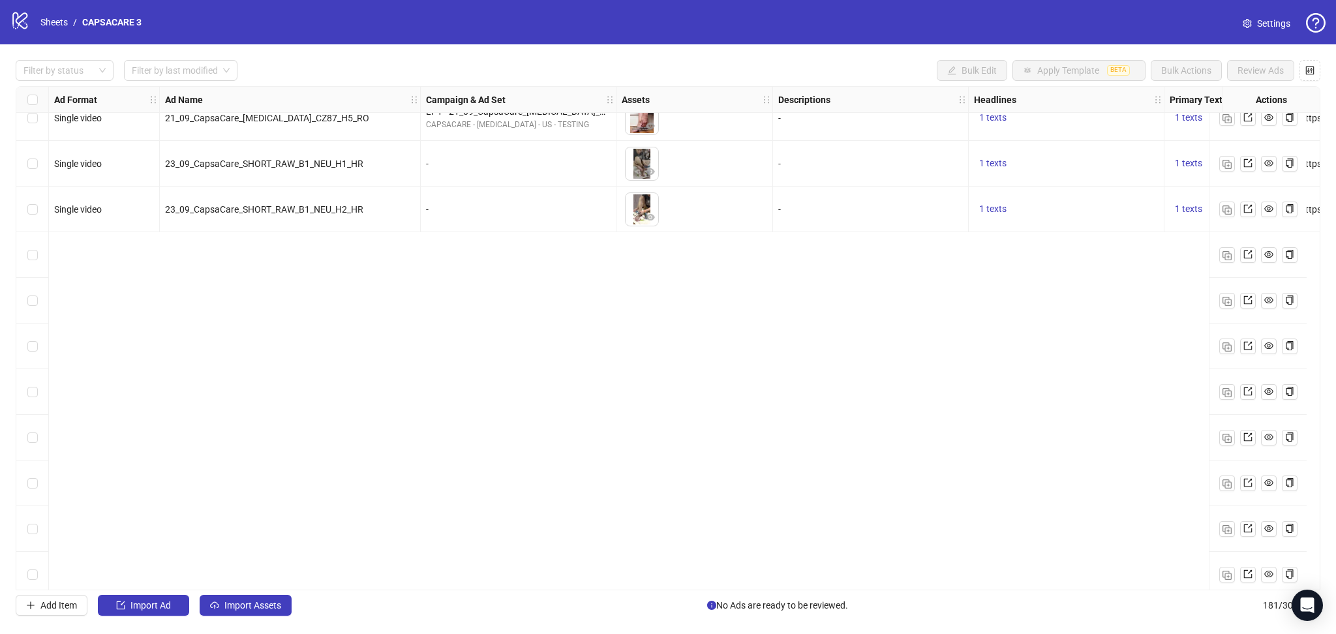
scroll to position [5519, 0]
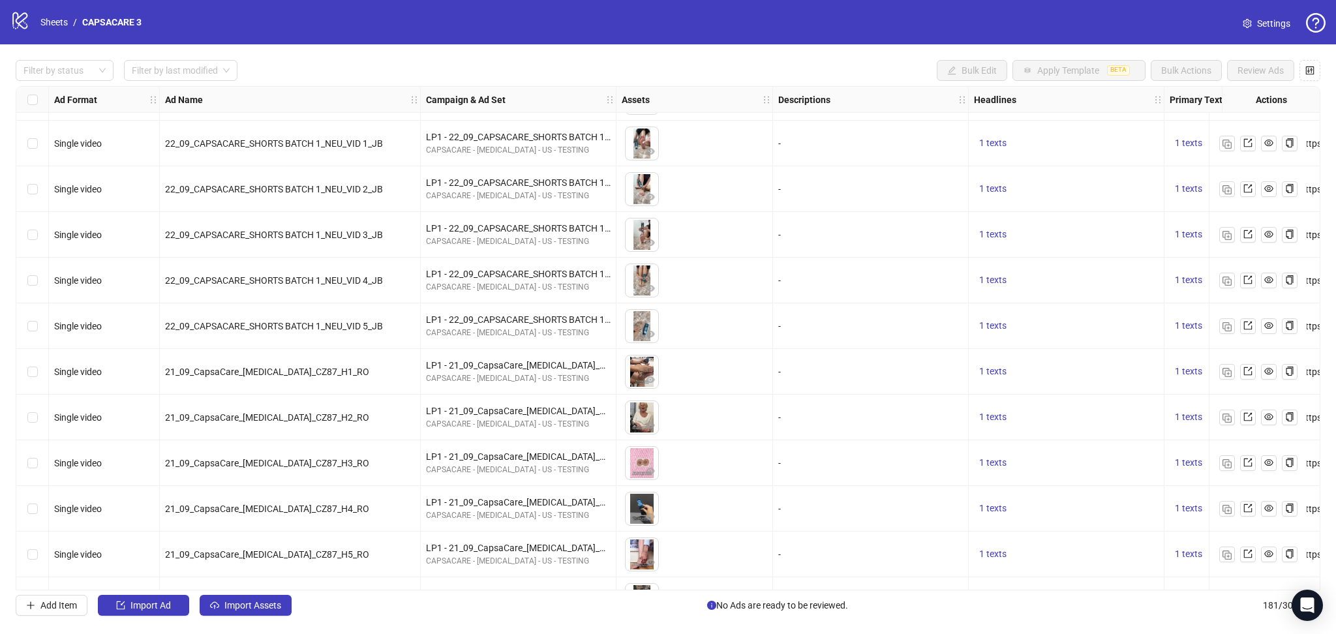
drag, startPoint x: 1323, startPoint y: 431, endPoint x: 1318, endPoint y: 442, distance: 11.4
click at [1318, 442] on div "Filter by status Filter by last modified Bulk Edit Apply Template BETA Bulk Act…" at bounding box center [668, 337] width 1336 height 587
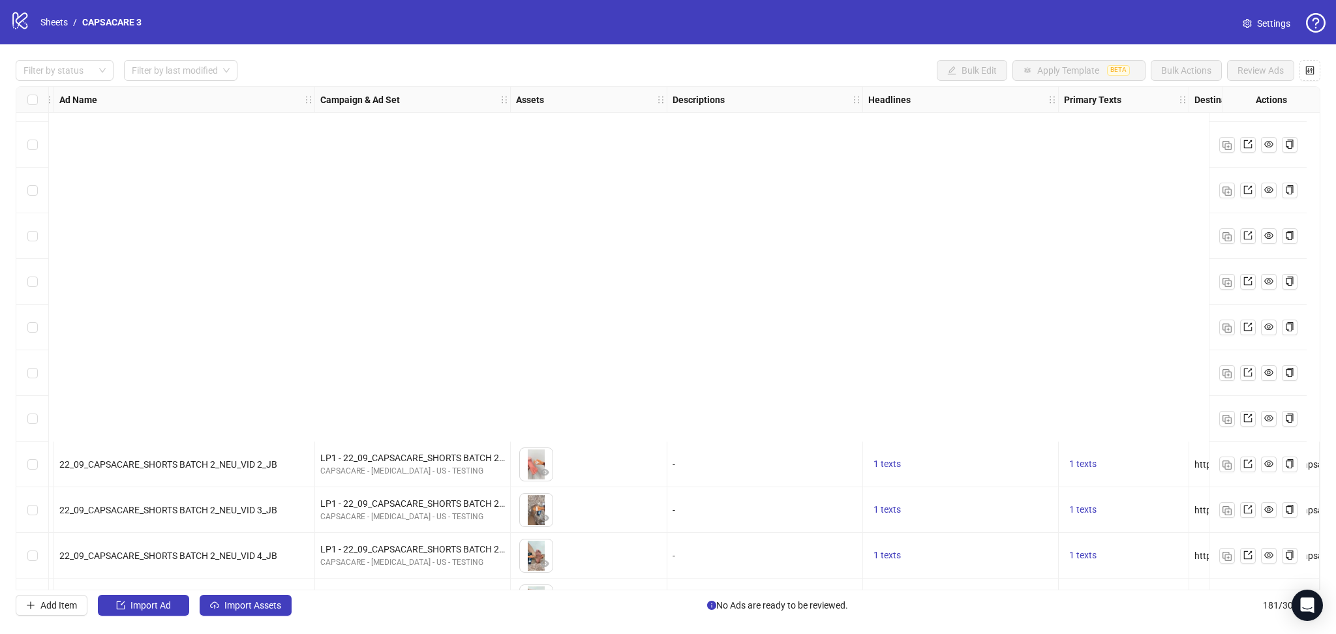
scroll to position [6208, 106]
